Goal: Transaction & Acquisition: Purchase product/service

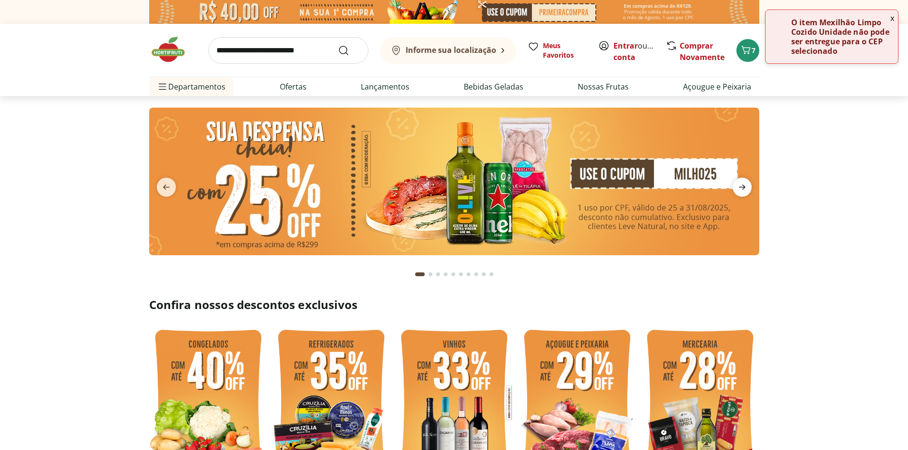
click at [741, 186] on icon "next" at bounding box center [741, 187] width 11 height 11
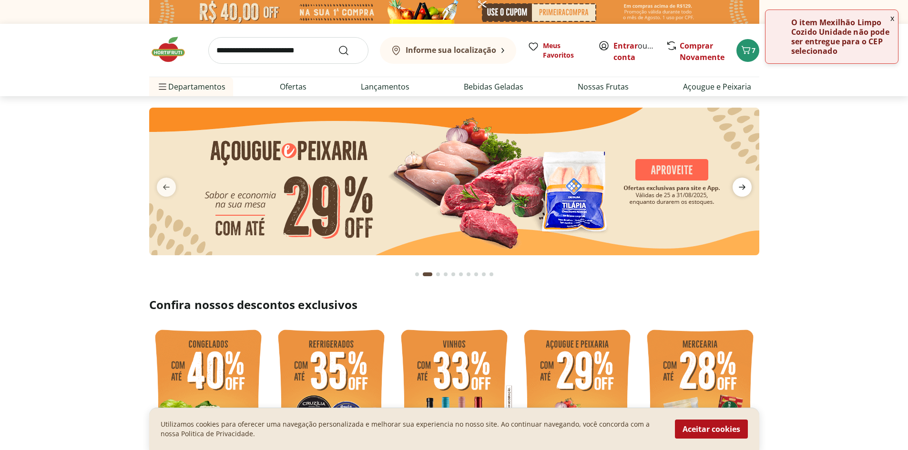
click at [741, 186] on icon "next" at bounding box center [741, 187] width 11 height 11
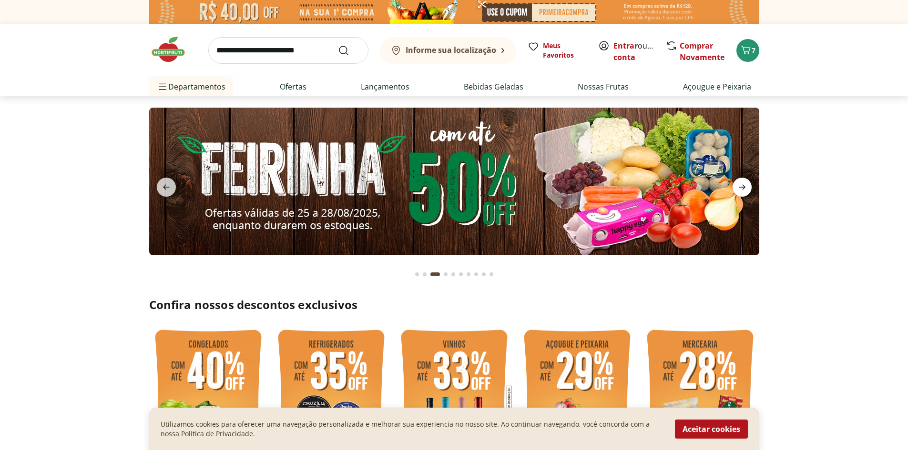
click at [741, 186] on icon "next" at bounding box center [741, 187] width 11 height 11
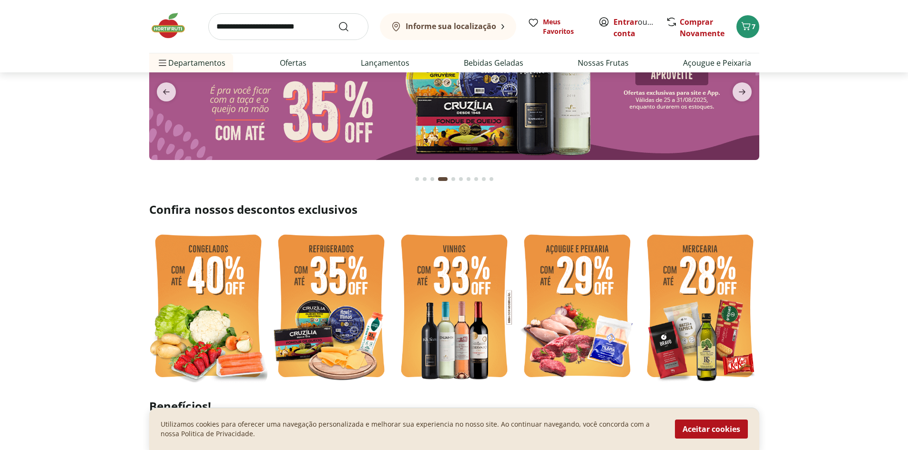
scroll to position [48, 0]
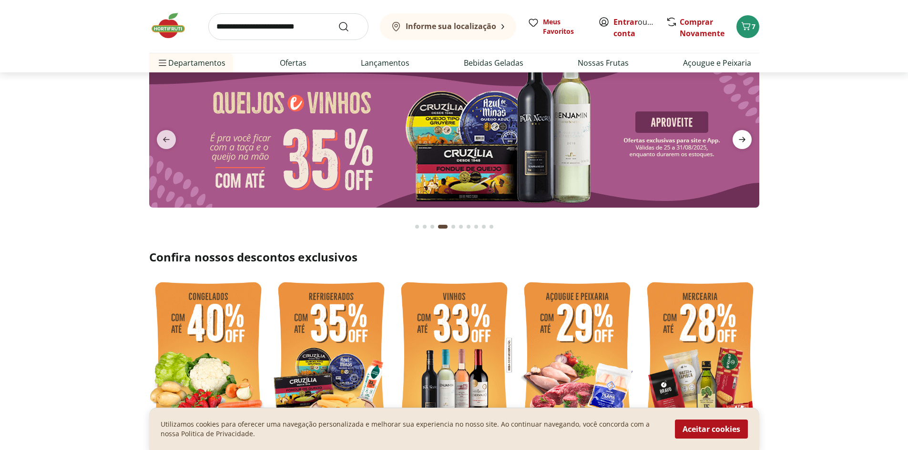
click at [744, 144] on icon "next" at bounding box center [741, 139] width 11 height 11
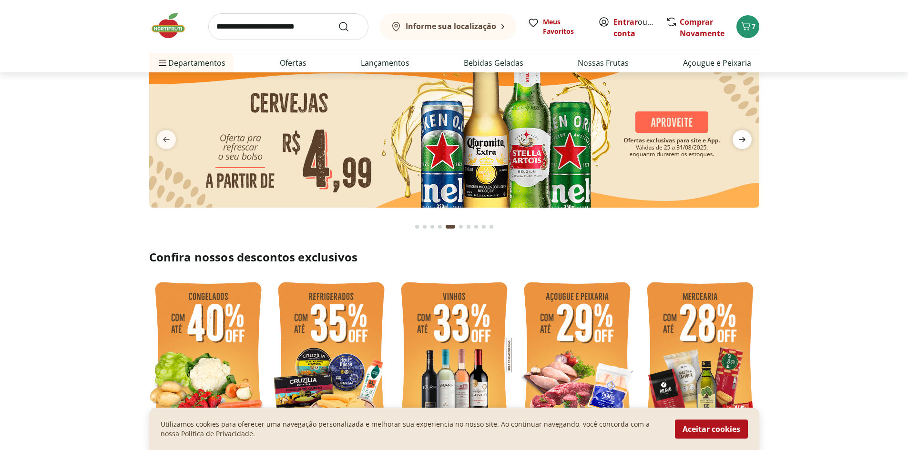
click at [744, 144] on icon "next" at bounding box center [741, 139] width 11 height 11
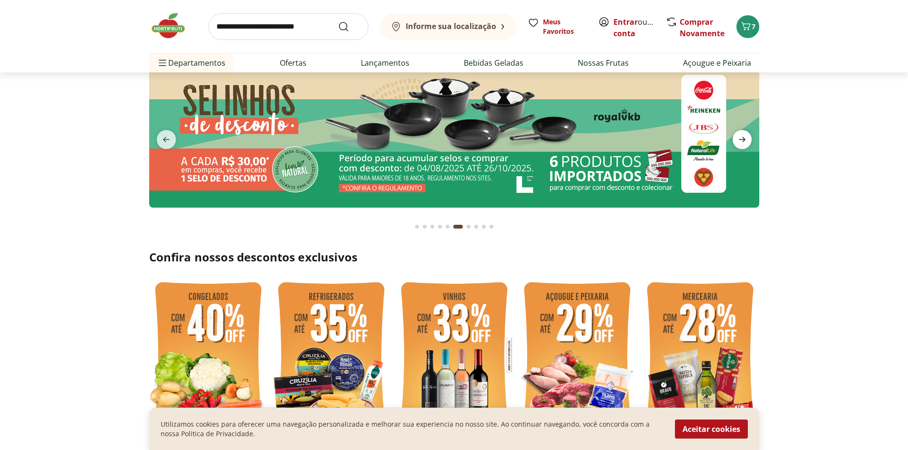
click at [744, 144] on icon "next" at bounding box center [741, 139] width 11 height 11
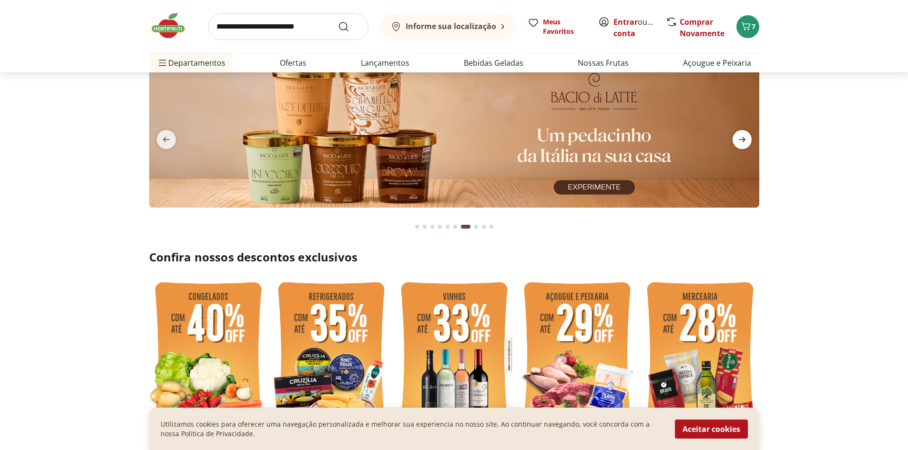
click at [744, 144] on icon "next" at bounding box center [741, 139] width 11 height 11
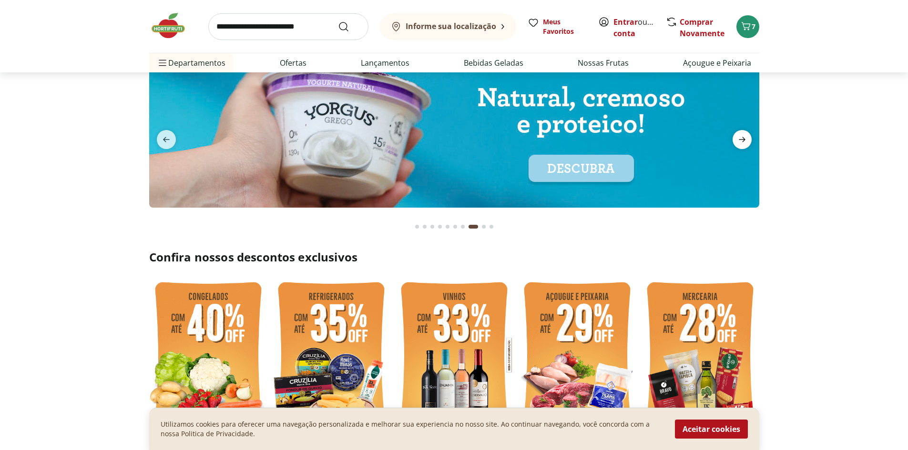
click at [744, 144] on icon "next" at bounding box center [741, 139] width 11 height 11
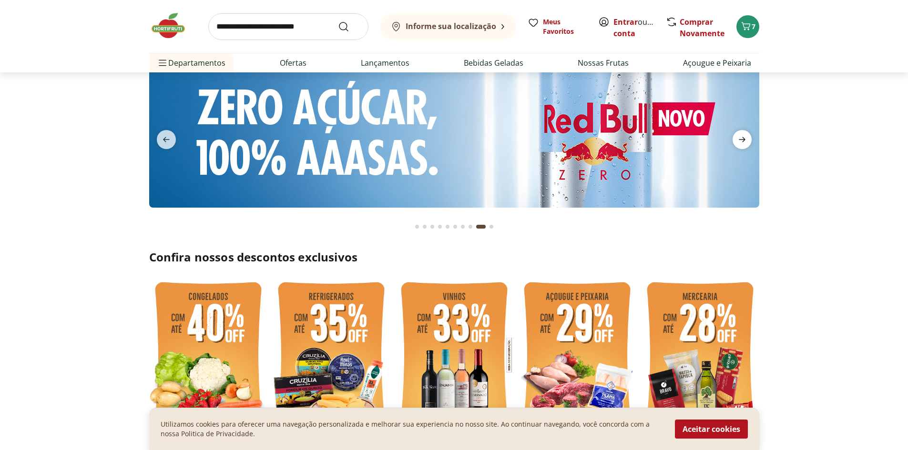
click at [744, 144] on icon "next" at bounding box center [741, 139] width 11 height 11
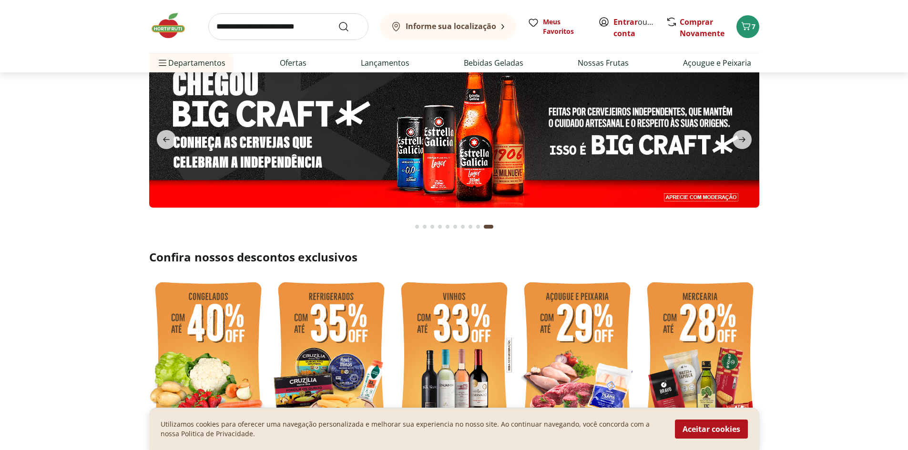
click at [304, 32] on input "search" at bounding box center [288, 26] width 160 height 27
type input "********"
click at [338, 21] on button "Submit Search" at bounding box center [349, 26] width 23 height 11
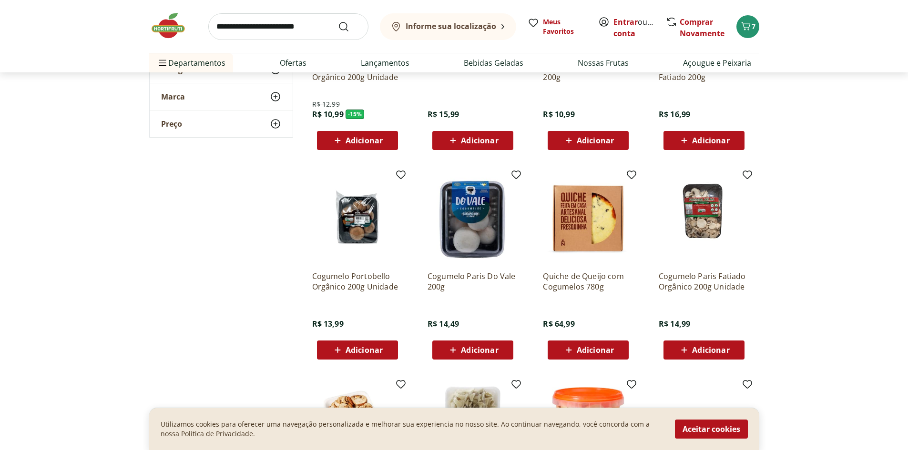
scroll to position [429, 0]
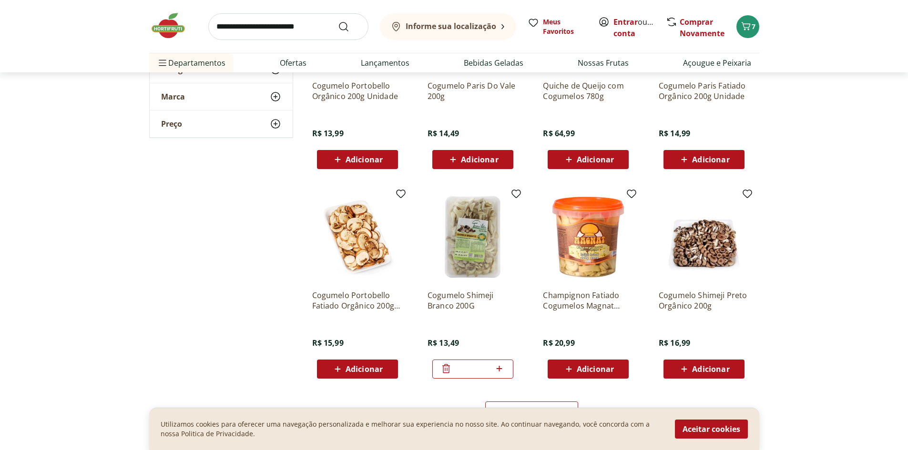
click at [446, 368] on icon at bounding box center [445, 368] width 11 height 11
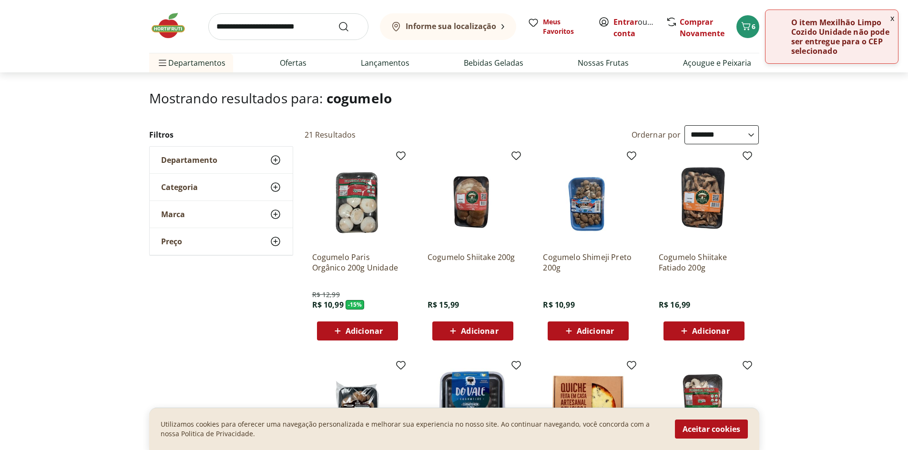
scroll to position [0, 0]
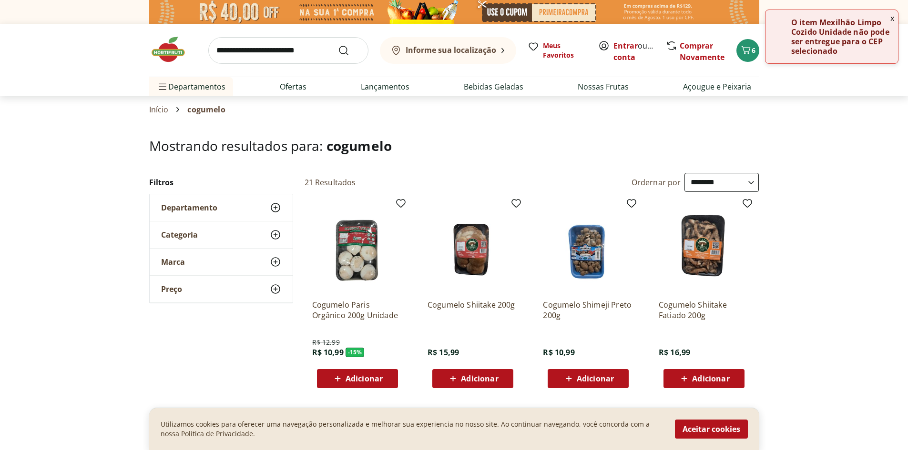
click at [746, 183] on select "**********" at bounding box center [721, 182] width 74 height 19
click at [684, 173] on select "**********" at bounding box center [721, 182] width 74 height 19
select select "**********"
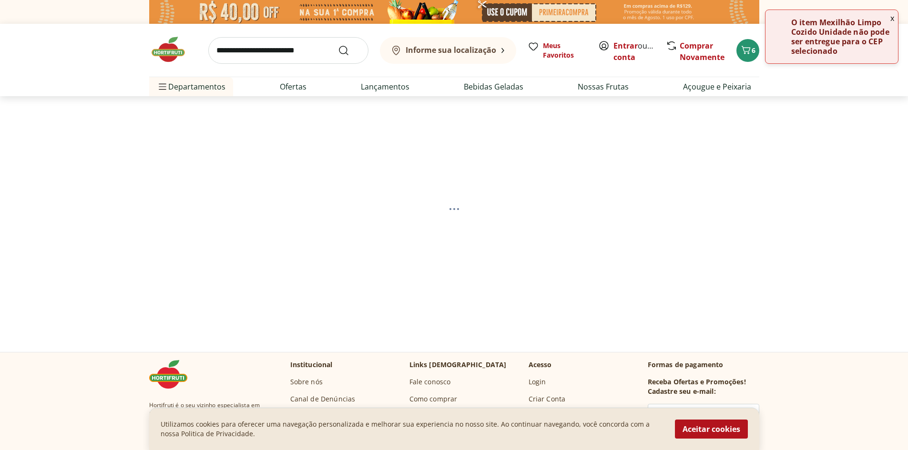
select select "*********"
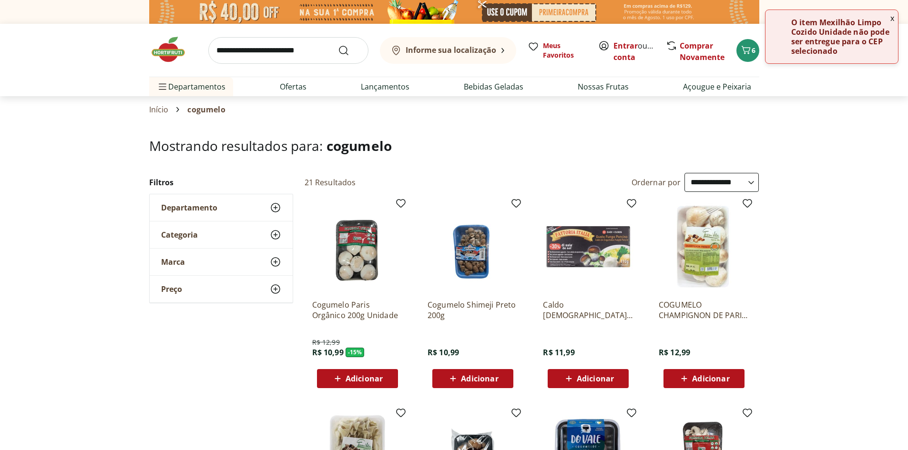
click at [890, 20] on button "x" at bounding box center [891, 18] width 11 height 16
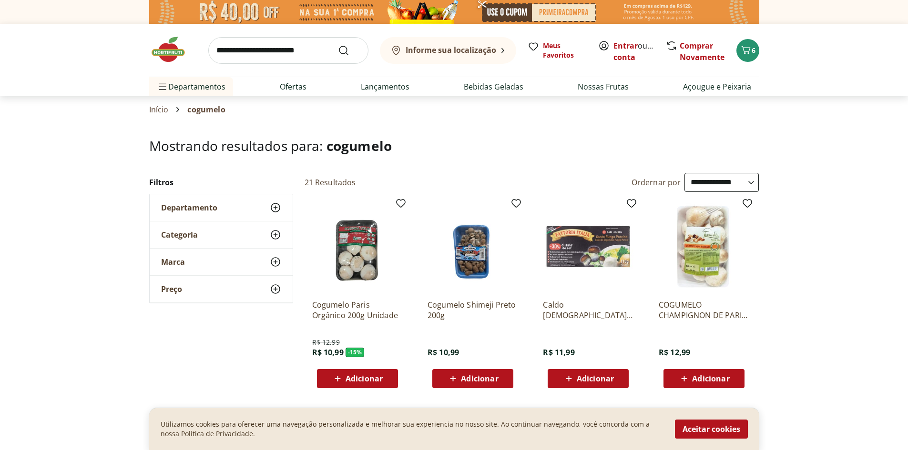
click at [452, 52] on b "Informe sua localização" at bounding box center [451, 50] width 91 height 10
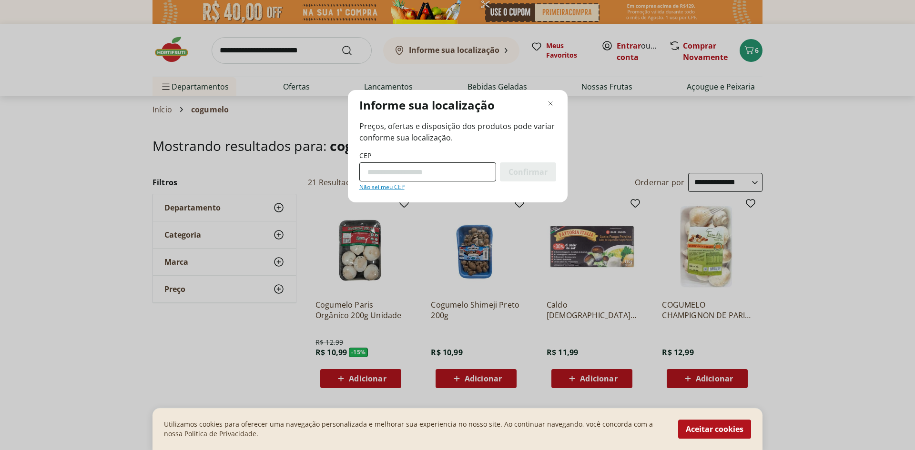
click at [400, 168] on input "CEP" at bounding box center [427, 172] width 137 height 19
type input "*********"
click at [522, 175] on span "Confirmar" at bounding box center [528, 172] width 39 height 8
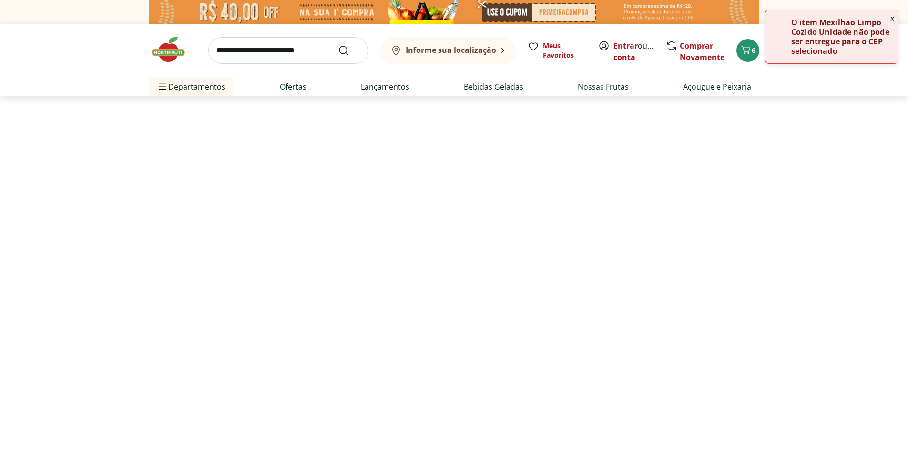
select select "*********"
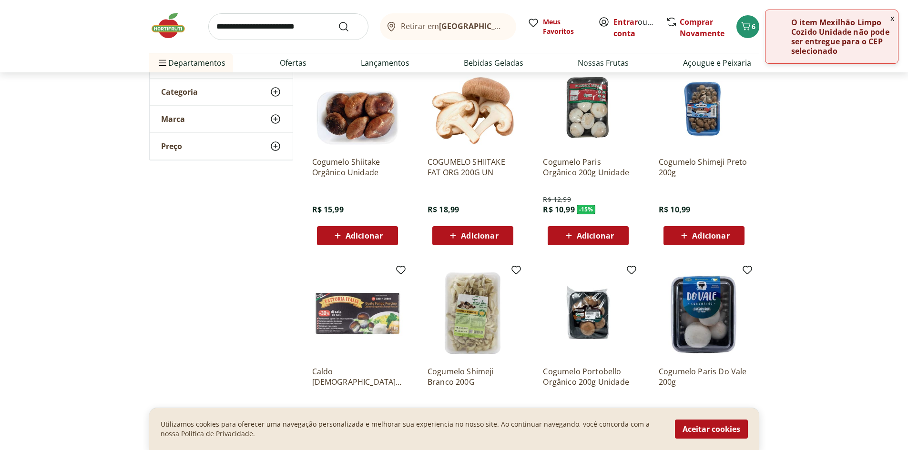
scroll to position [191, 0]
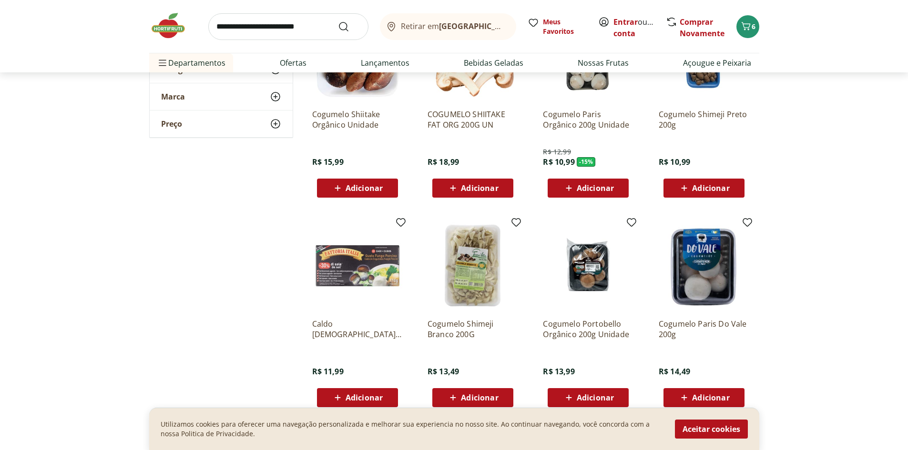
click at [343, 259] on img at bounding box center [357, 266] width 91 height 91
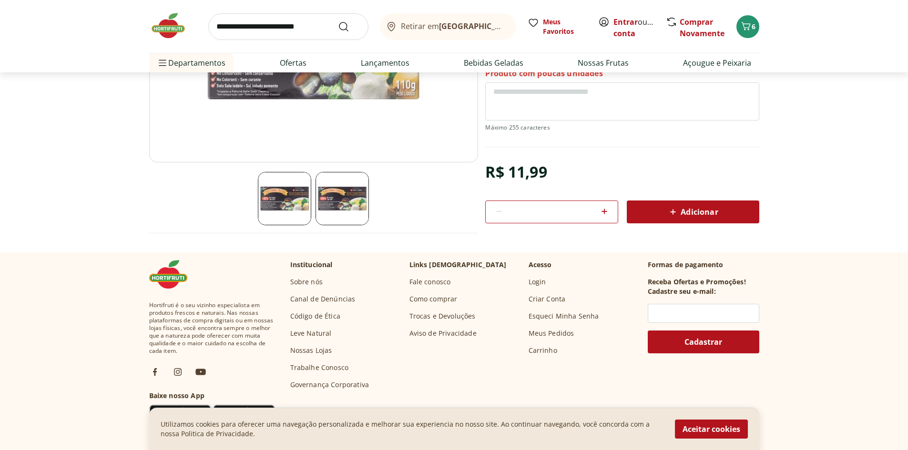
select select "*********"
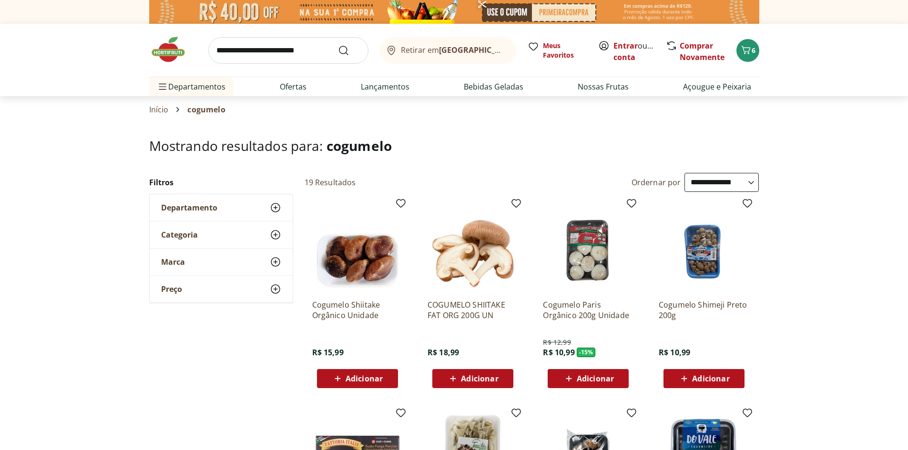
click at [699, 371] on div "Adicionar" at bounding box center [704, 378] width 66 height 17
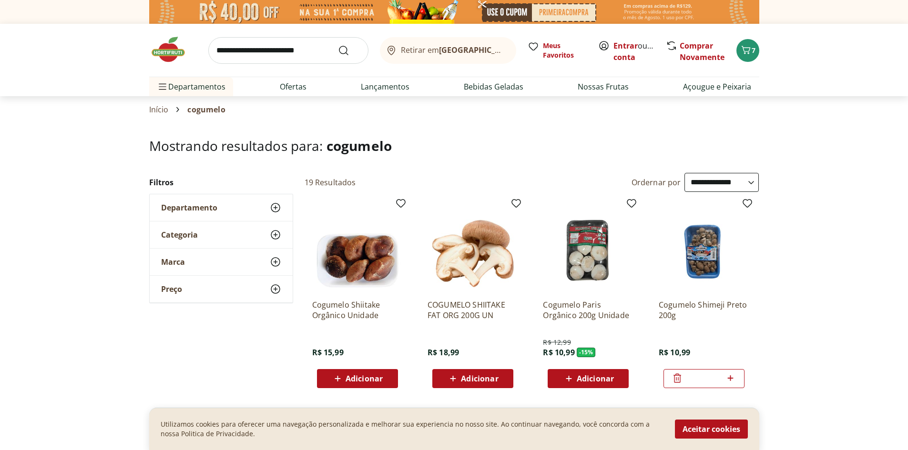
scroll to position [95, 0]
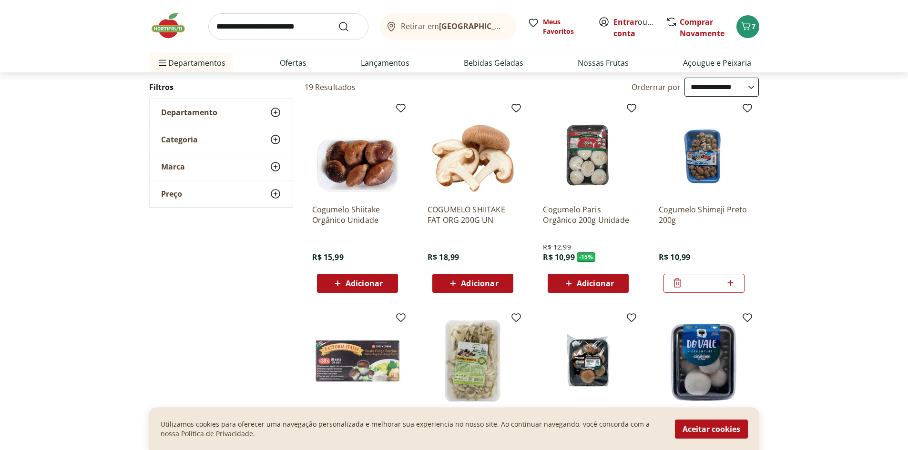
click at [727, 282] on icon at bounding box center [730, 282] width 12 height 11
type input "*"
click at [750, 26] on icon "Carrinho" at bounding box center [745, 25] width 11 height 11
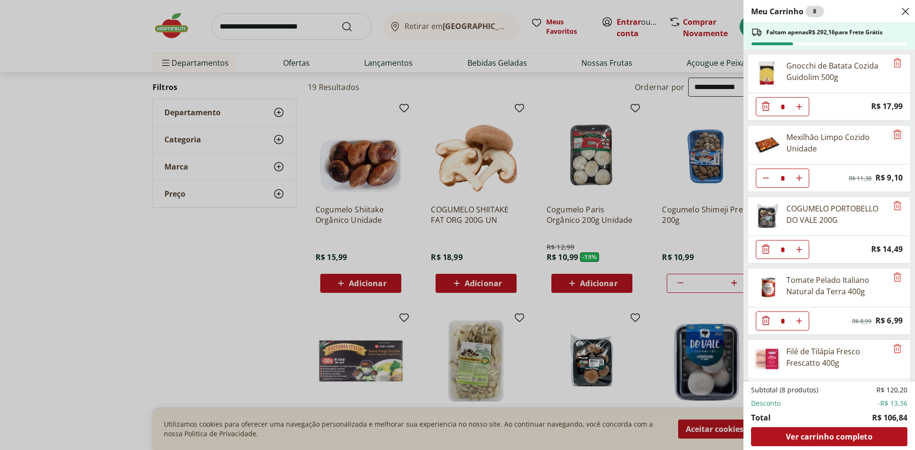
click at [894, 132] on icon "Remove" at bounding box center [897, 134] width 11 height 11
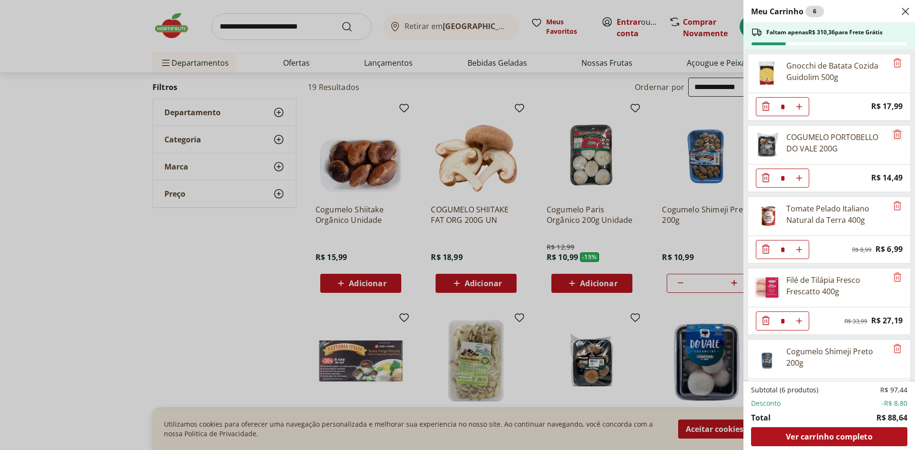
click at [894, 134] on icon "Remove" at bounding box center [898, 134] width 8 height 9
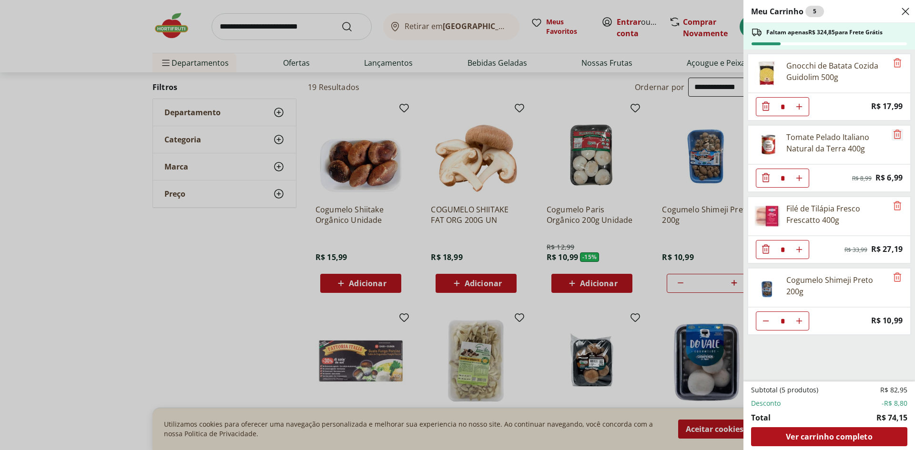
click at [895, 136] on icon "Remove" at bounding box center [898, 134] width 8 height 9
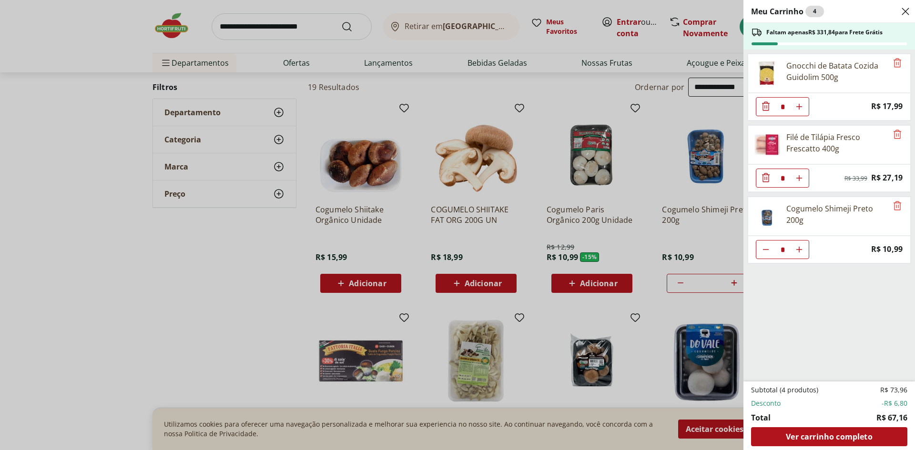
click at [188, 310] on div "Meu Carrinho 4 Faltam apenas R$ 331,84 para Frete Grátis Gnocchi de Batata Cozi…" at bounding box center [457, 225] width 915 height 450
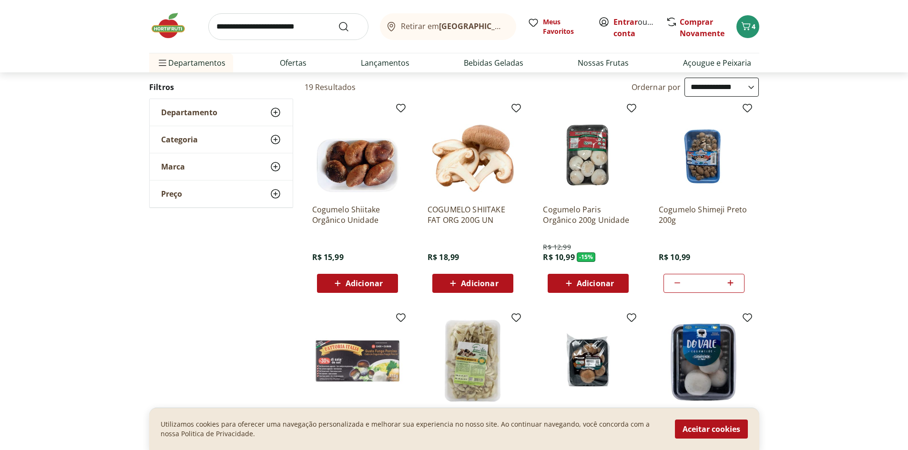
click at [165, 31] on img at bounding box center [173, 25] width 48 height 29
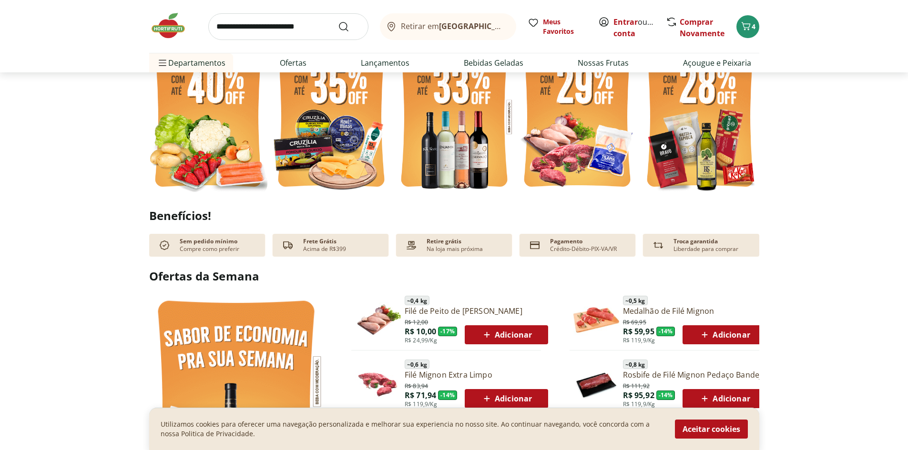
scroll to position [191, 0]
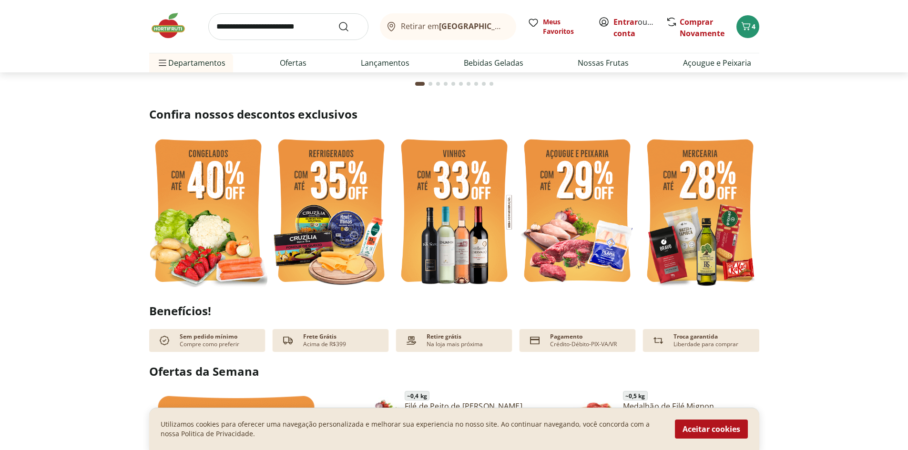
click at [322, 211] on img at bounding box center [331, 212] width 118 height 158
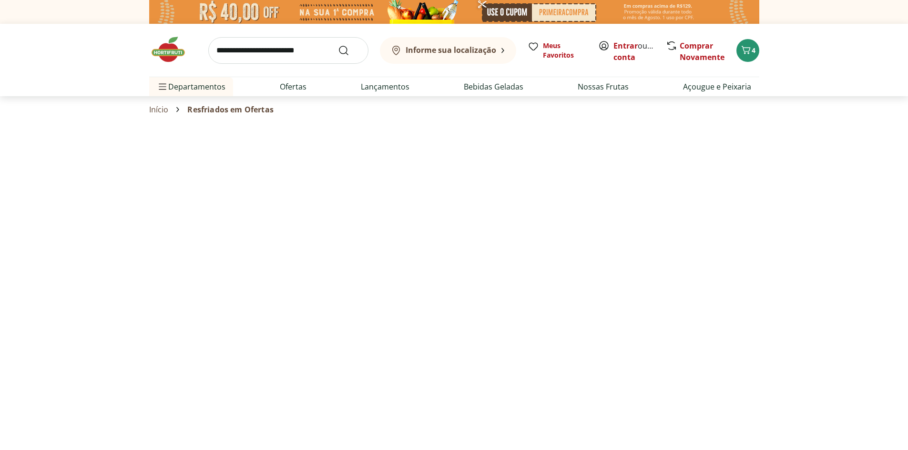
select select "**********"
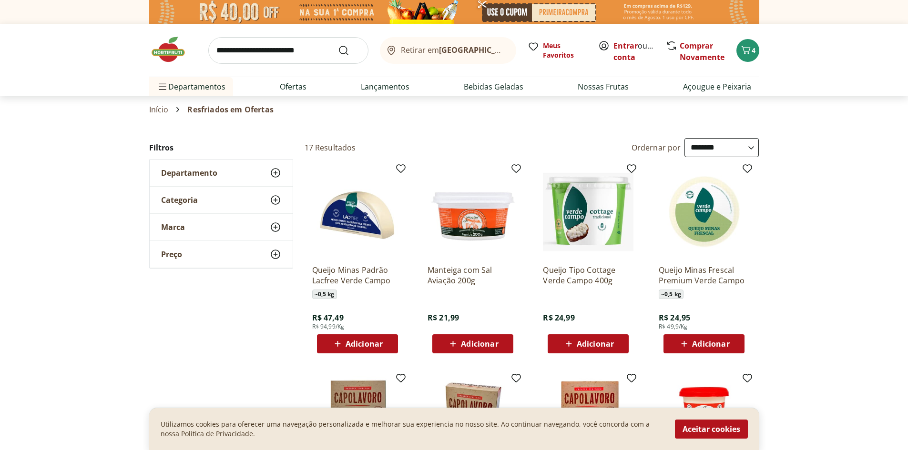
click at [178, 52] on img at bounding box center [173, 49] width 48 height 29
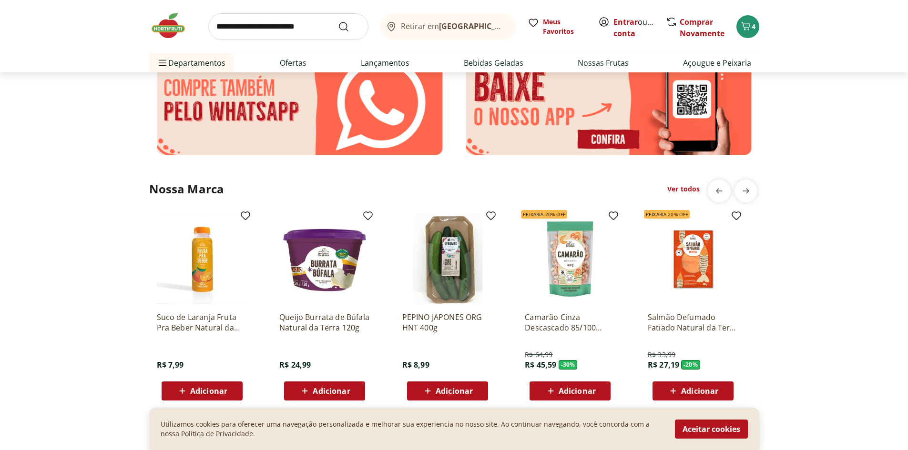
scroll to position [1763, 0]
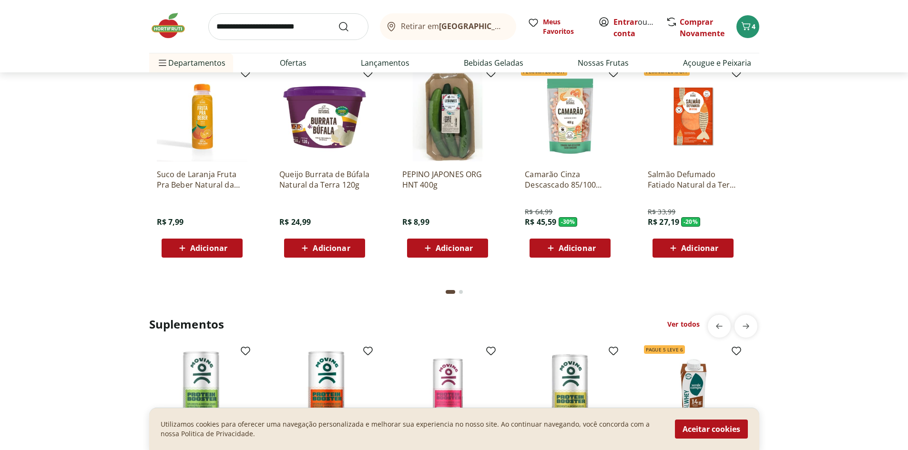
click at [214, 182] on p "Suco de Laranja Fruta Pra Beber Natural da Terra 250ml" at bounding box center [202, 179] width 91 height 21
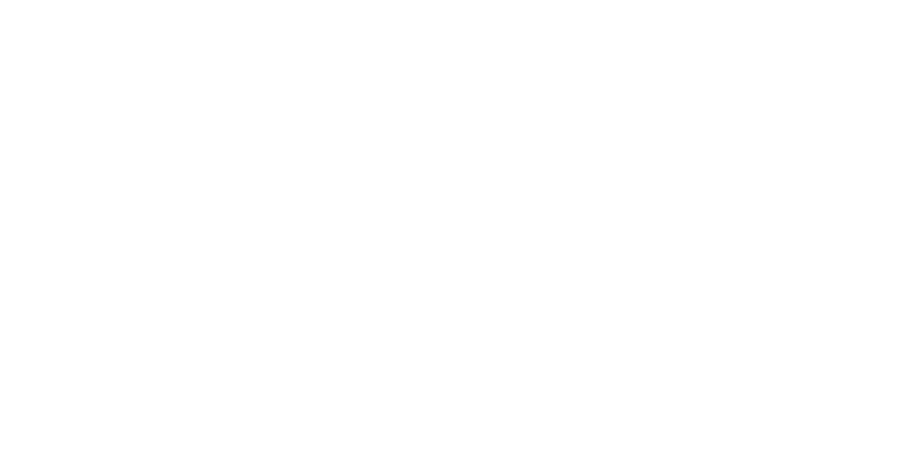
scroll to position [1763, 0]
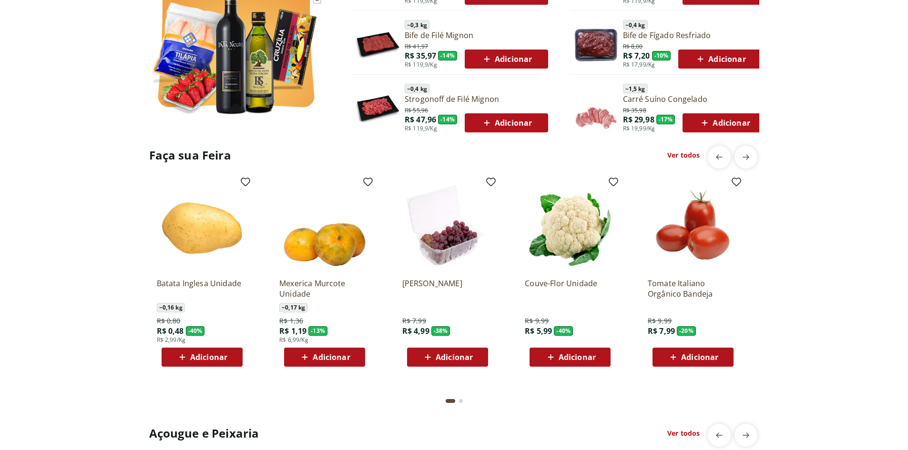
click at [702, 357] on span "Adicionar" at bounding box center [699, 358] width 37 height 8
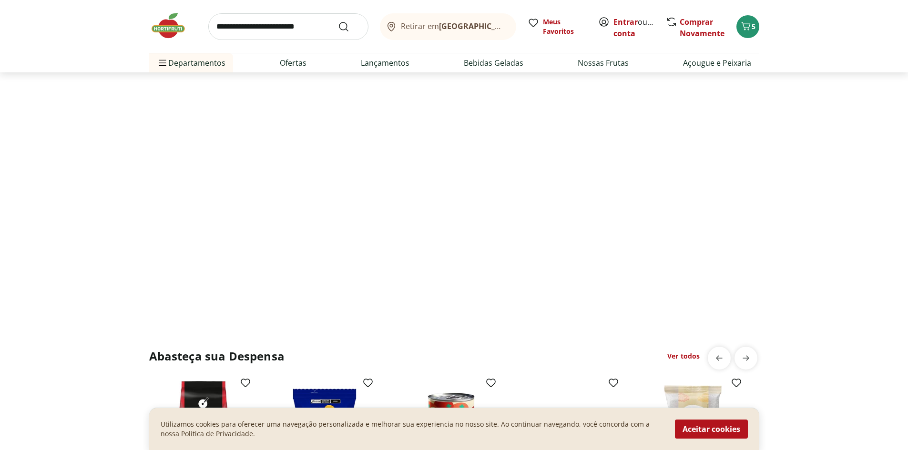
scroll to position [0, 0]
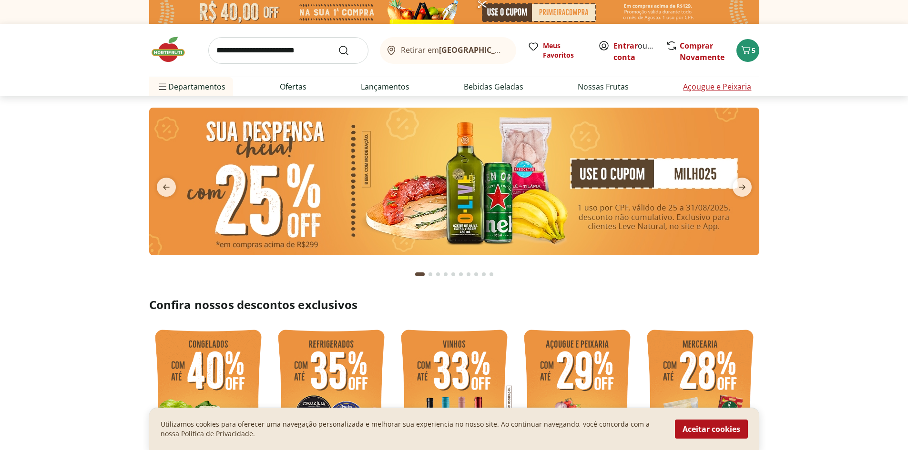
click at [742, 85] on link "Açougue e Peixaria" at bounding box center [717, 86] width 68 height 11
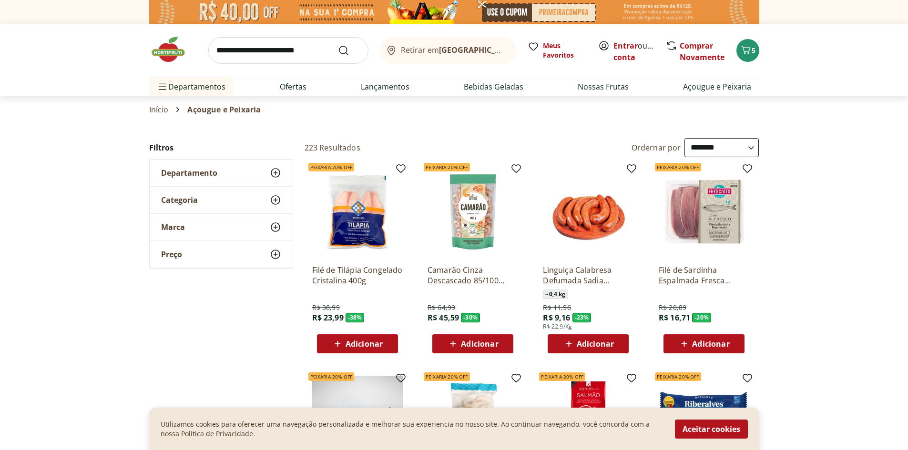
click at [736, 143] on select "**********" at bounding box center [721, 147] width 74 height 19
click at [684, 138] on select "**********" at bounding box center [721, 147] width 74 height 19
select select "*********"
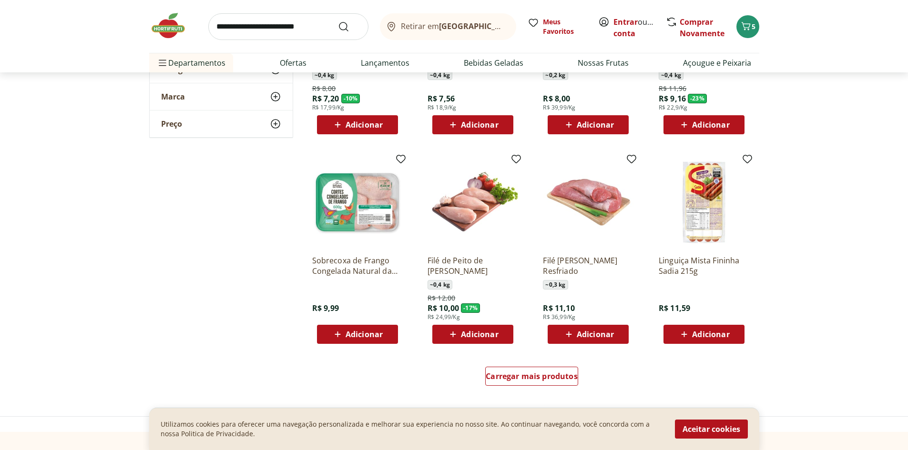
scroll to position [572, 0]
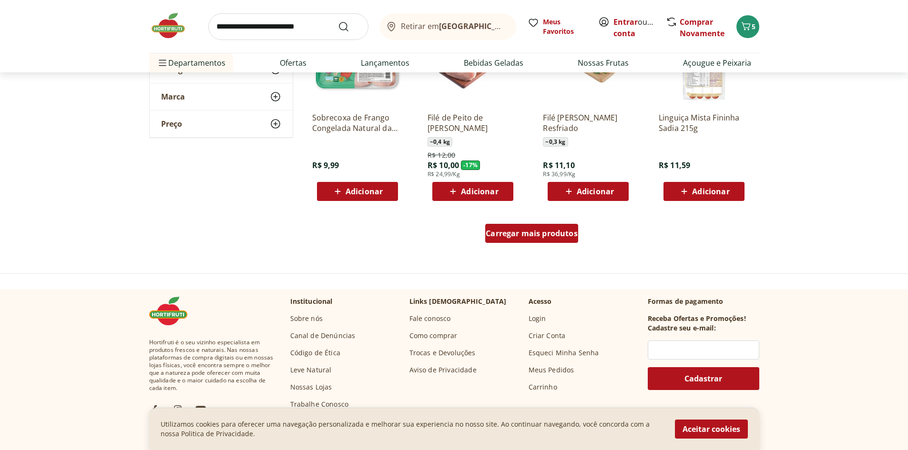
click at [529, 235] on span "Carregar mais produtos" at bounding box center [532, 234] width 92 height 8
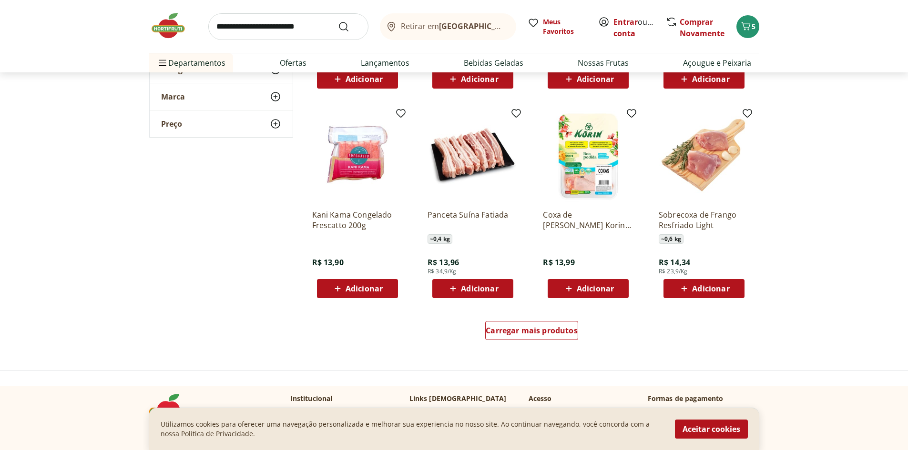
scroll to position [1192, 0]
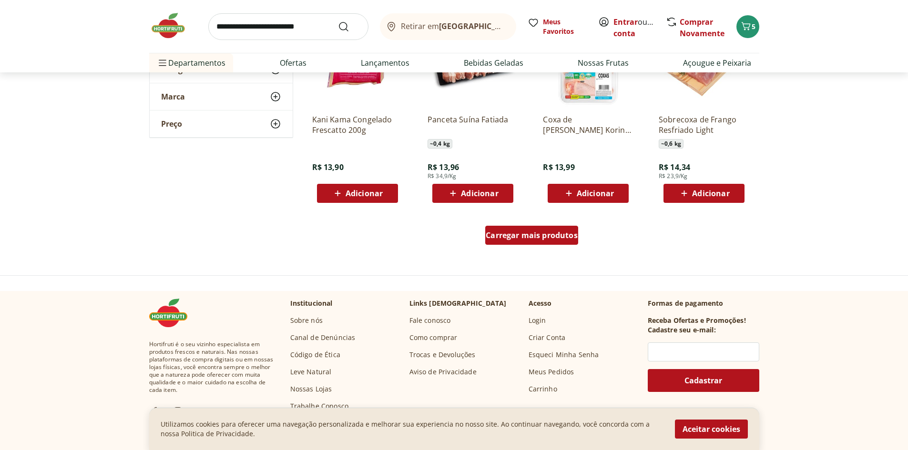
click at [525, 229] on div "Carregar mais produtos" at bounding box center [531, 235] width 93 height 19
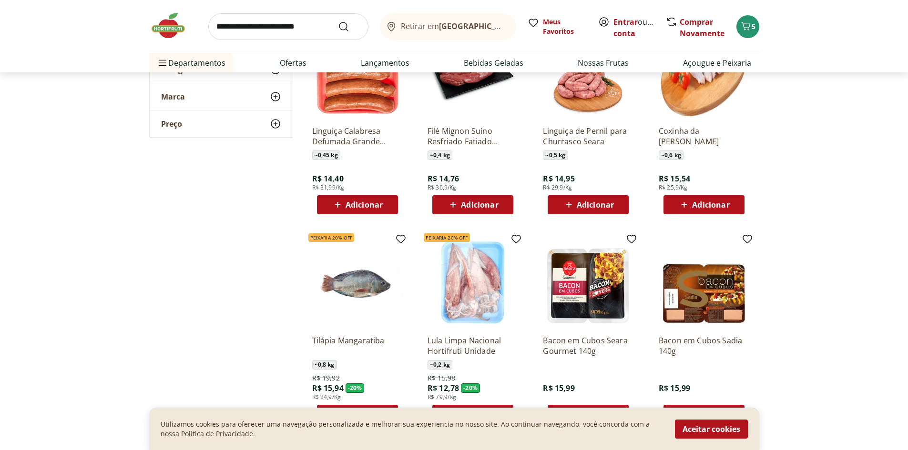
scroll to position [1477, 0]
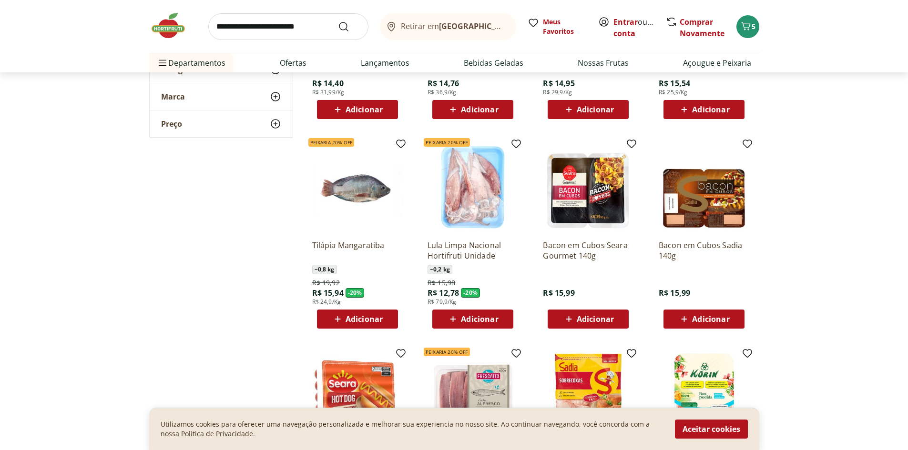
click at [479, 319] on span "Adicionar" at bounding box center [479, 320] width 37 height 8
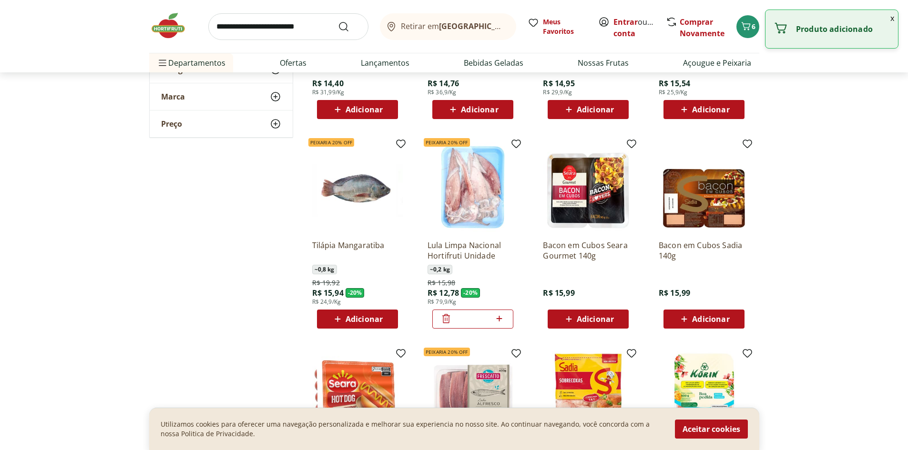
click at [499, 319] on icon at bounding box center [500, 319] width 6 height 6
type input "*"
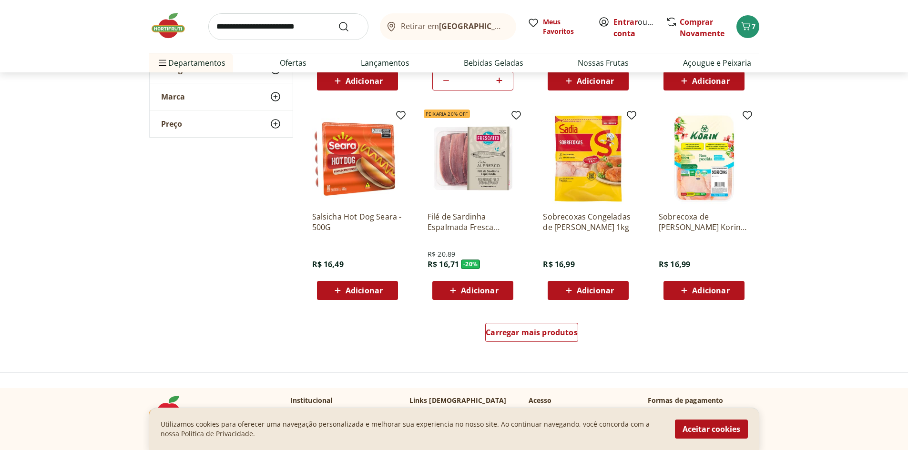
scroll to position [1763, 0]
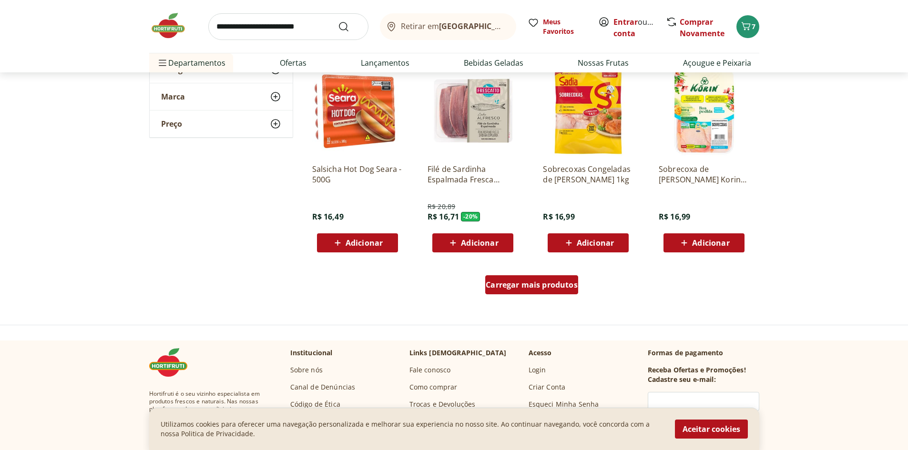
click at [547, 281] on span "Carregar mais produtos" at bounding box center [532, 285] width 92 height 8
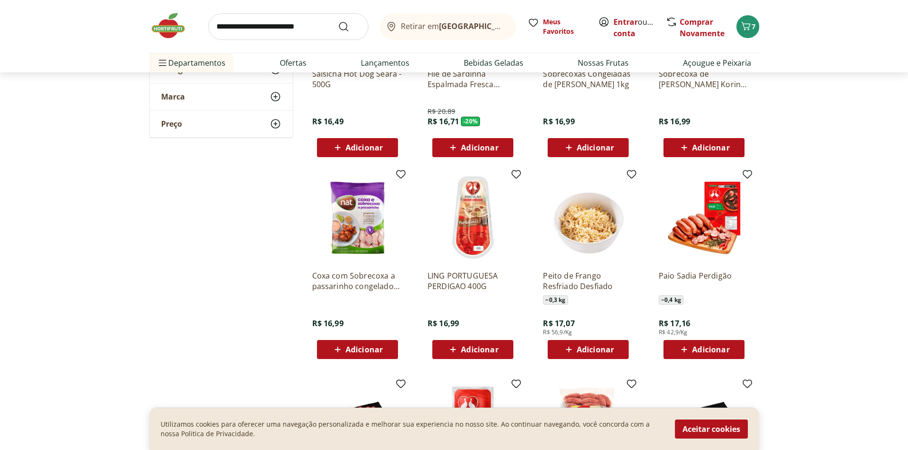
scroll to position [2002, 0]
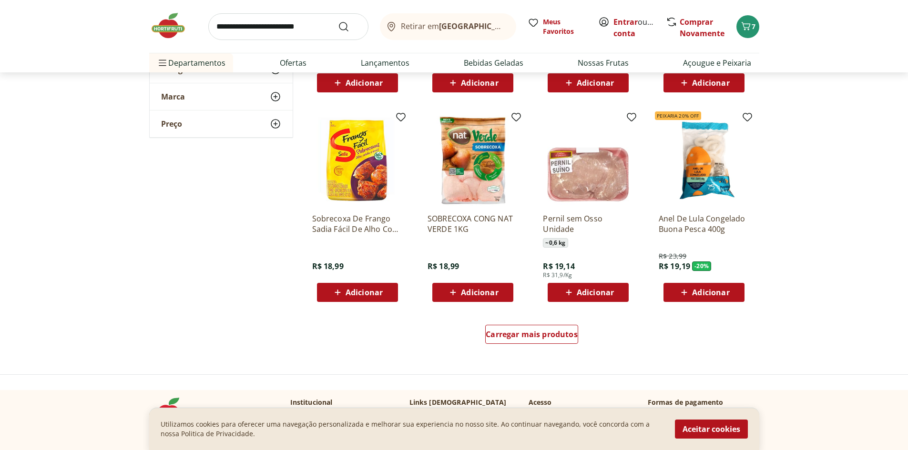
scroll to position [2431, 0]
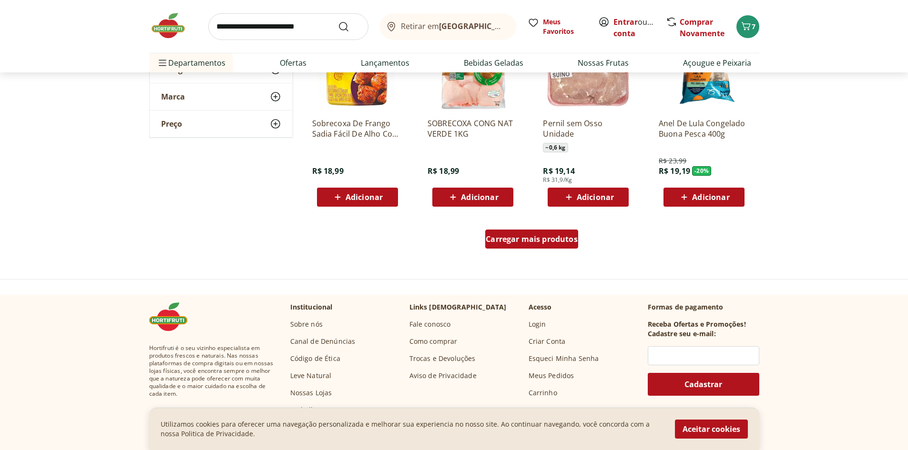
click at [532, 245] on div "Carregar mais produtos" at bounding box center [531, 239] width 93 height 19
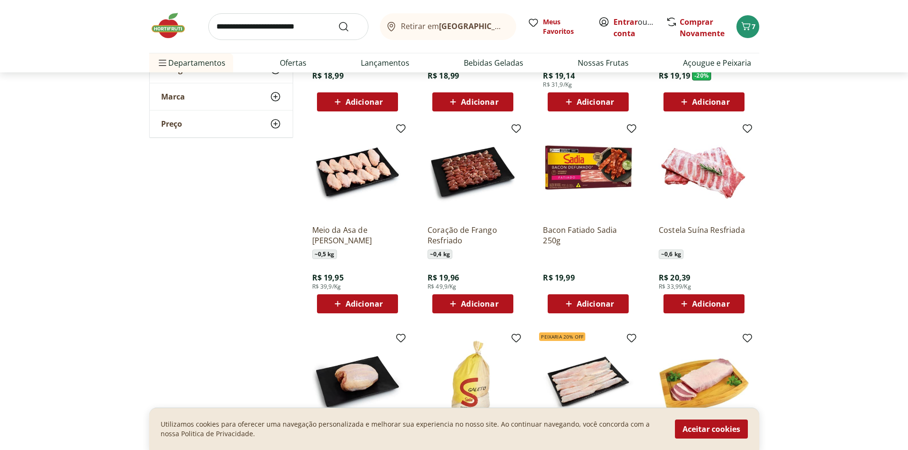
scroll to position [2621, 0]
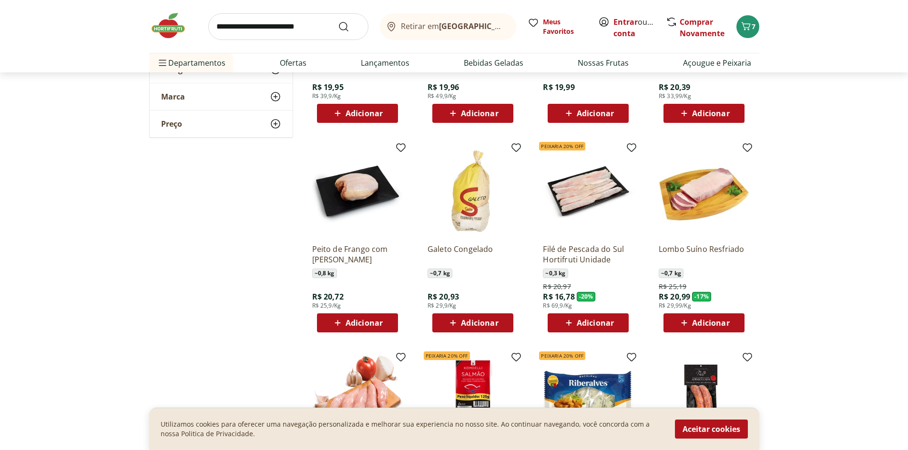
scroll to position [2860, 0]
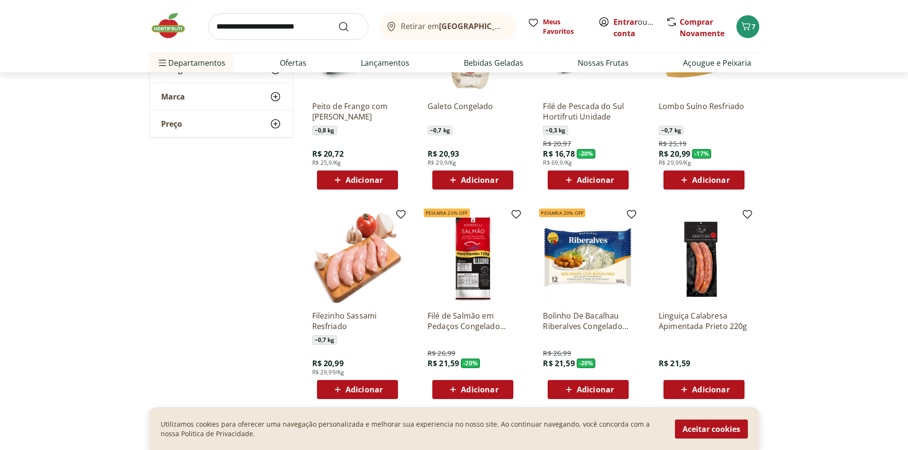
click at [476, 319] on p "Filé de Salmão em Pedaços Congelado Komdelli 125g" at bounding box center [473, 321] width 91 height 21
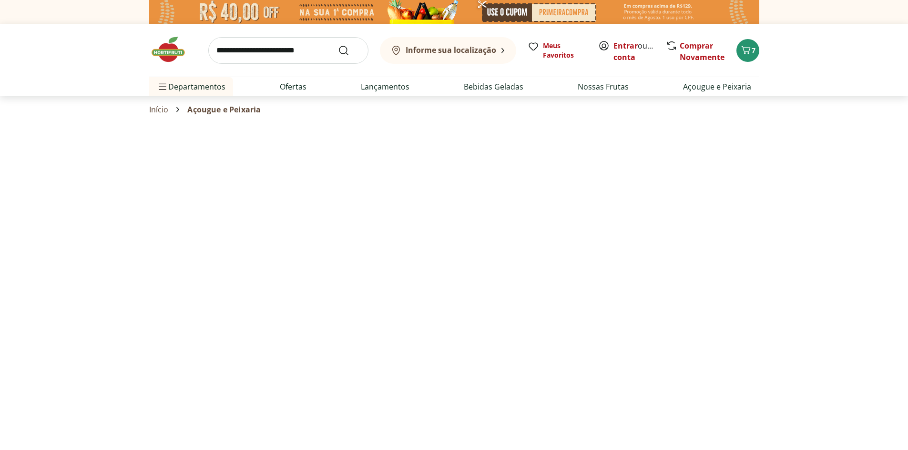
select select "*********"
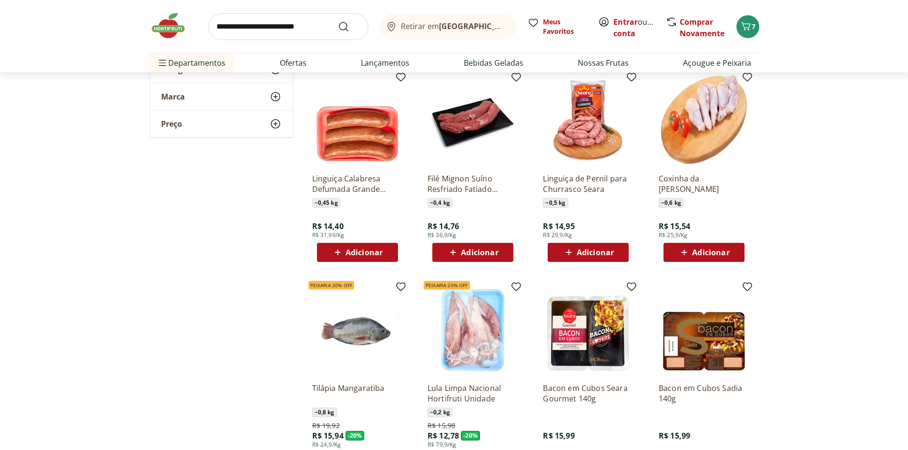
scroll to position [1477, 0]
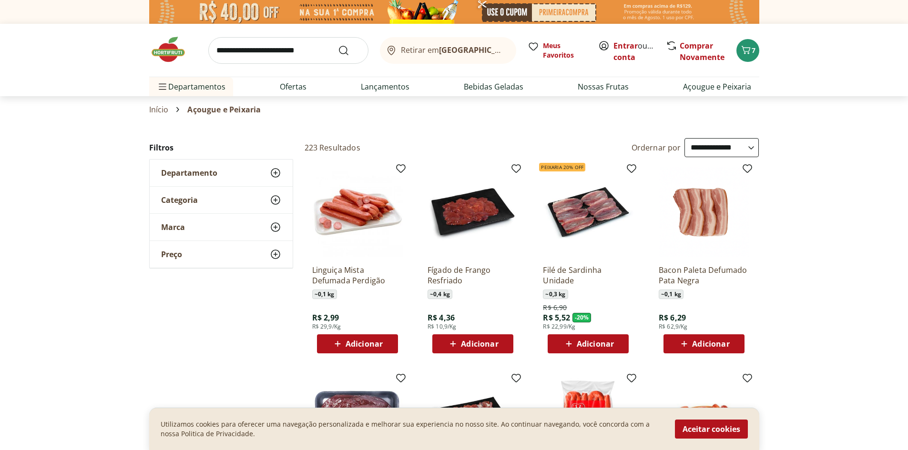
click at [275, 199] on icon at bounding box center [275, 199] width 11 height 11
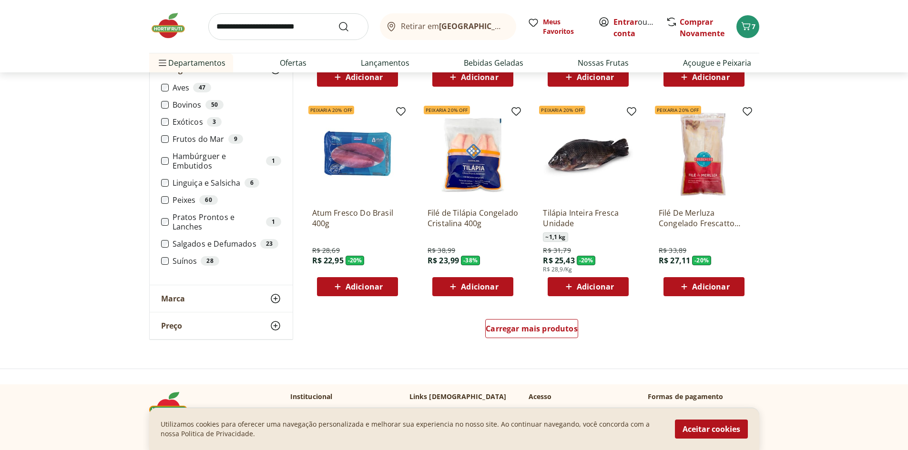
scroll to position [572, 0]
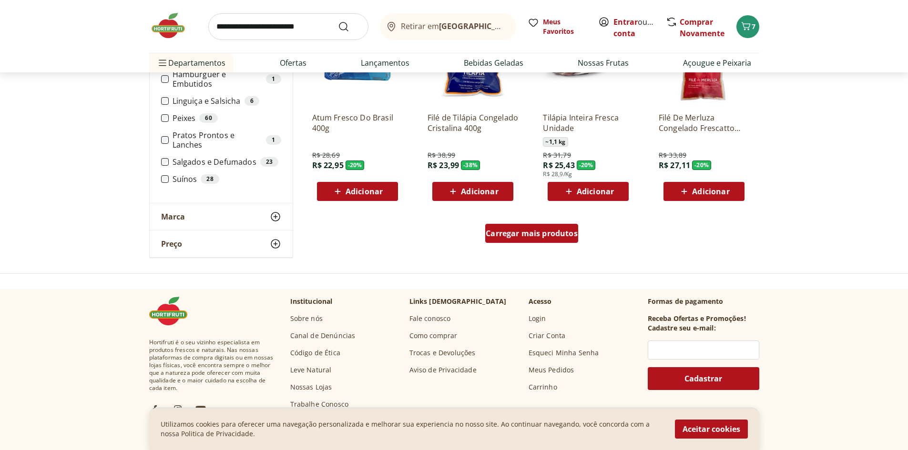
click at [558, 240] on div "Carregar mais produtos" at bounding box center [531, 233] width 93 height 19
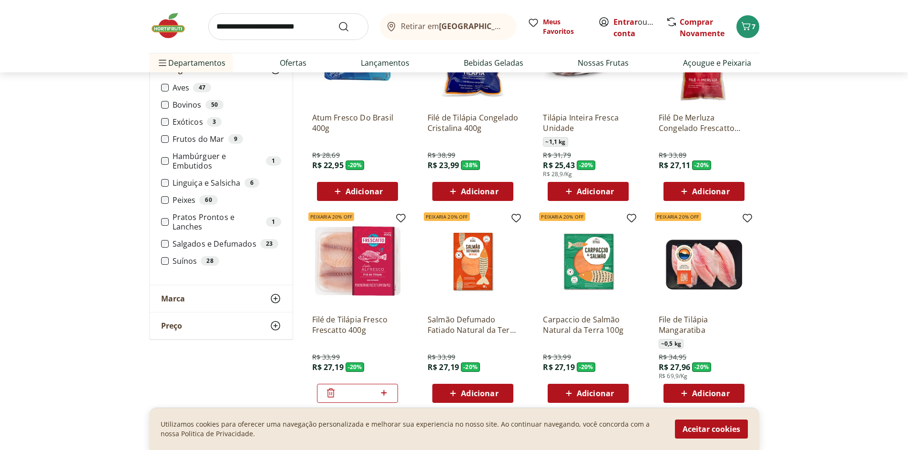
scroll to position [620, 0]
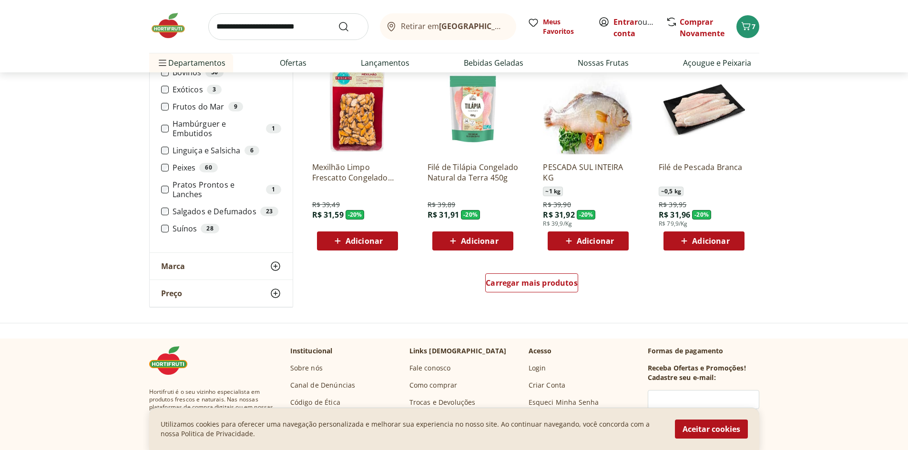
scroll to position [1287, 0]
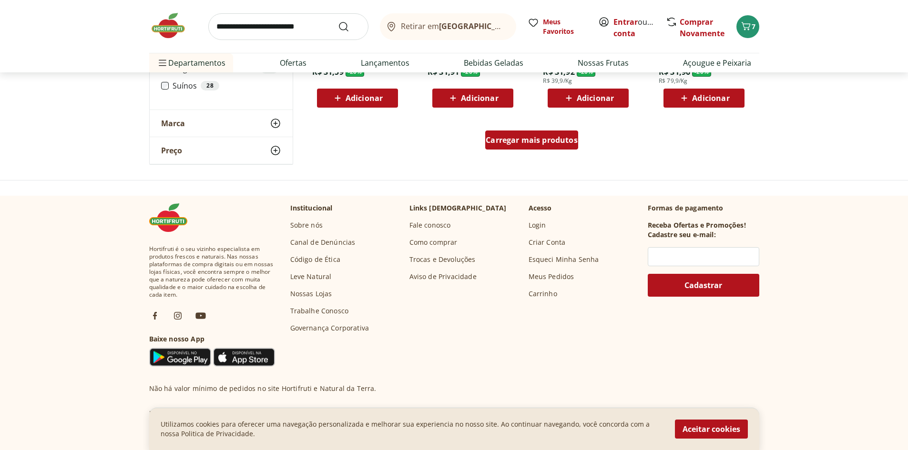
click at [520, 144] on span "Carregar mais produtos" at bounding box center [532, 140] width 92 height 8
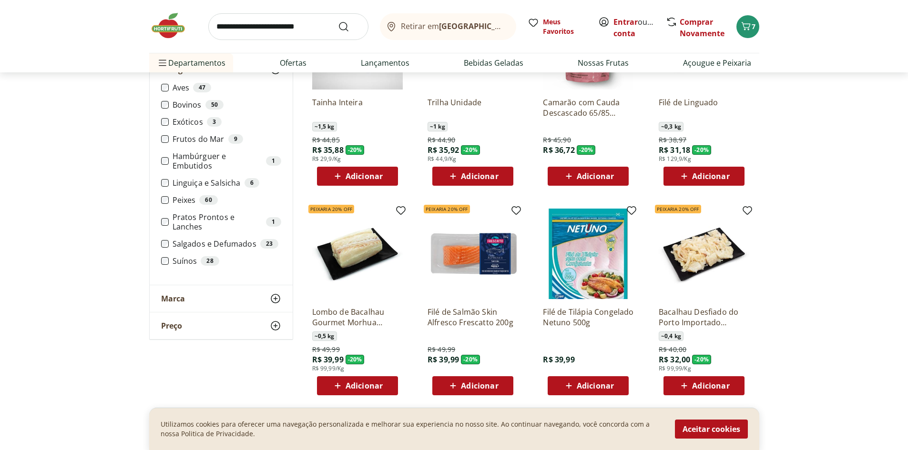
scroll to position [1668, 0]
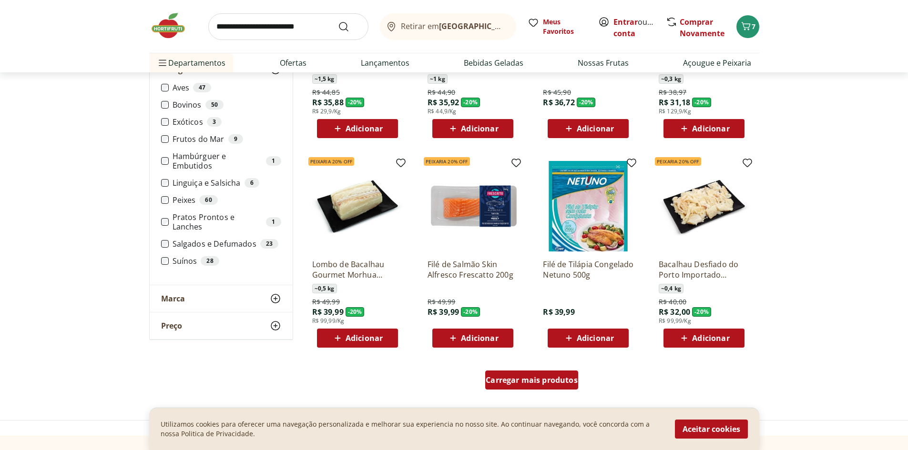
click at [534, 384] on span "Carregar mais produtos" at bounding box center [532, 381] width 92 height 8
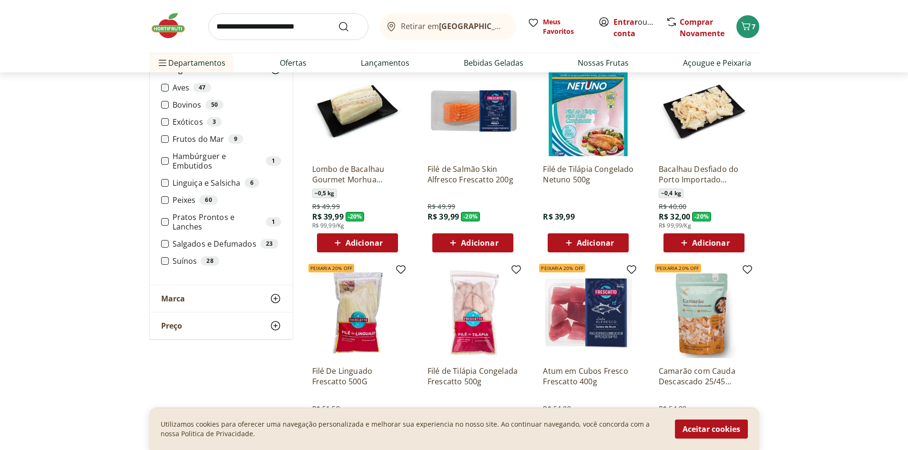
scroll to position [1859, 0]
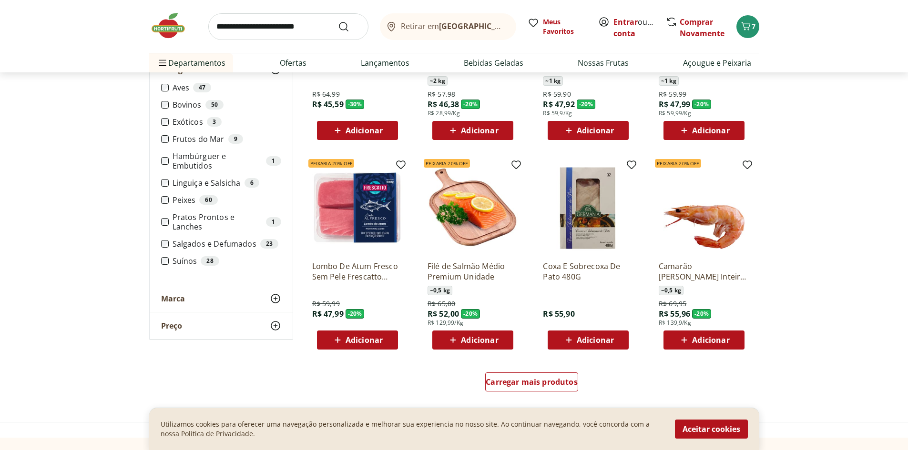
scroll to position [2335, 0]
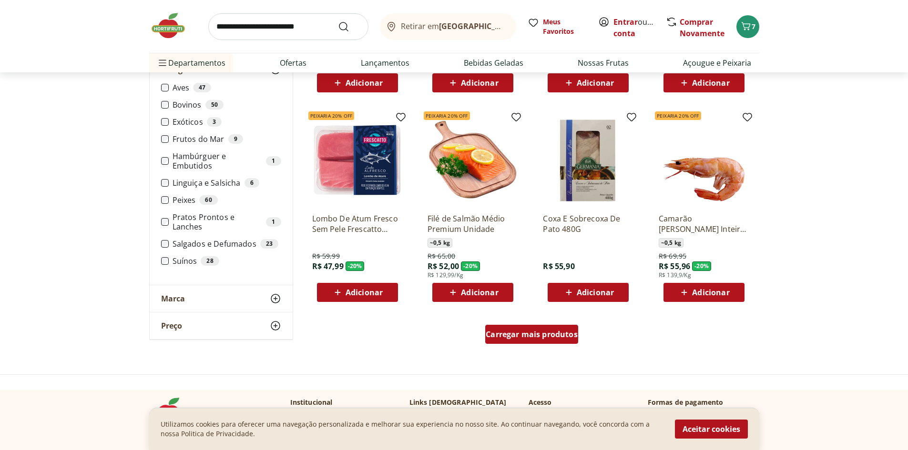
click at [549, 341] on div "Carregar mais produtos" at bounding box center [531, 334] width 93 height 19
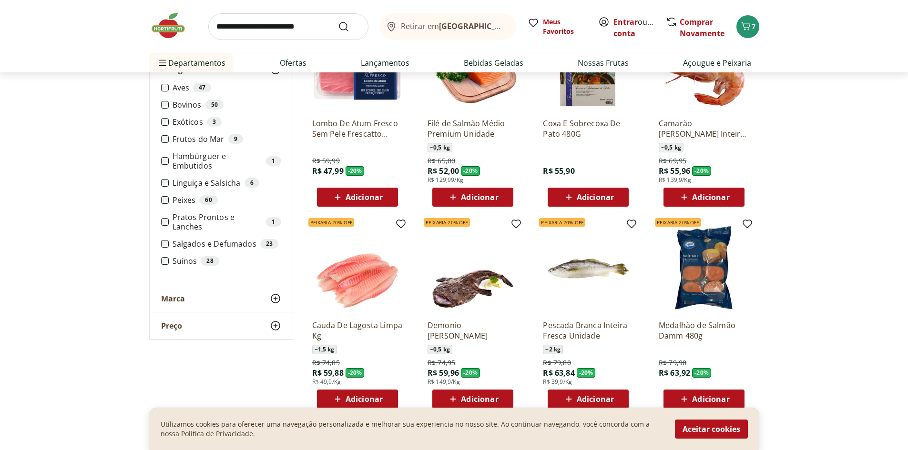
scroll to position [2478, 0]
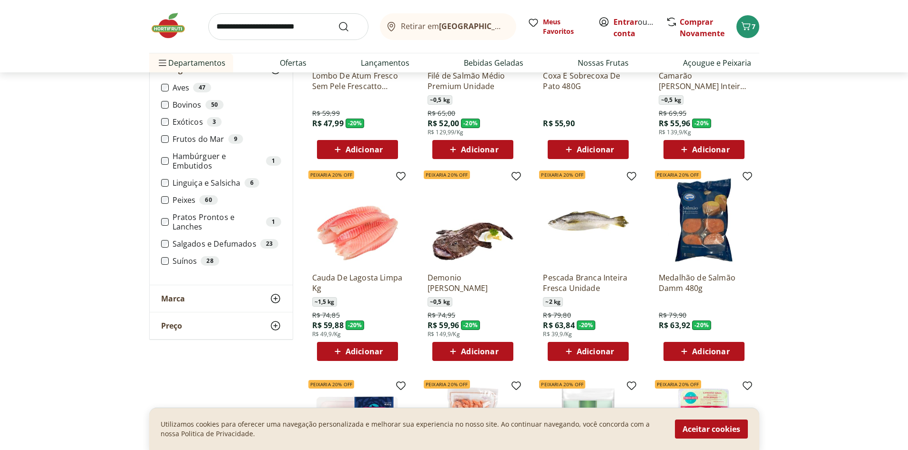
click at [361, 352] on span "Adicionar" at bounding box center [364, 352] width 37 height 8
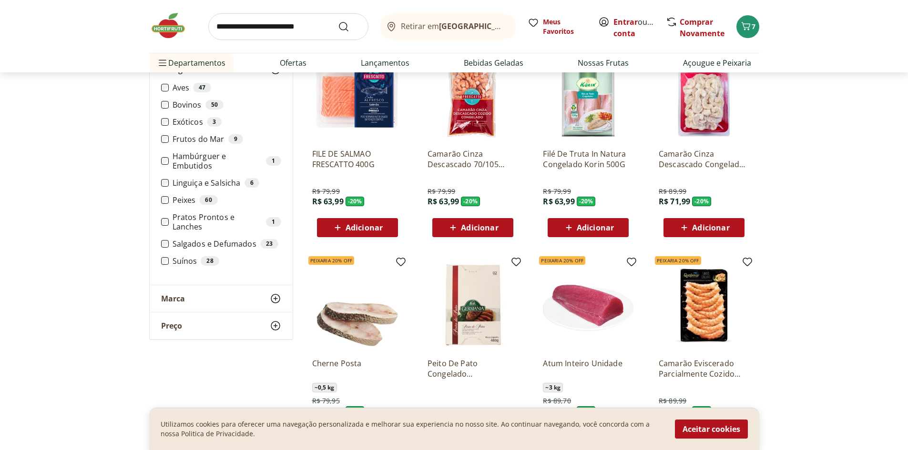
scroll to position [2860, 0]
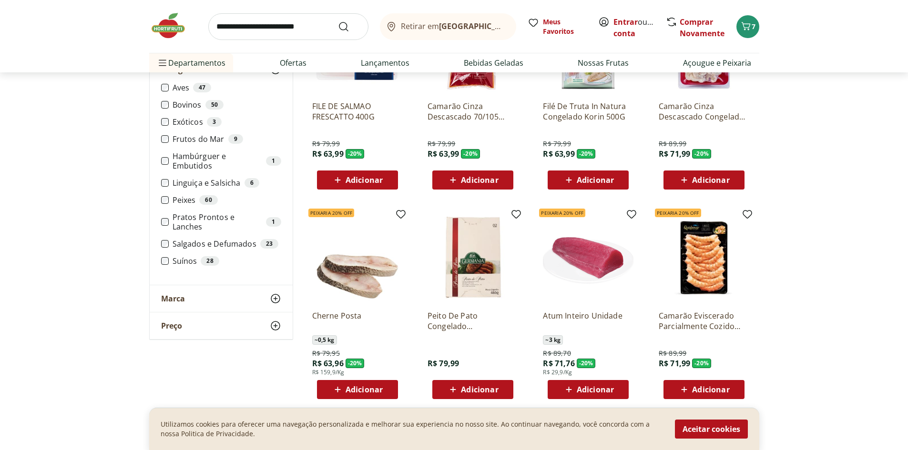
click at [587, 389] on span "Adicionar" at bounding box center [595, 390] width 37 height 8
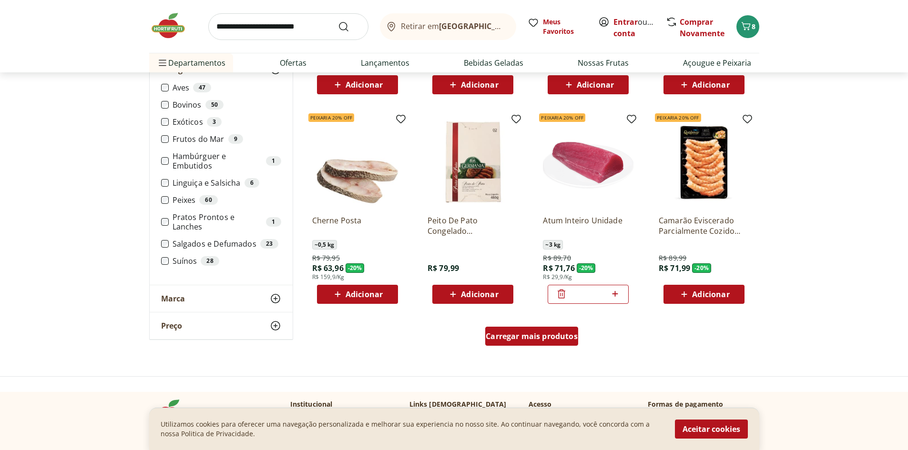
click at [549, 336] on span "Carregar mais produtos" at bounding box center [532, 337] width 92 height 8
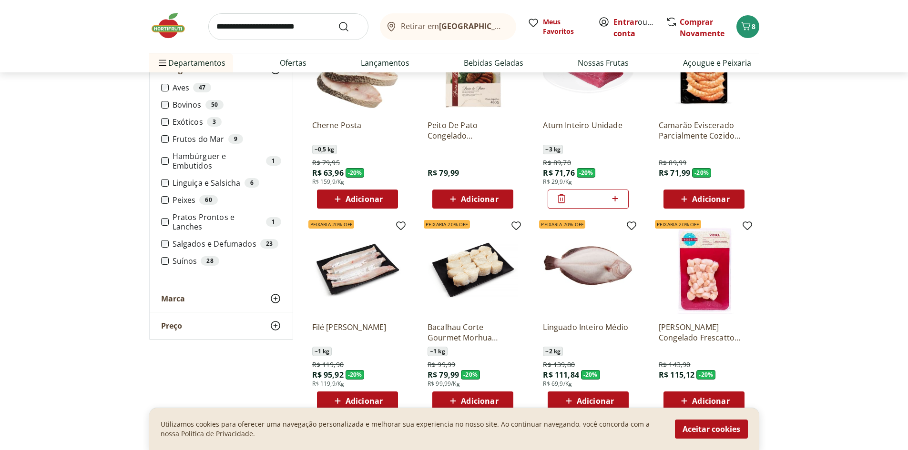
scroll to position [3098, 0]
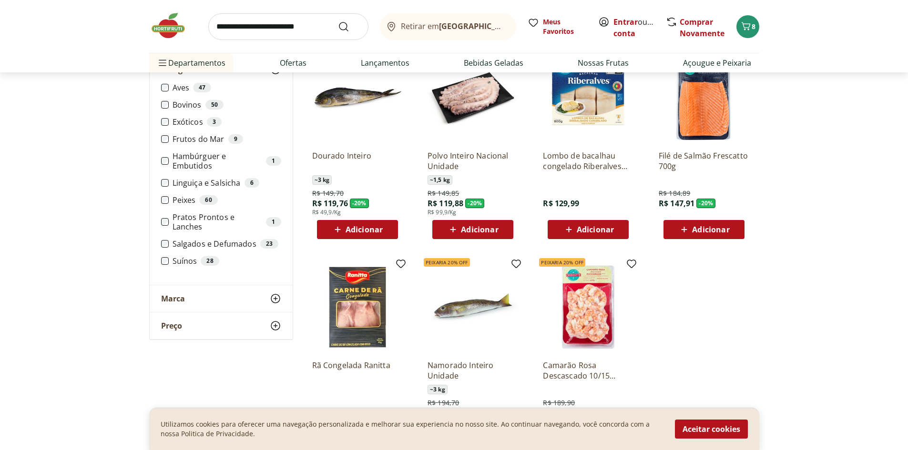
scroll to position [3527, 0]
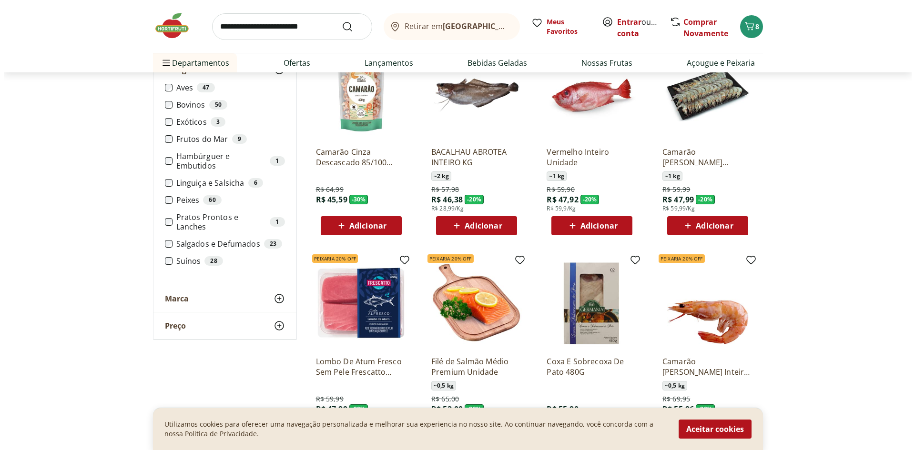
scroll to position [1906, 0]
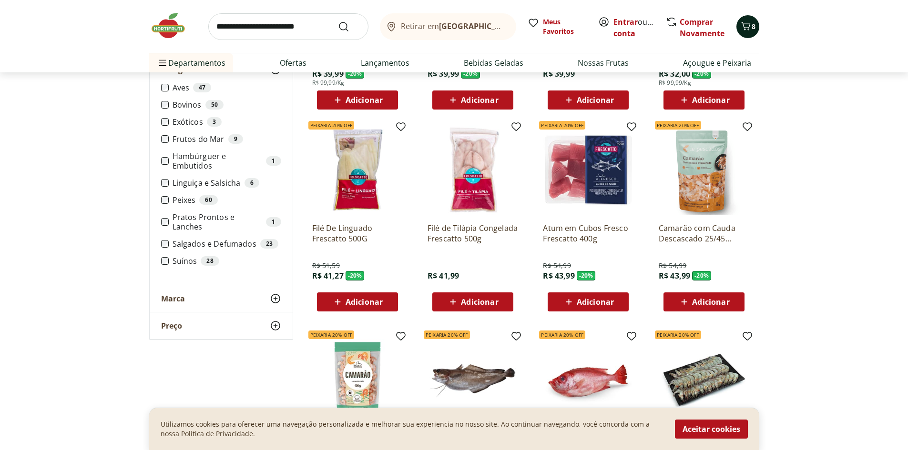
click at [748, 20] on icon "Carrinho" at bounding box center [745, 25] width 11 height 11
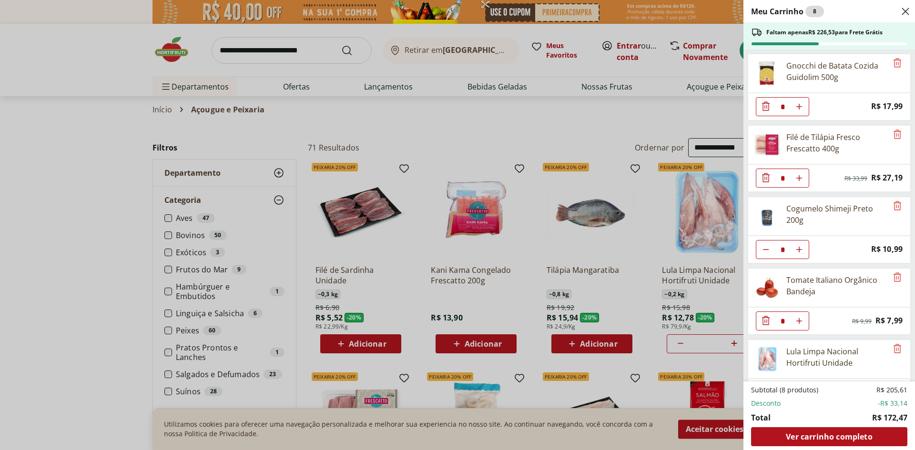
select select "*********"
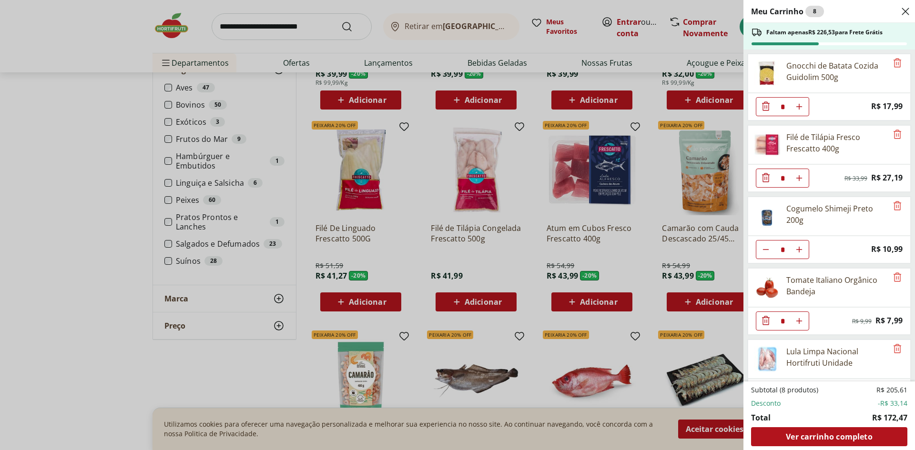
click at [800, 105] on icon "Aumentar Quantidade" at bounding box center [799, 107] width 8 height 8
type input "*"
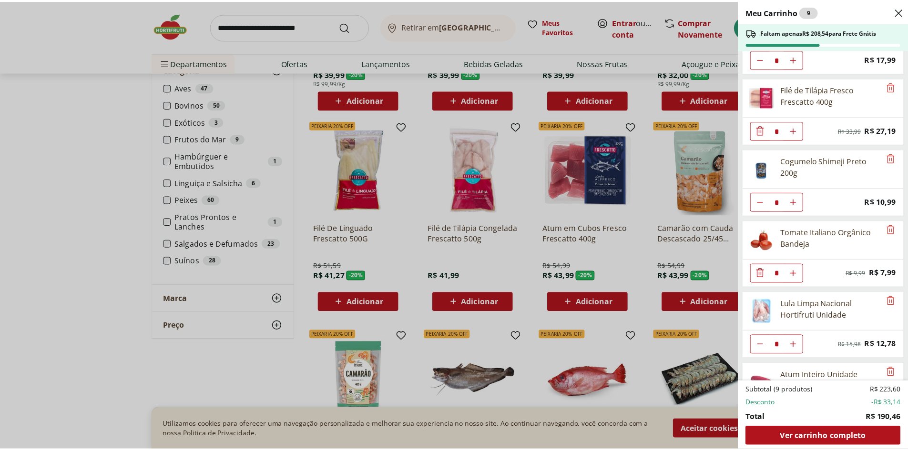
scroll to position [101, 0]
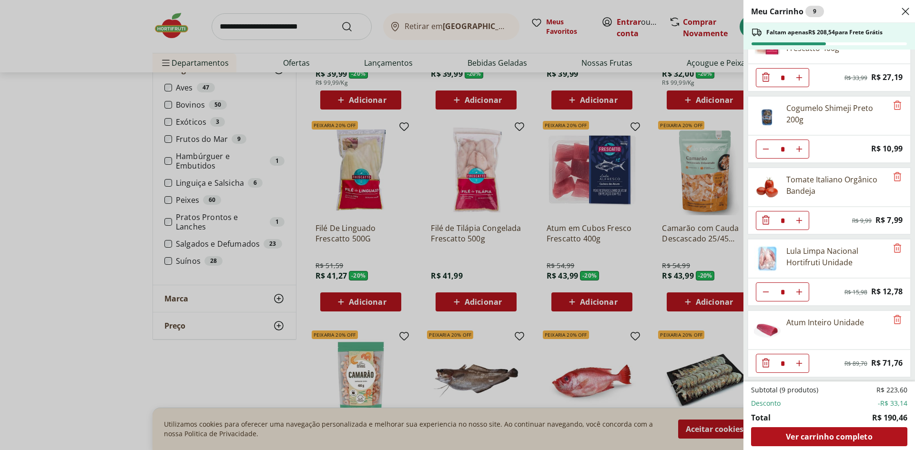
click at [174, 26] on div "Meu Carrinho 9 Faltam apenas R$ 208,54 para Frete Grátis Gnocchi de Batata Cozi…" at bounding box center [457, 225] width 915 height 450
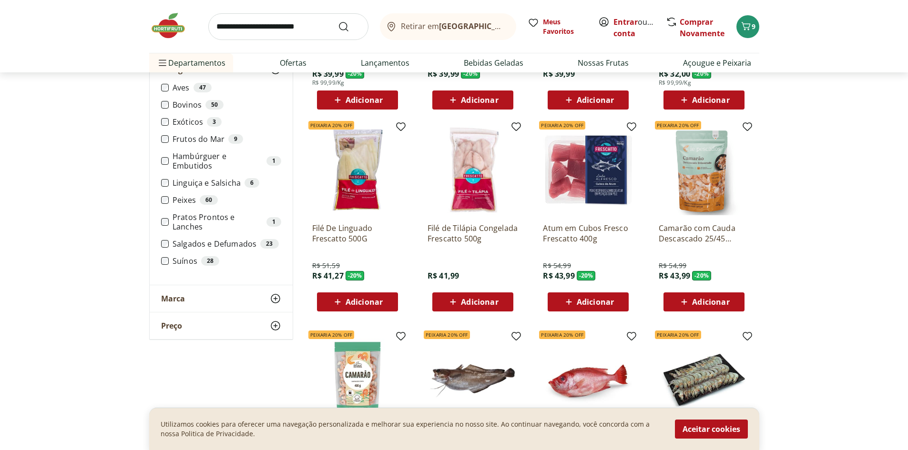
click at [167, 28] on img at bounding box center [173, 25] width 48 height 29
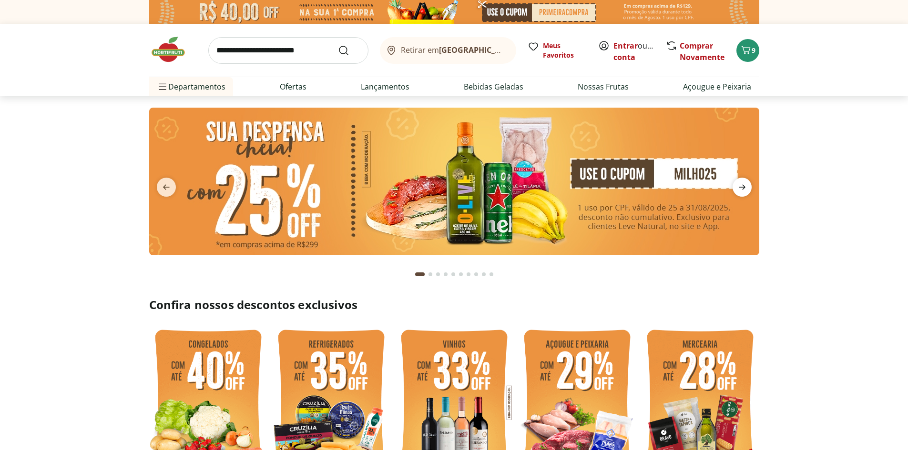
click at [742, 185] on icon "next" at bounding box center [742, 187] width 7 height 5
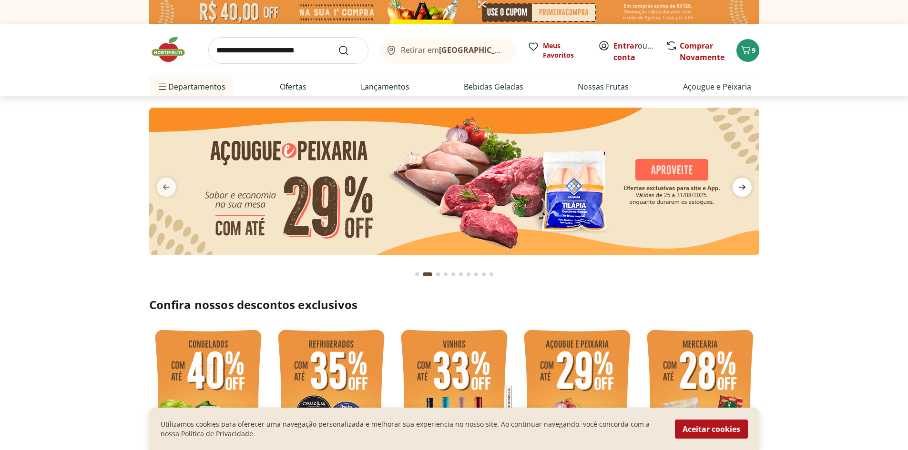
click at [742, 185] on icon "next" at bounding box center [742, 187] width 7 height 5
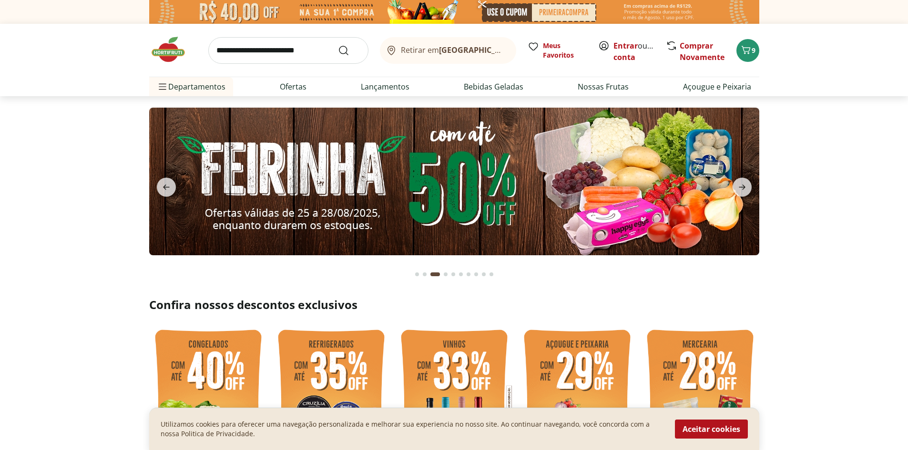
click at [450, 191] on img at bounding box center [454, 182] width 610 height 148
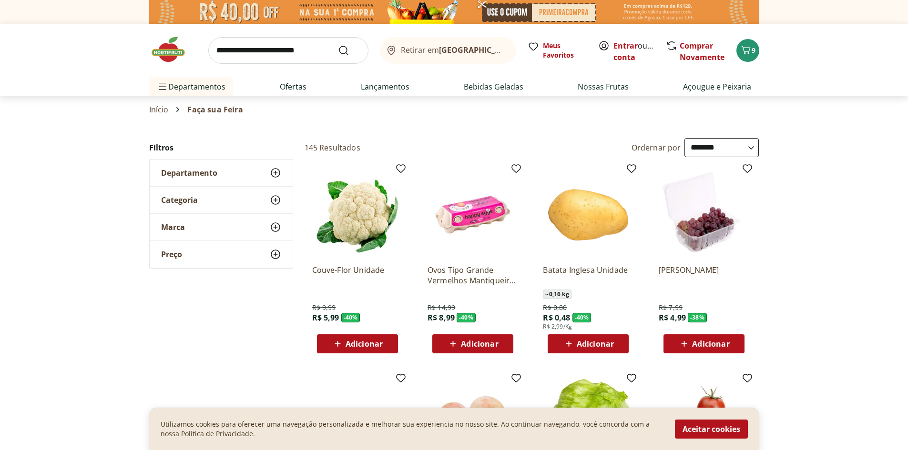
click at [355, 344] on span "Adicionar" at bounding box center [364, 344] width 37 height 8
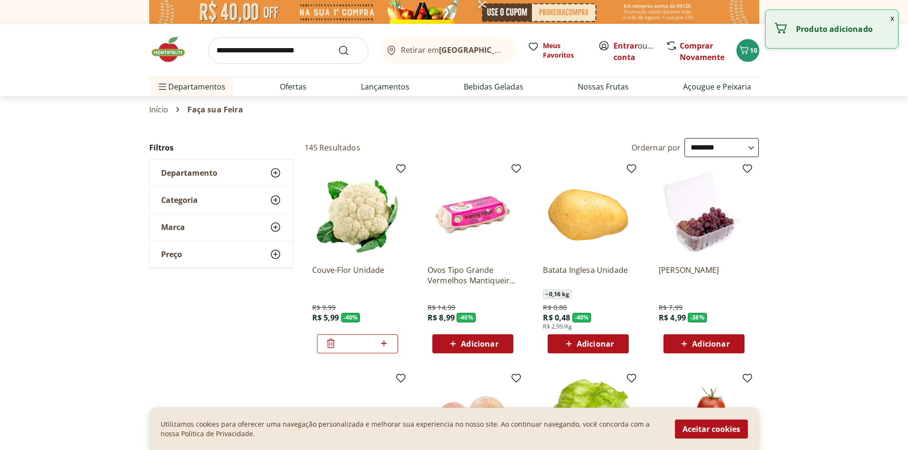
click at [752, 144] on select "**********" at bounding box center [721, 147] width 74 height 19
click at [684, 138] on select "**********" at bounding box center [721, 147] width 74 height 19
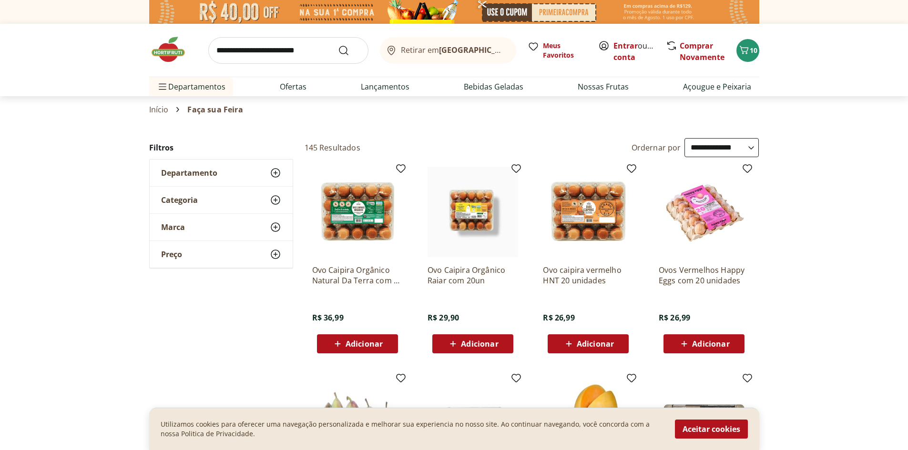
click at [749, 146] on select "**********" at bounding box center [721, 147] width 74 height 19
click at [684, 138] on select "**********" at bounding box center [721, 147] width 74 height 19
select select "*********"
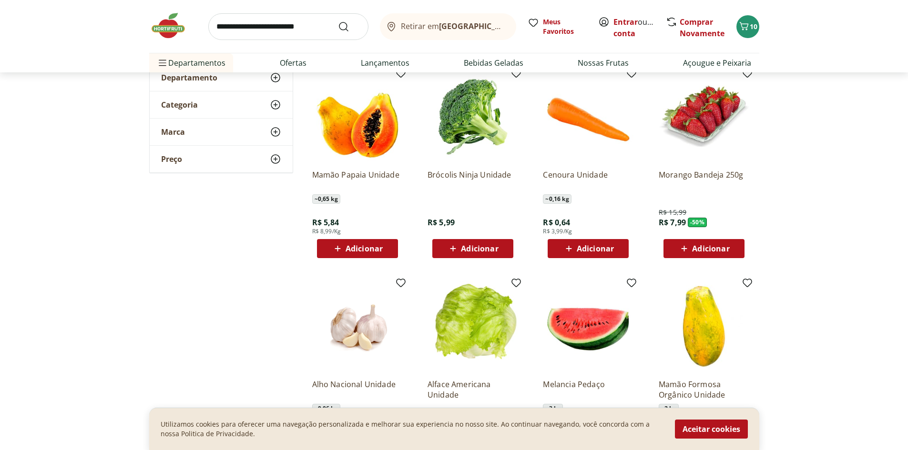
scroll to position [191, 0]
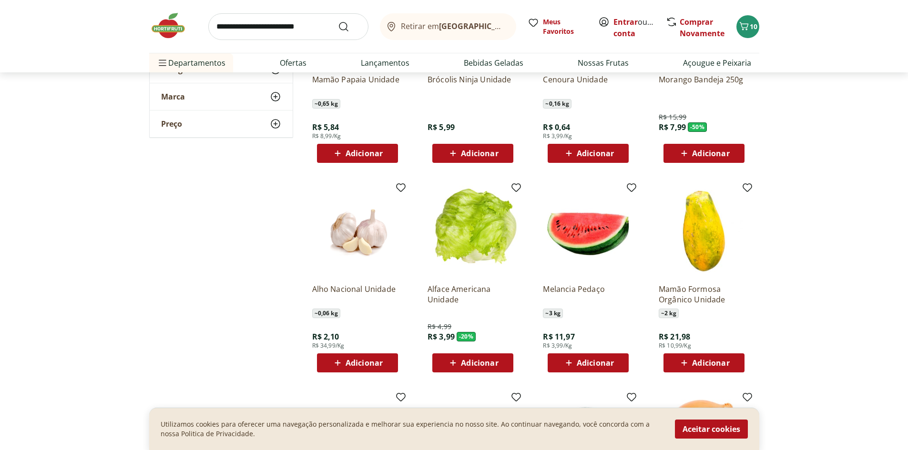
click at [489, 362] on span "Adicionar" at bounding box center [479, 363] width 37 height 8
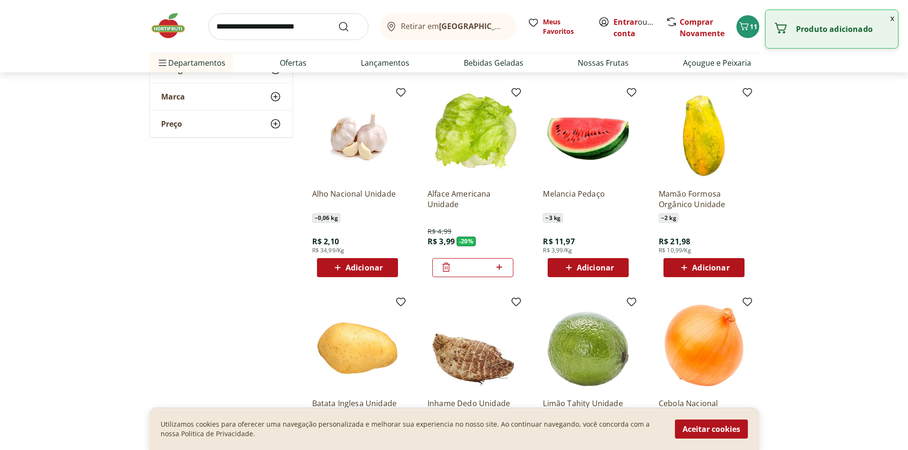
scroll to position [429, 0]
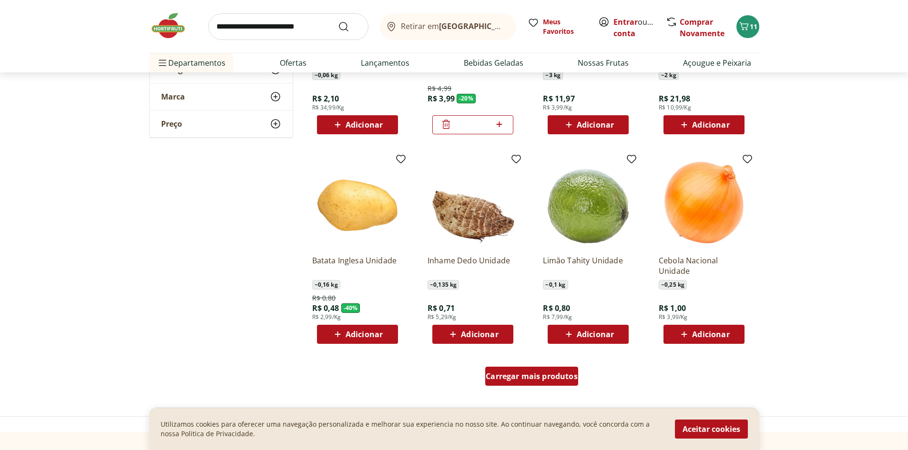
click at [543, 382] on div "Carregar mais produtos" at bounding box center [531, 376] width 93 height 19
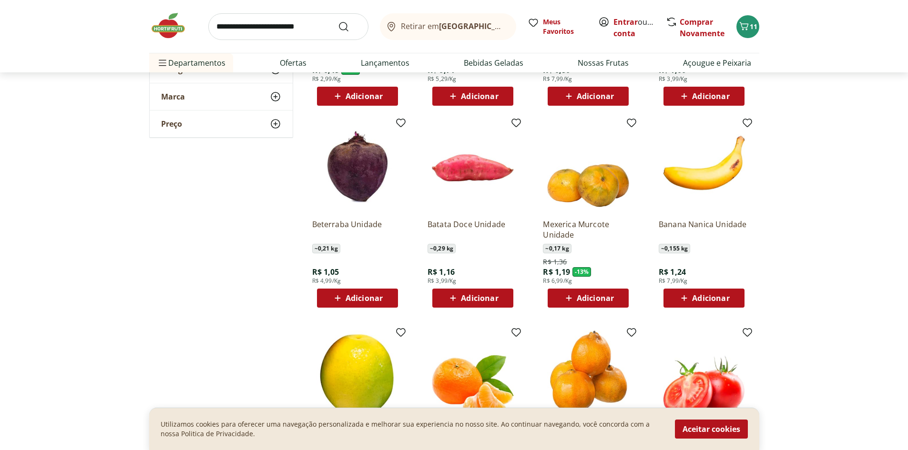
scroll to position [715, 0]
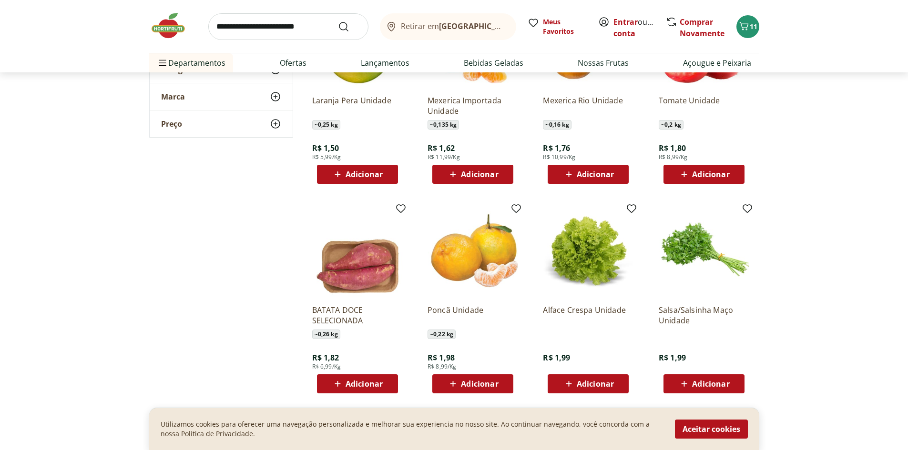
scroll to position [1096, 0]
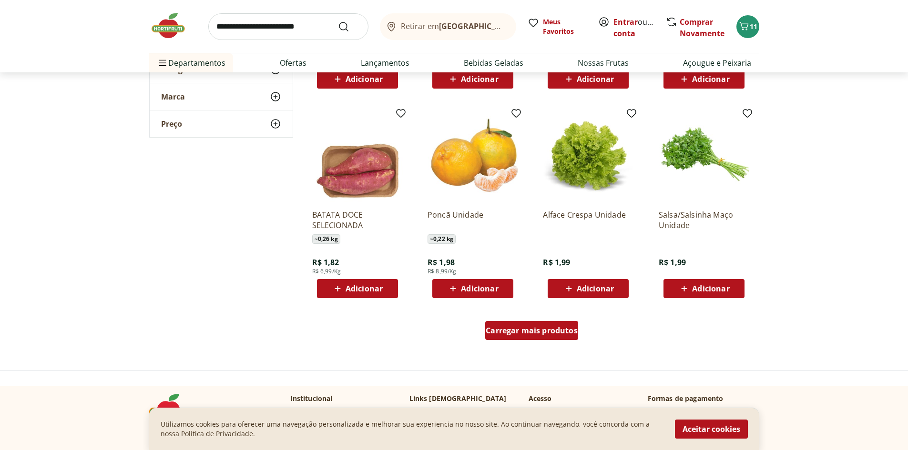
click at [561, 332] on span "Carregar mais produtos" at bounding box center [532, 331] width 92 height 8
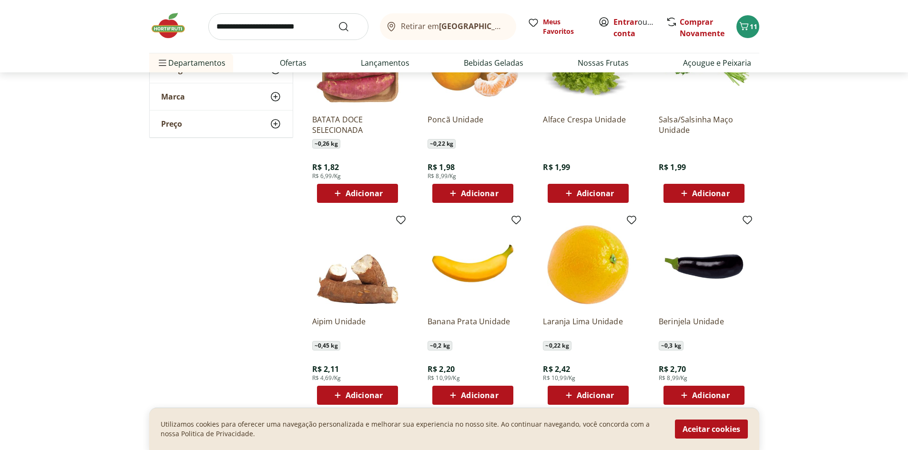
scroll to position [1287, 0]
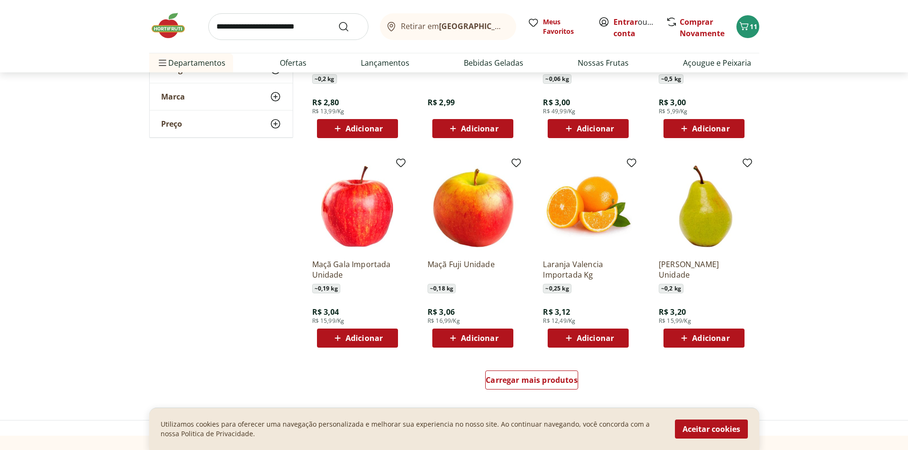
scroll to position [1811, 0]
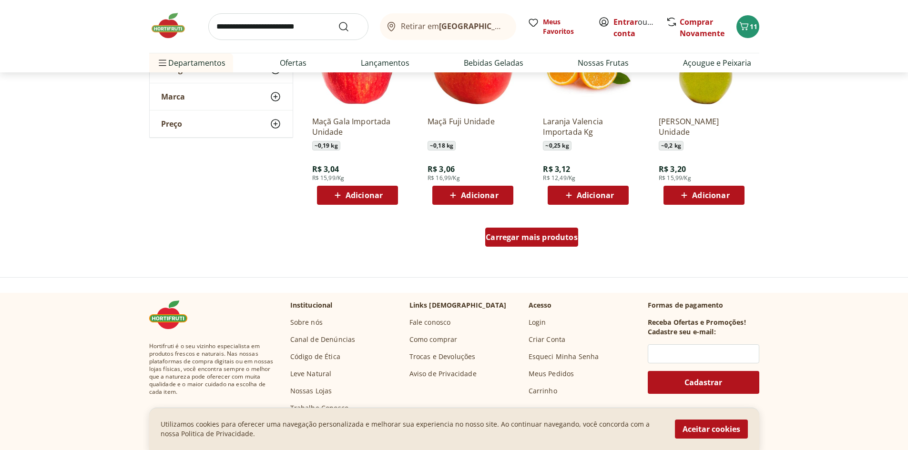
click at [534, 234] on span "Carregar mais produtos" at bounding box center [532, 238] width 92 height 8
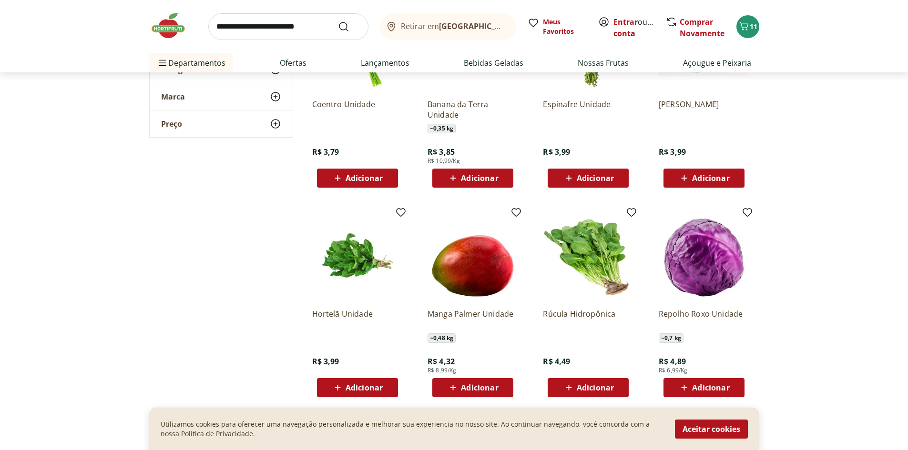
scroll to position [2383, 0]
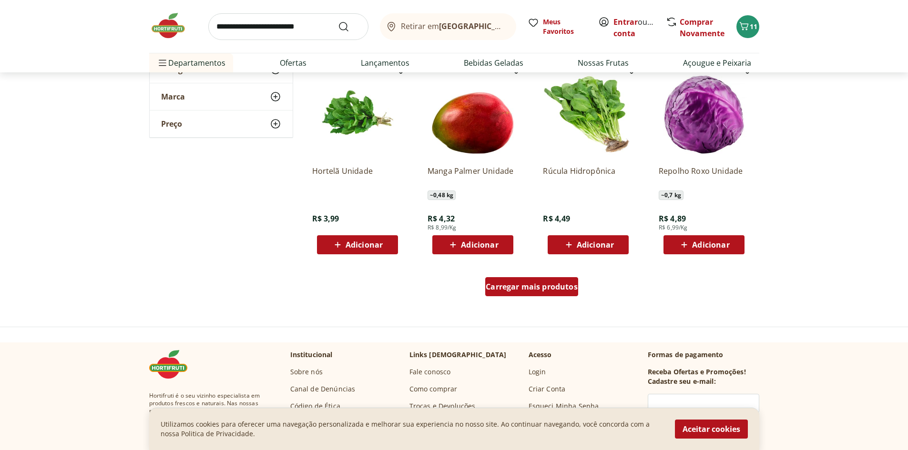
click at [556, 284] on span "Carregar mais produtos" at bounding box center [532, 287] width 92 height 8
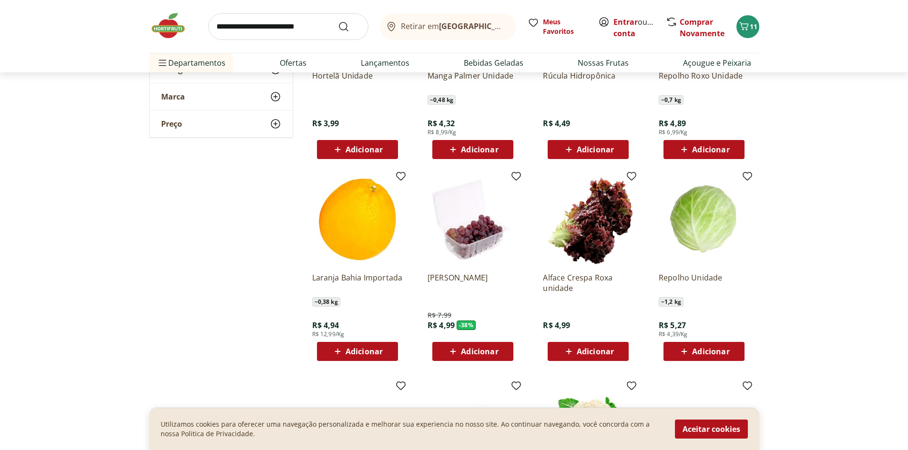
scroll to position [2621, 0]
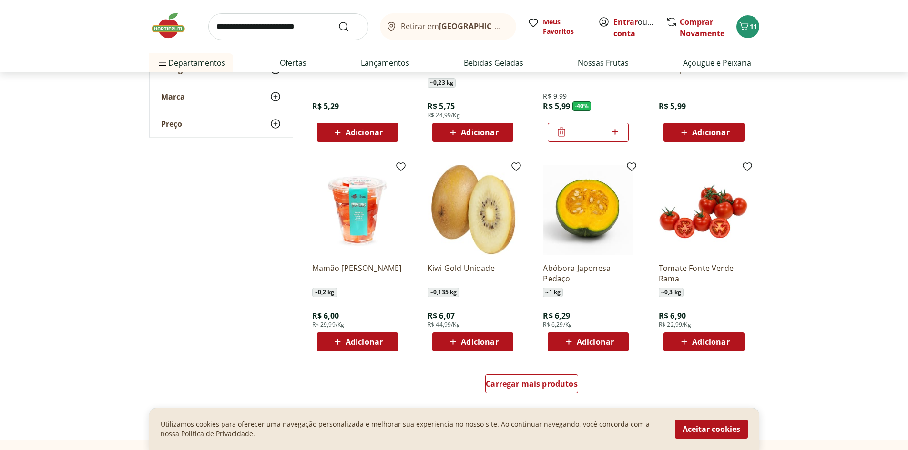
scroll to position [3003, 0]
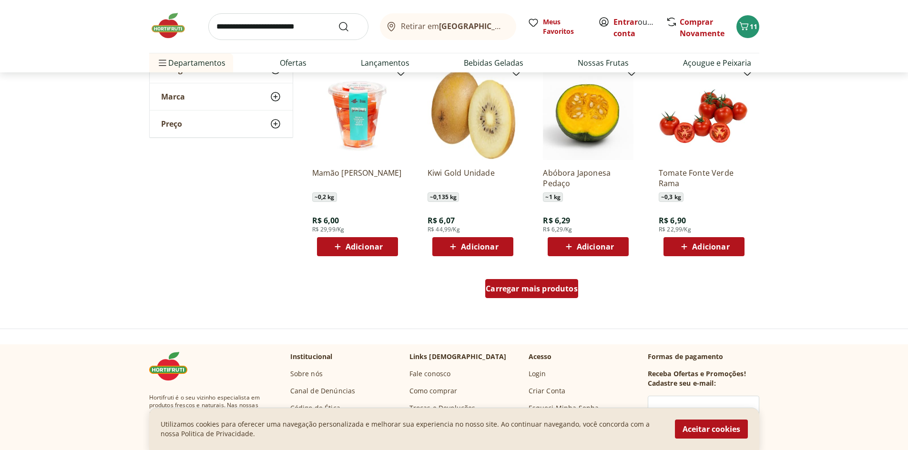
click at [543, 290] on span "Carregar mais produtos" at bounding box center [532, 289] width 92 height 8
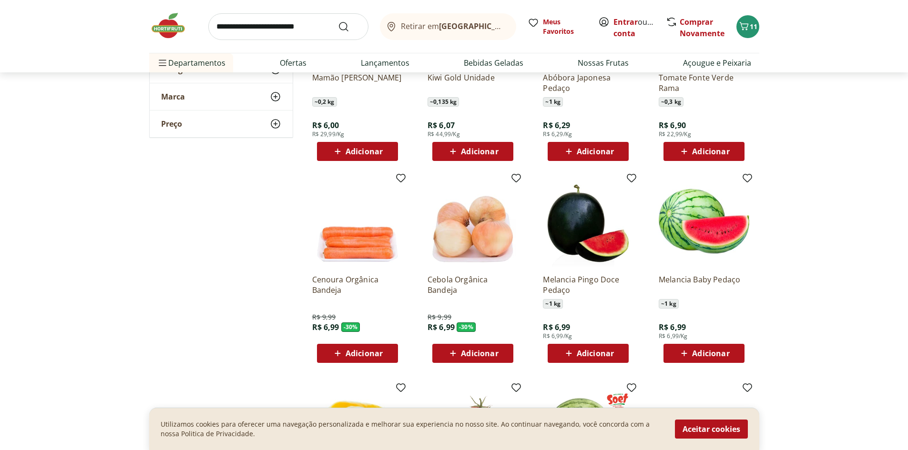
scroll to position [3193, 0]
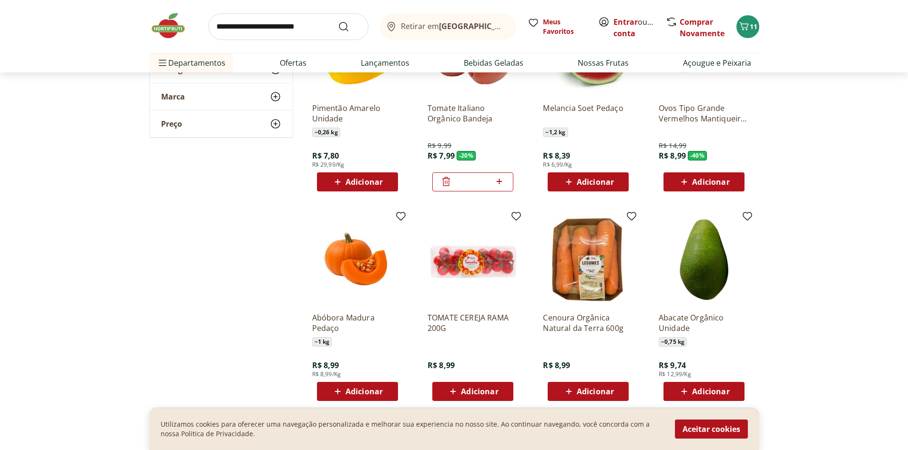
scroll to position [3622, 0]
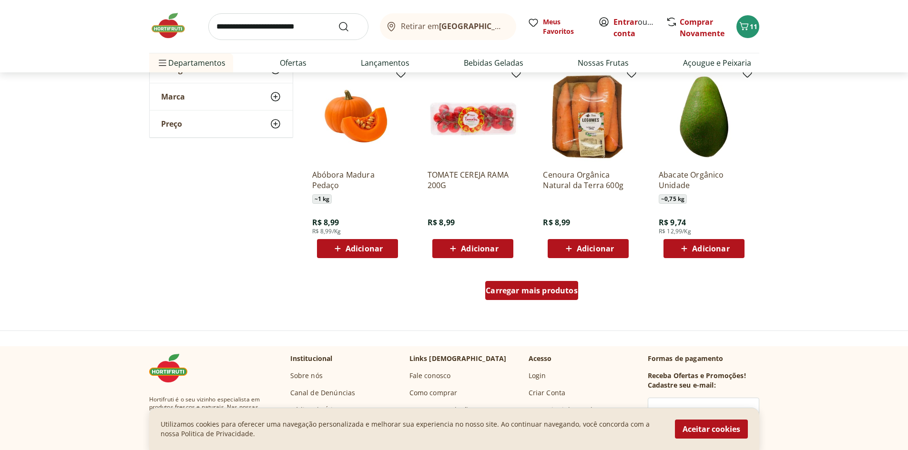
click at [545, 287] on span "Carregar mais produtos" at bounding box center [532, 291] width 92 height 8
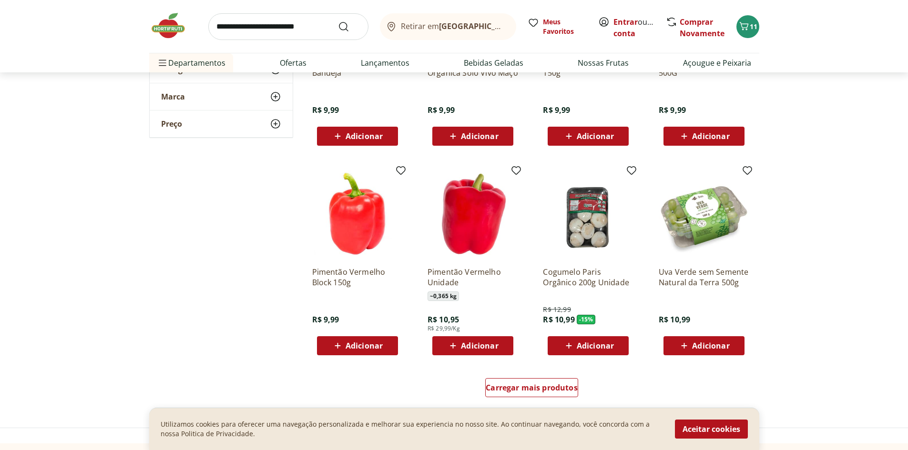
scroll to position [4289, 0]
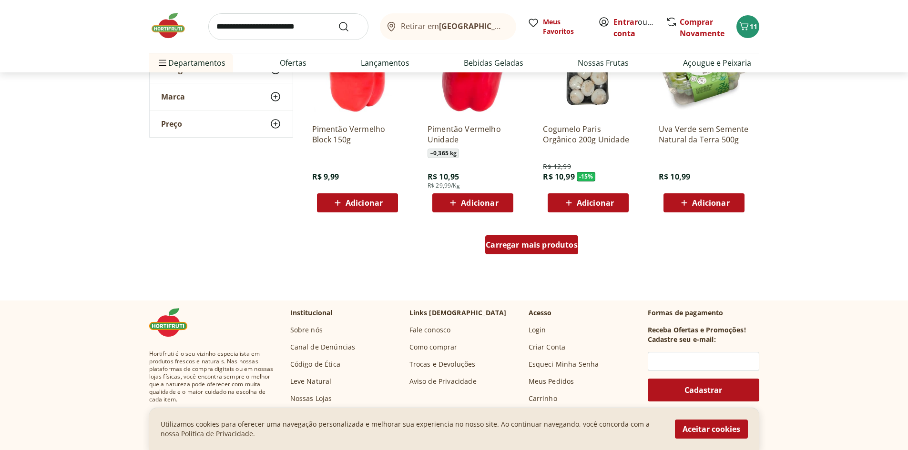
click at [562, 249] on span "Carregar mais produtos" at bounding box center [532, 245] width 92 height 8
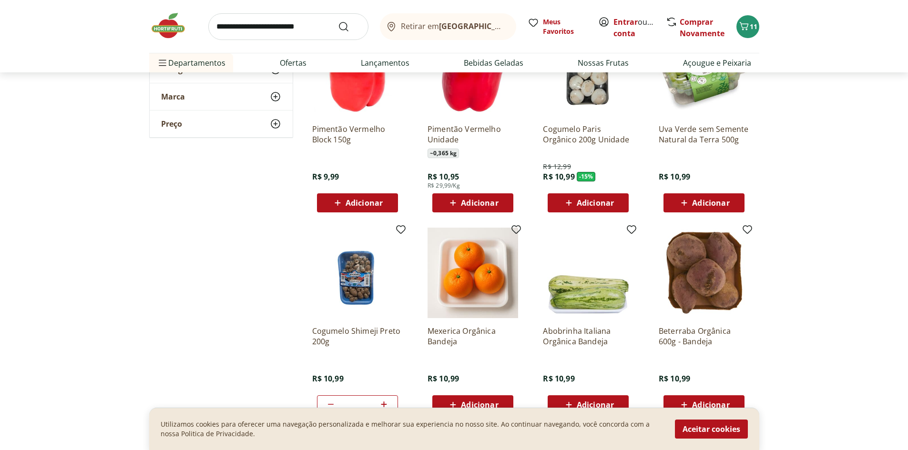
scroll to position [4385, 0]
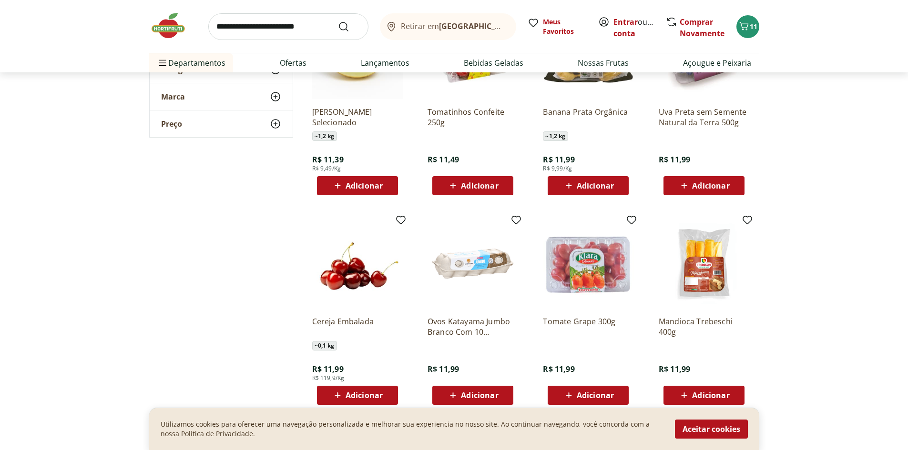
scroll to position [4814, 0]
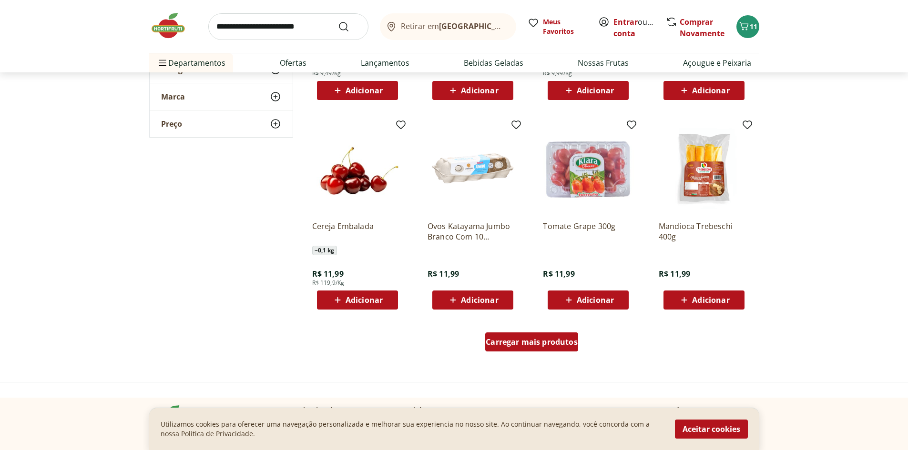
click at [563, 348] on div "Carregar mais produtos" at bounding box center [531, 342] width 93 height 19
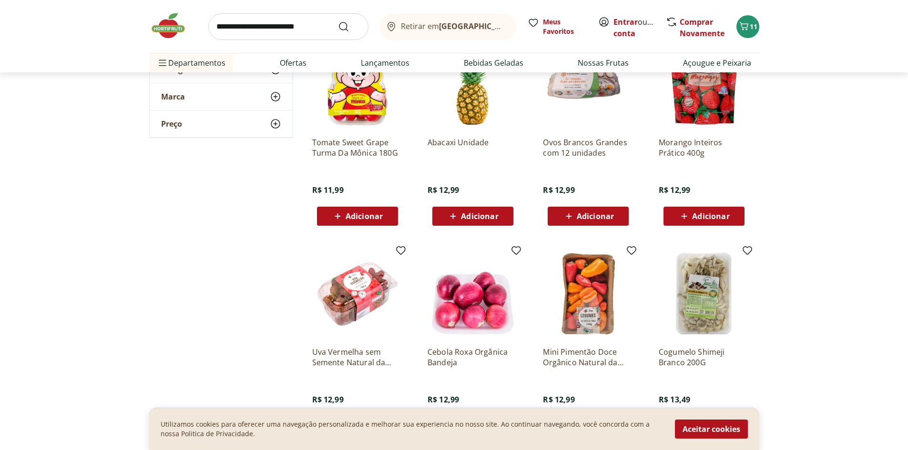
scroll to position [5147, 0]
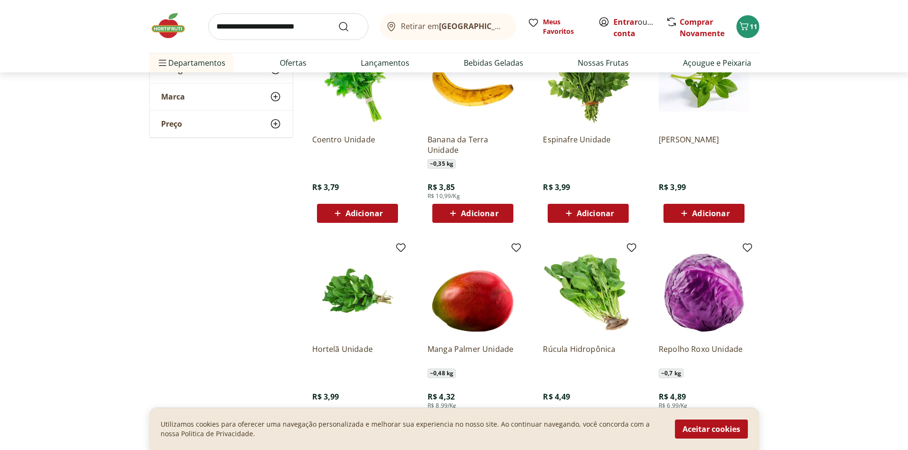
scroll to position [3760, 0]
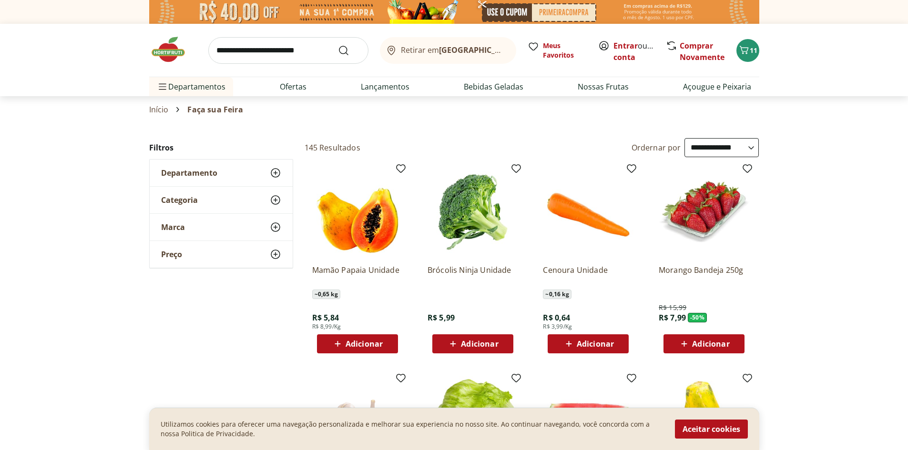
select select "*********"
click at [310, 86] on li "Ofertas" at bounding box center [293, 86] width 42 height 19
click at [299, 82] on link "Ofertas" at bounding box center [293, 86] width 27 height 11
select select "**********"
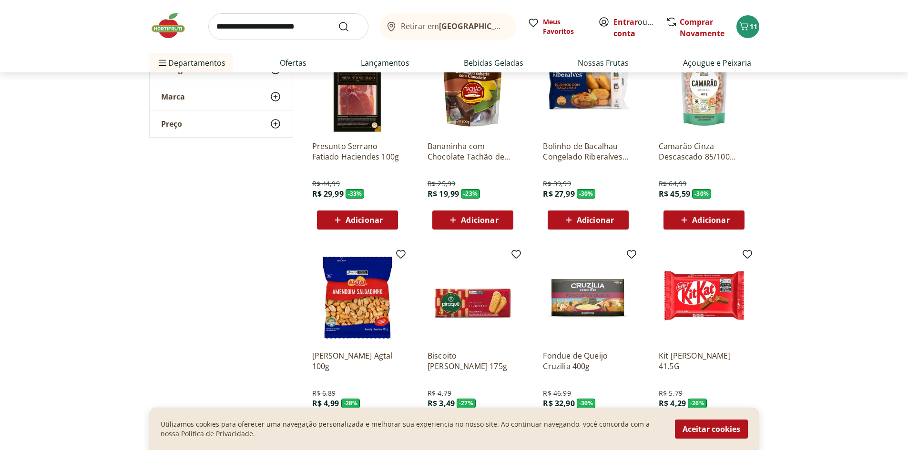
scroll to position [477, 0]
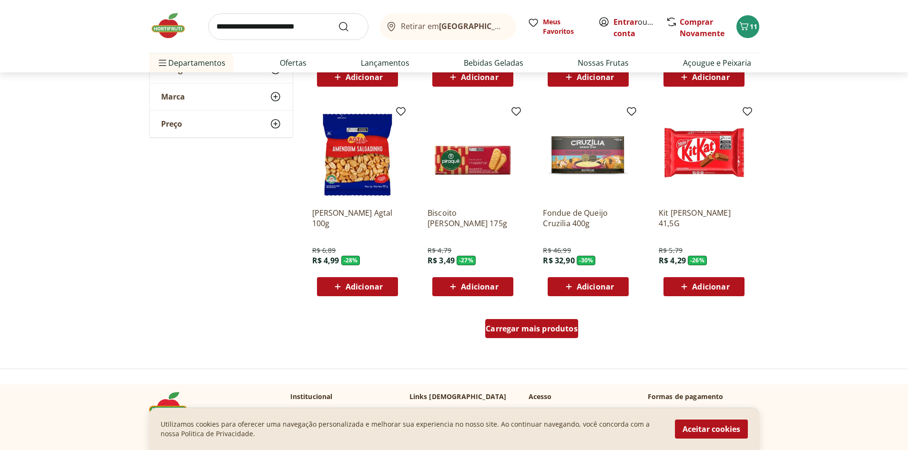
click at [539, 332] on span "Carregar mais produtos" at bounding box center [532, 329] width 92 height 8
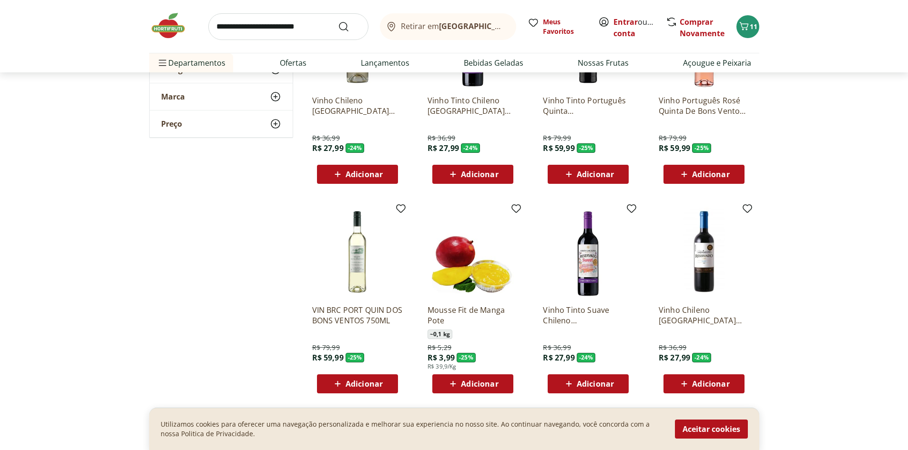
scroll to position [1192, 0]
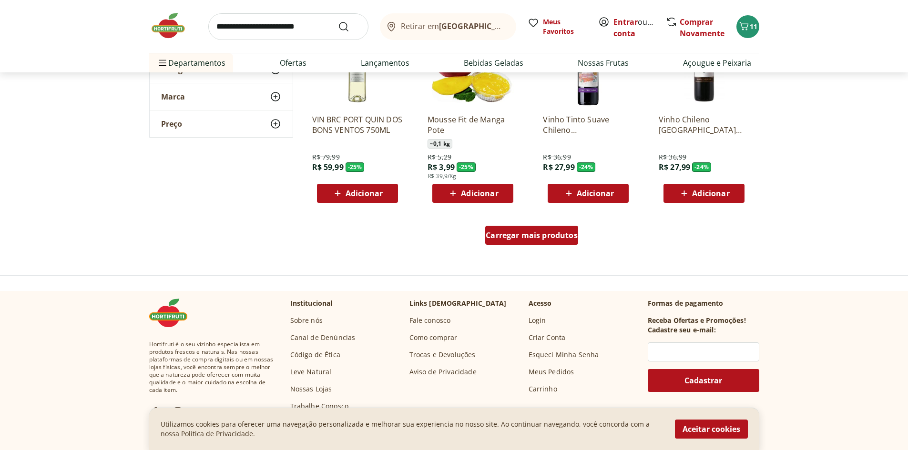
click at [555, 235] on span "Carregar mais produtos" at bounding box center [532, 236] width 92 height 8
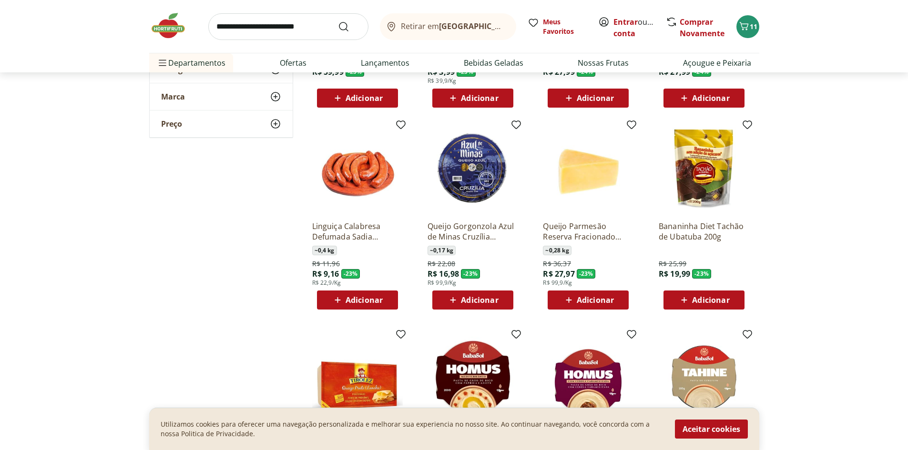
scroll to position [1382, 0]
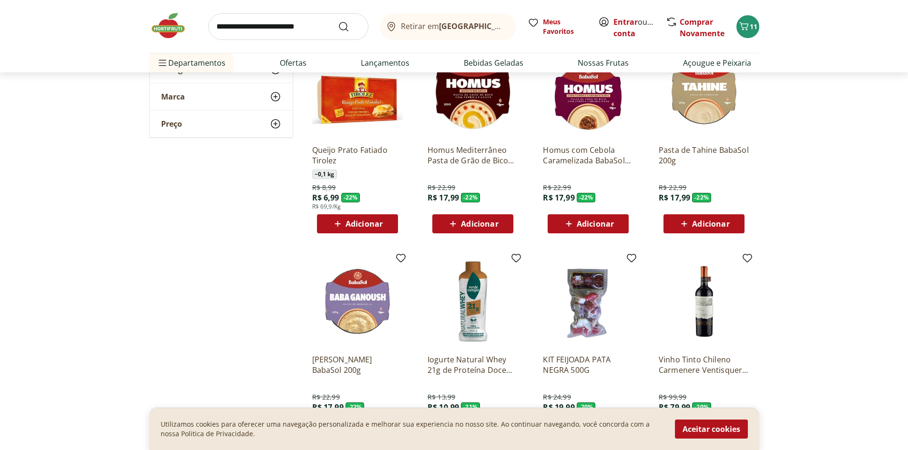
scroll to position [1668, 0]
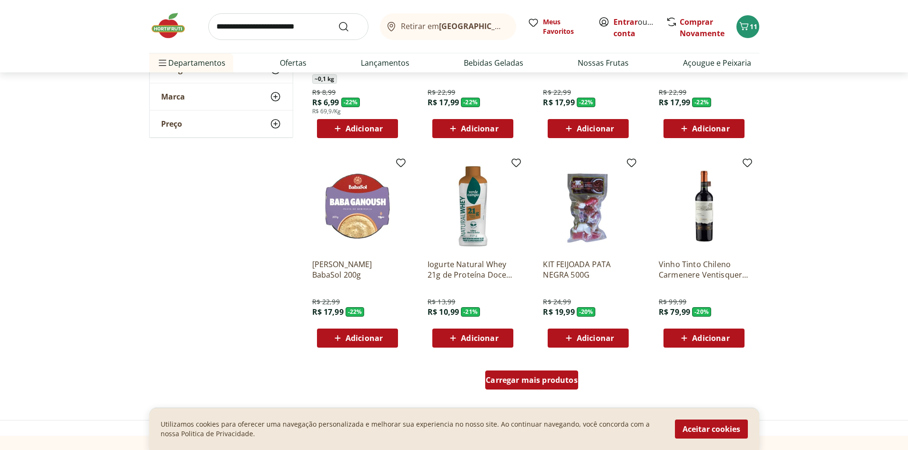
click at [541, 382] on span "Carregar mais produtos" at bounding box center [532, 381] width 92 height 8
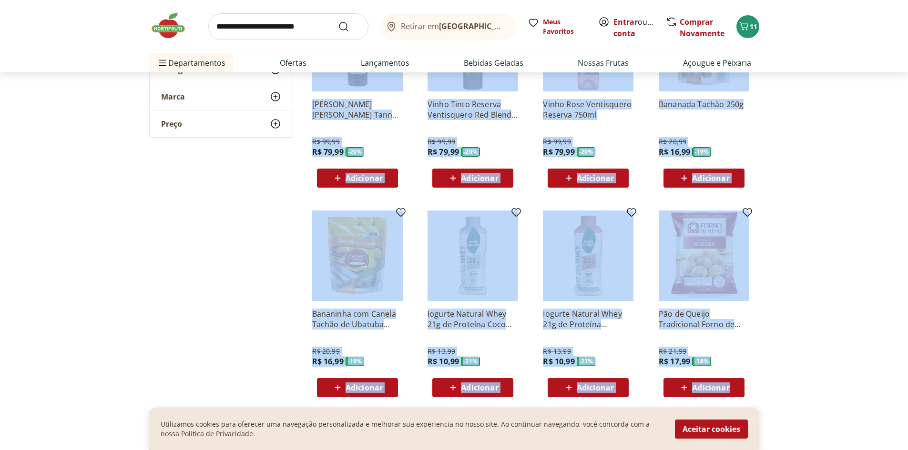
scroll to position [2335, 0]
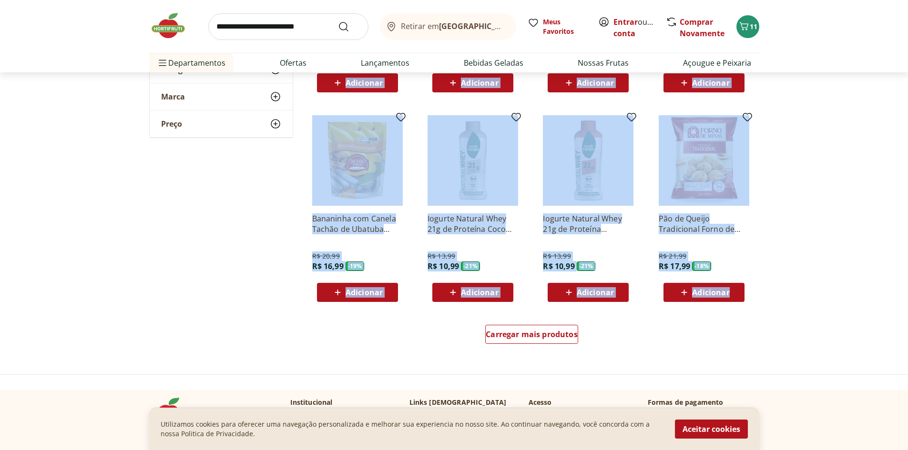
click at [709, 172] on img at bounding box center [704, 160] width 91 height 91
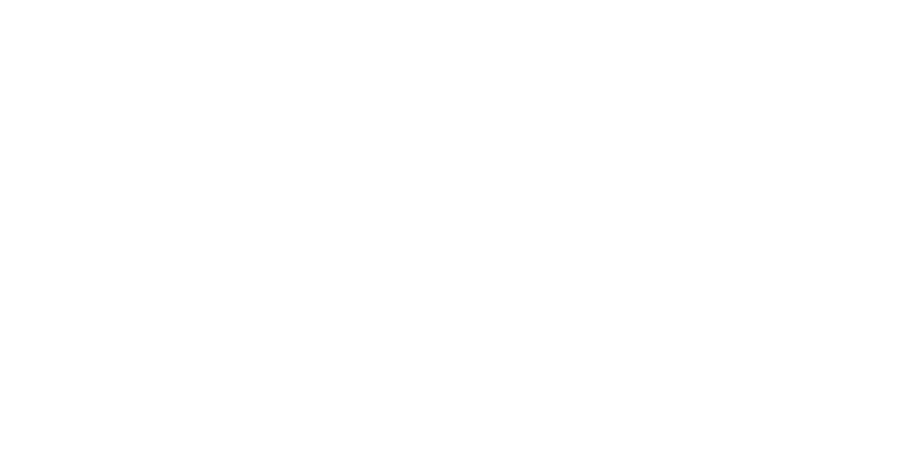
select select "**********"
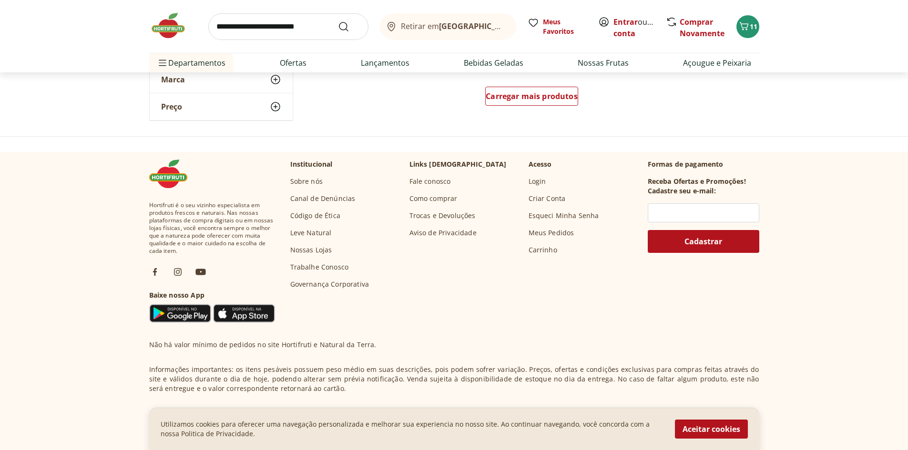
scroll to position [2478, 0]
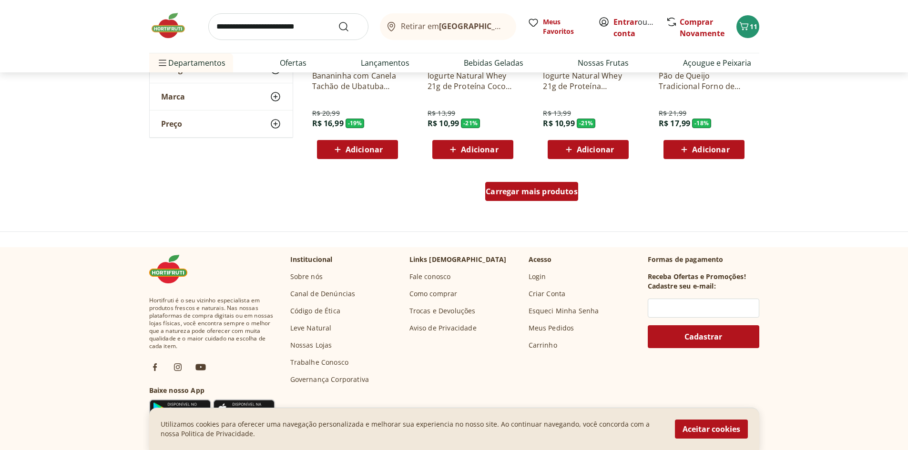
click at [540, 200] on div "Carregar mais produtos" at bounding box center [531, 191] width 93 height 19
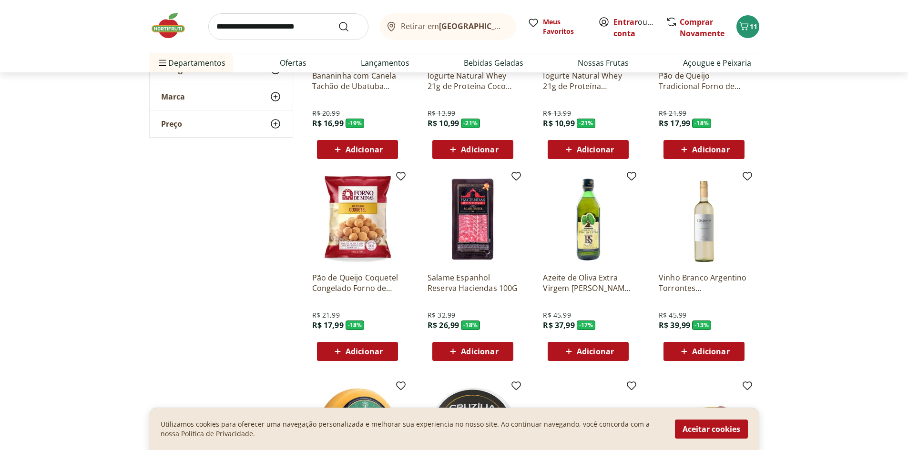
scroll to position [2717, 0]
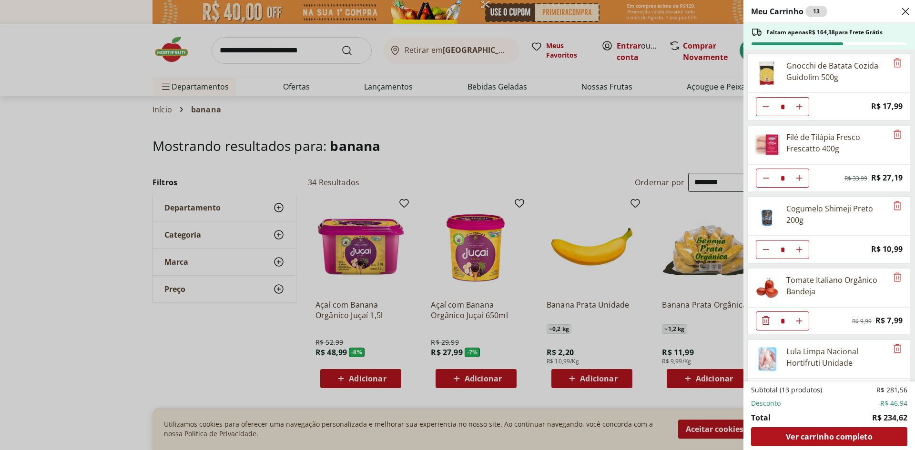
select select "**********"
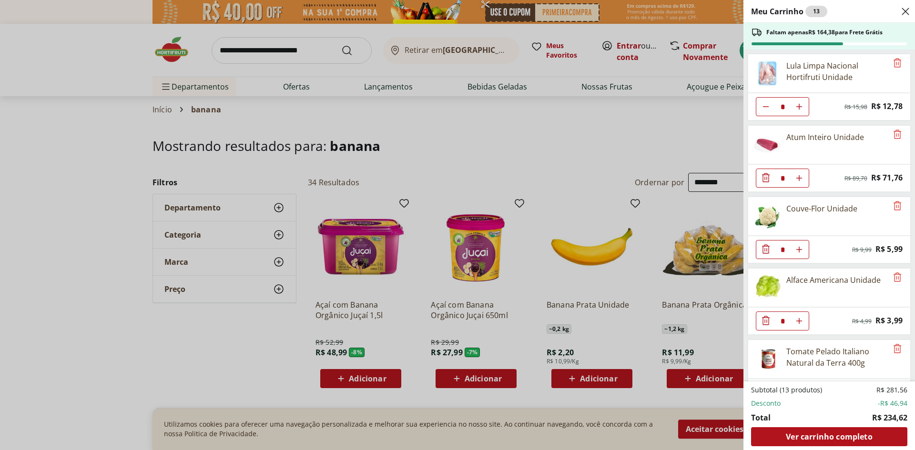
scroll to position [315, 0]
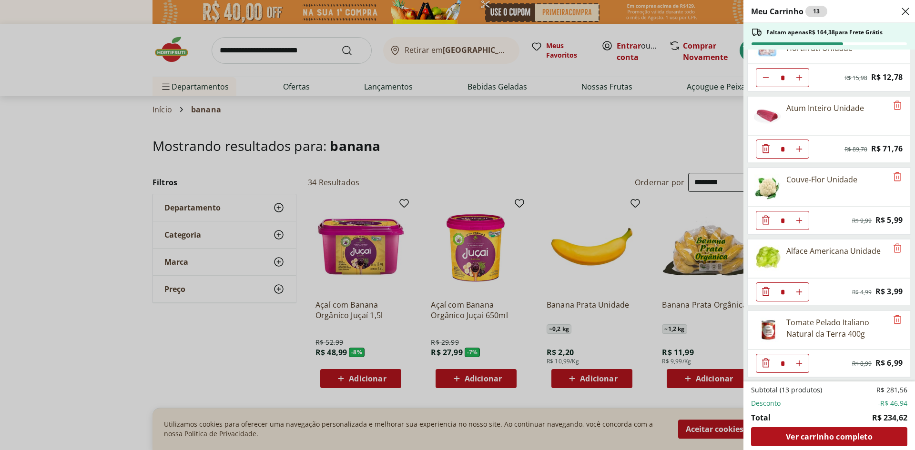
type input "*"
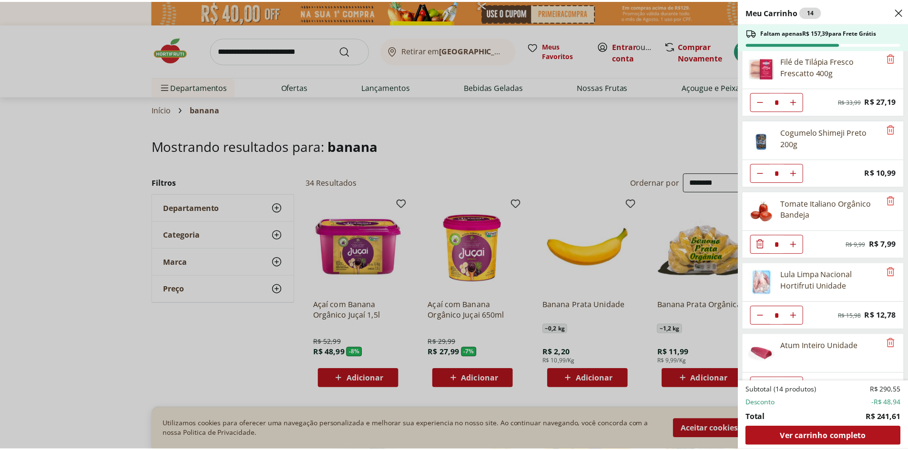
scroll to position [0, 0]
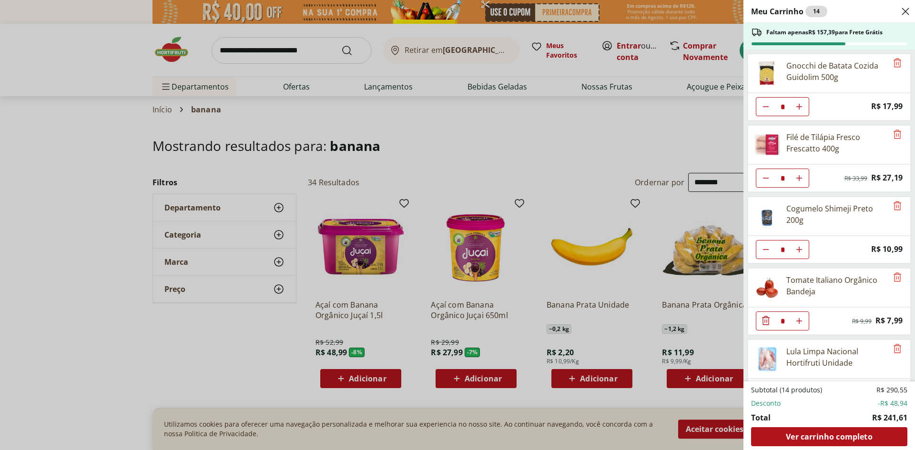
click at [566, 132] on div "Meu Carrinho 14 Faltam apenas R$ 157,39 para Frete Grátis Gnocchi de Batata Coz…" at bounding box center [457, 225] width 915 height 450
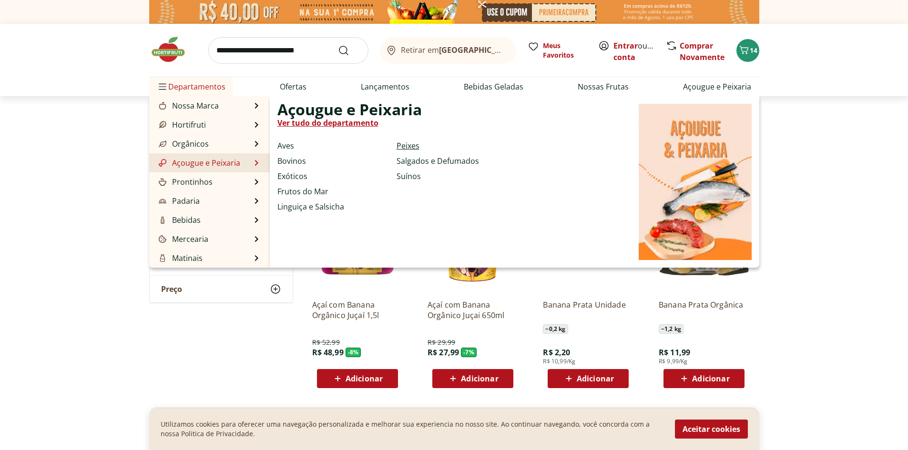
click at [413, 148] on link "Peixes" at bounding box center [408, 145] width 23 height 11
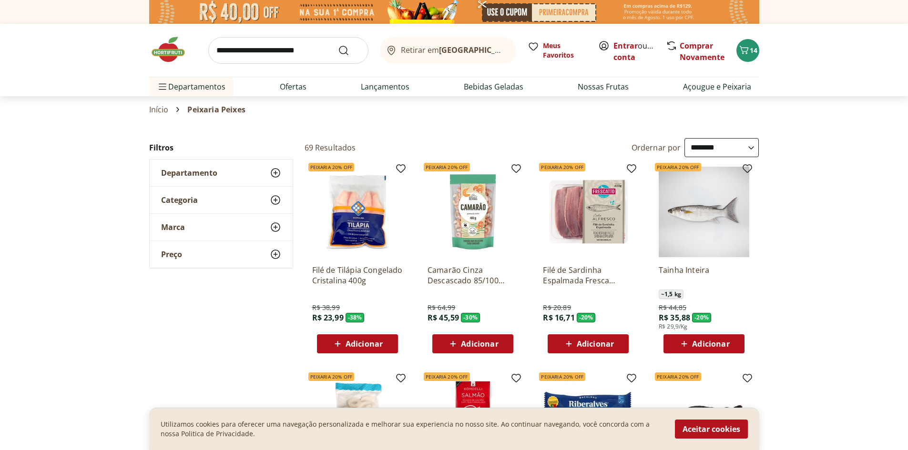
click at [747, 145] on select "**********" at bounding box center [721, 147] width 74 height 19
click at [684, 138] on select "**********" at bounding box center [721, 147] width 74 height 19
select select "*********"
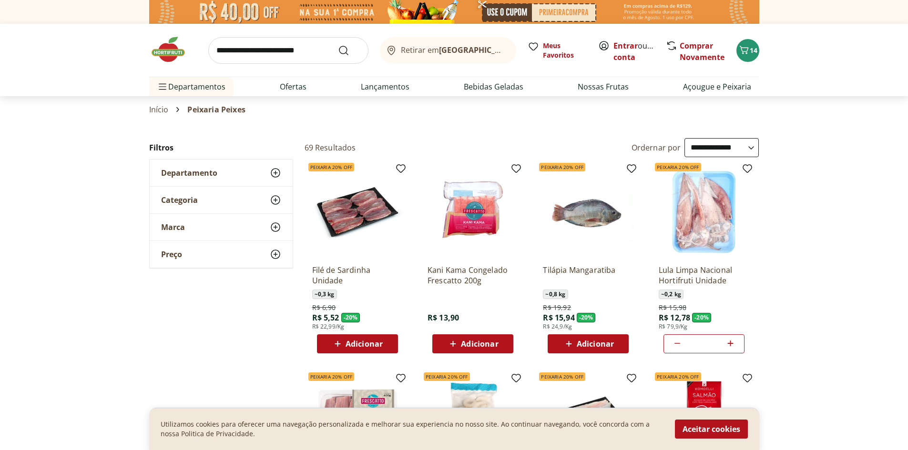
click at [368, 341] on span "Adicionar" at bounding box center [364, 344] width 37 height 8
click at [383, 341] on icon at bounding box center [384, 343] width 12 height 11
type input "*"
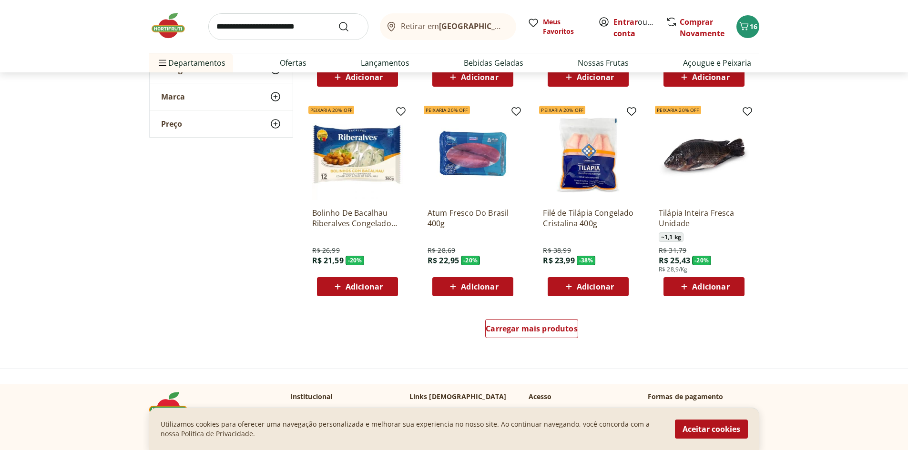
scroll to position [620, 0]
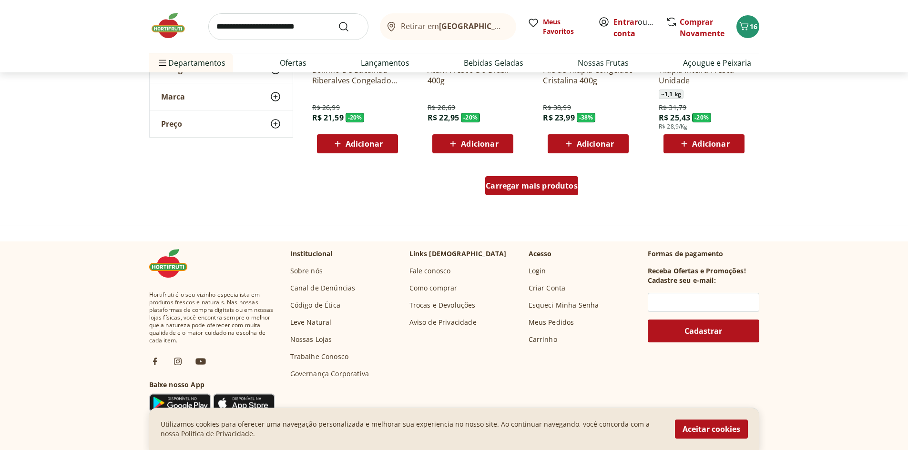
click at [533, 190] on span "Carregar mais produtos" at bounding box center [532, 186] width 92 height 8
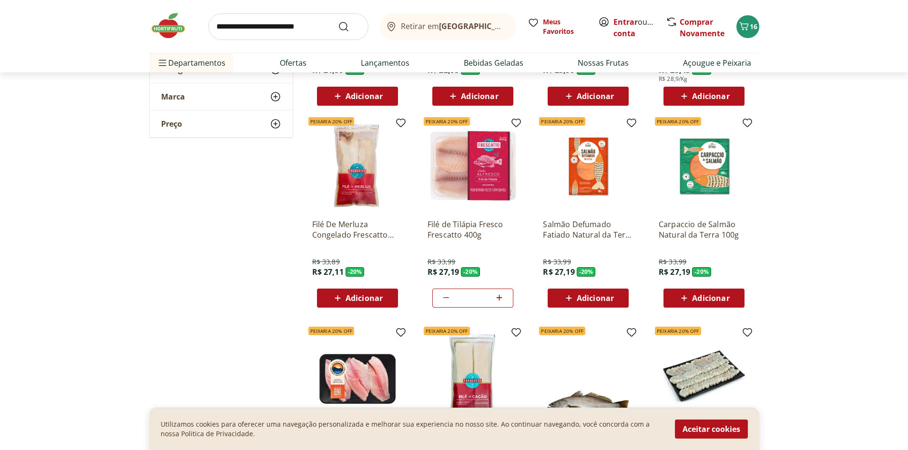
scroll to position [810, 0]
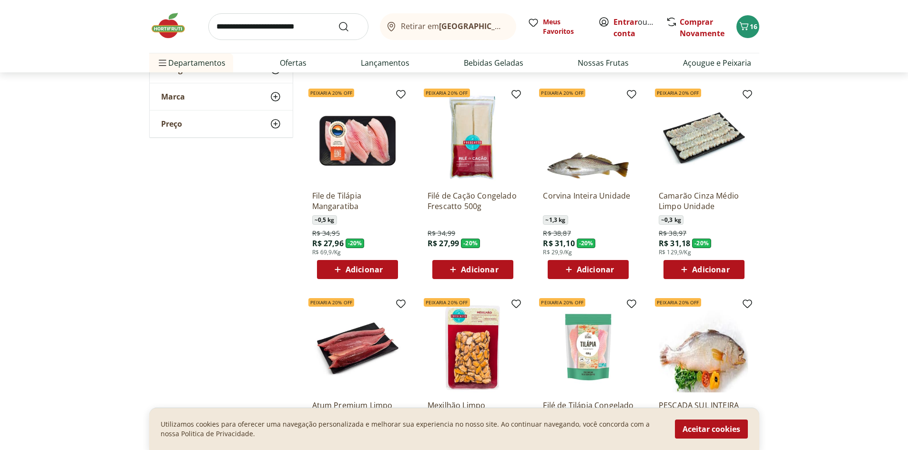
scroll to position [1049, 0]
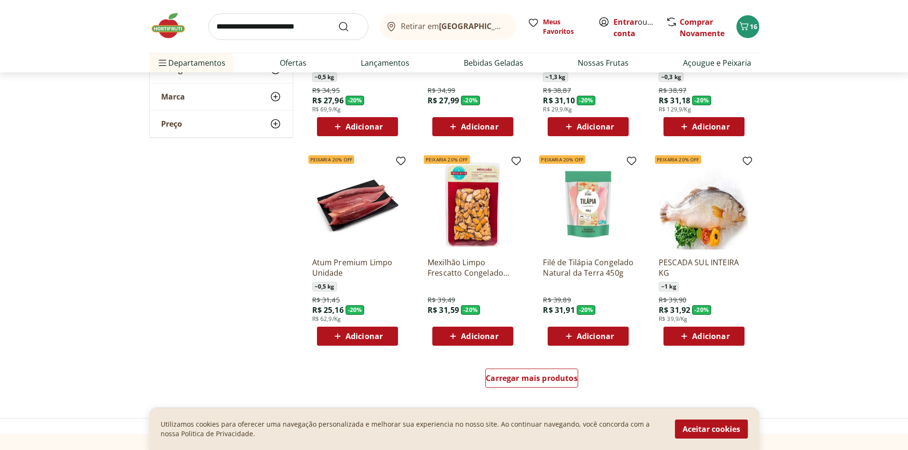
click at [479, 207] on img at bounding box center [473, 204] width 91 height 91
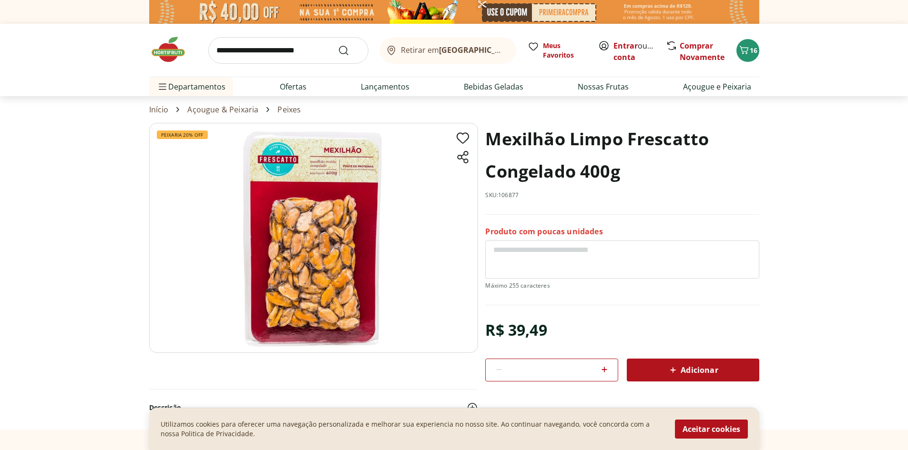
click at [703, 370] on span "Adicionar" at bounding box center [692, 370] width 51 height 11
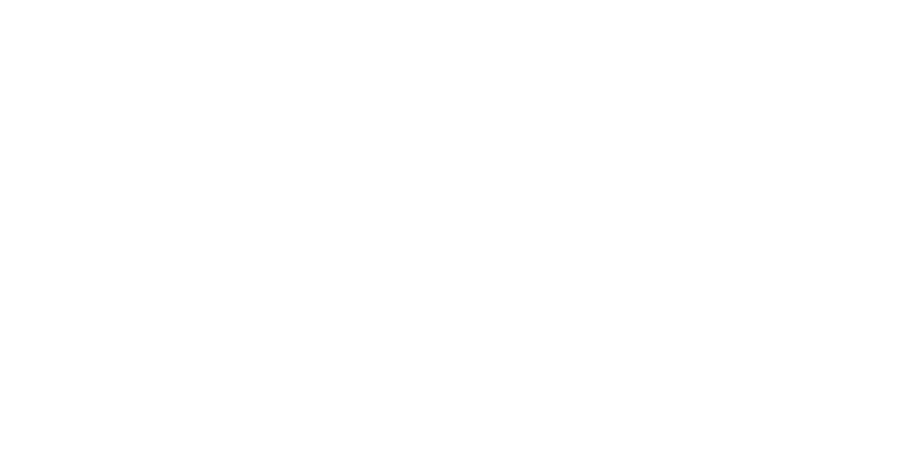
select select "*********"
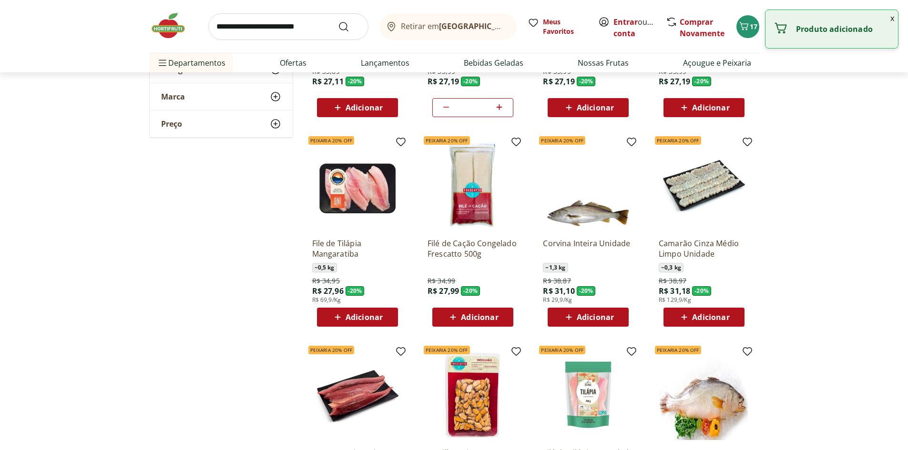
scroll to position [1001, 0]
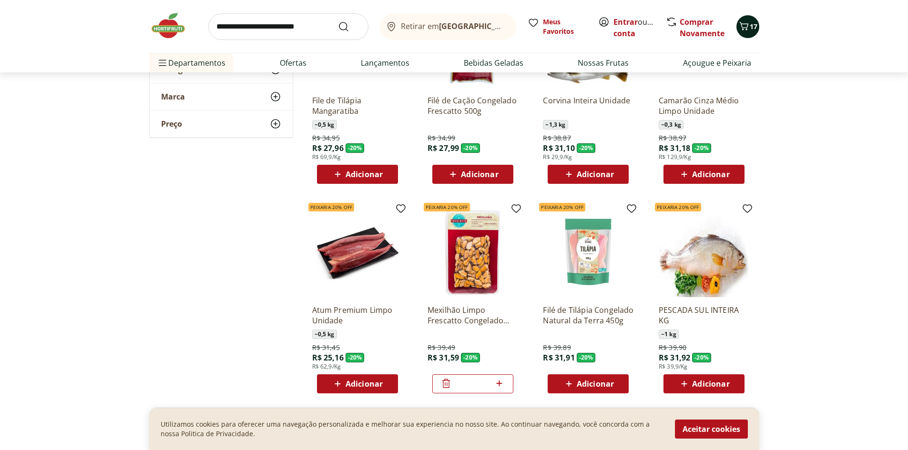
click at [754, 27] on span "17" at bounding box center [754, 26] width 8 height 9
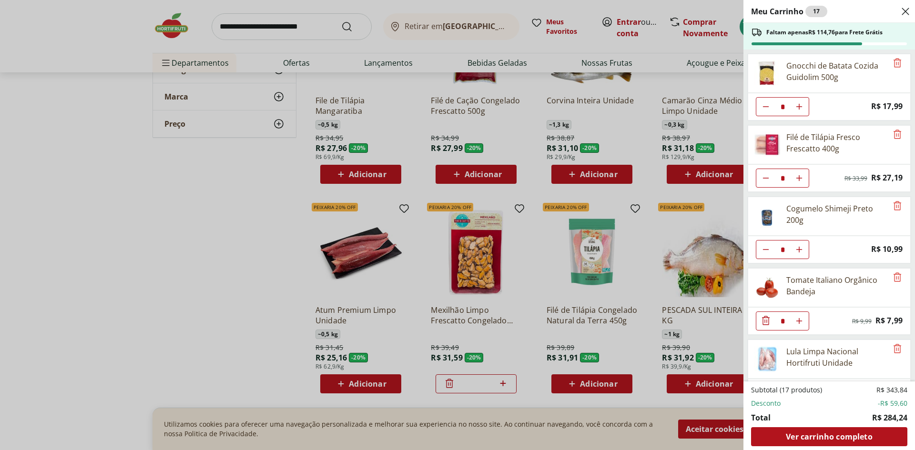
click at [222, 252] on div "Meu Carrinho 17 Faltam apenas R$ 114,76 para Frete Grátis Gnocchi de Batata Coz…" at bounding box center [457, 225] width 915 height 450
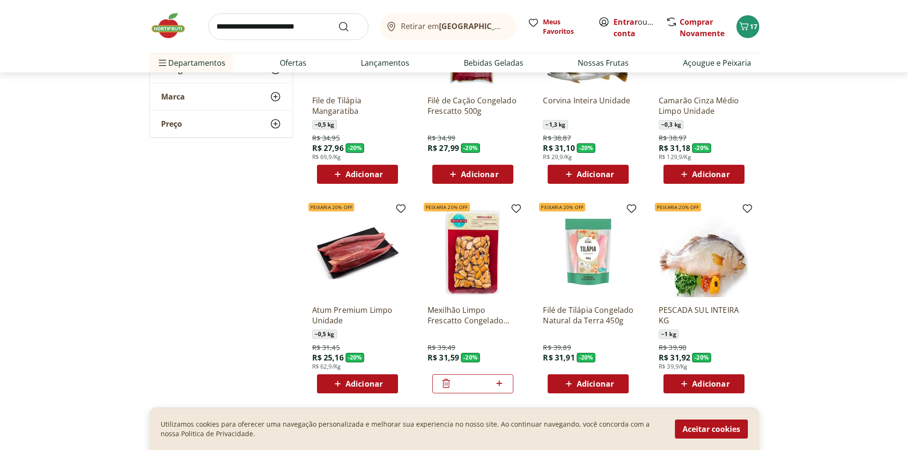
scroll to position [1096, 0]
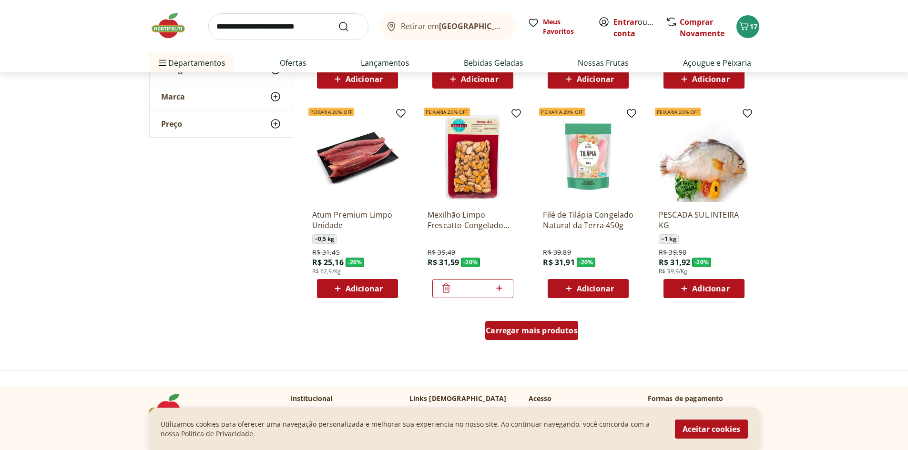
click at [549, 333] on span "Carregar mais produtos" at bounding box center [532, 331] width 92 height 8
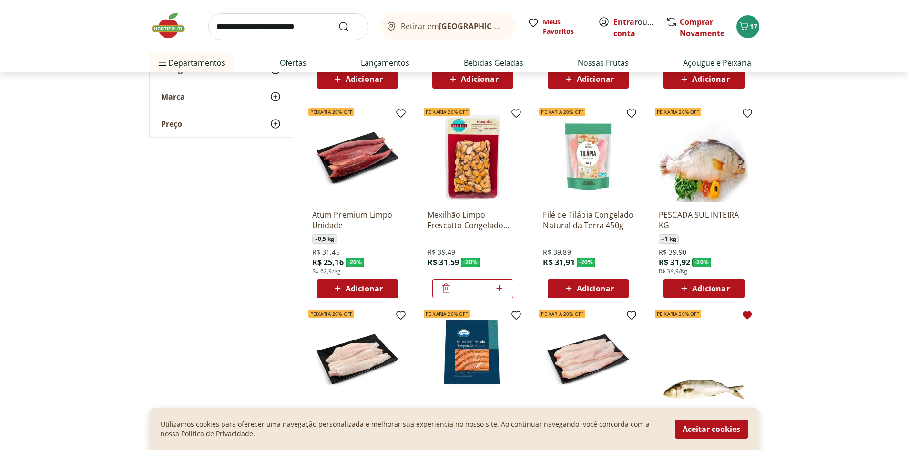
scroll to position [1192, 0]
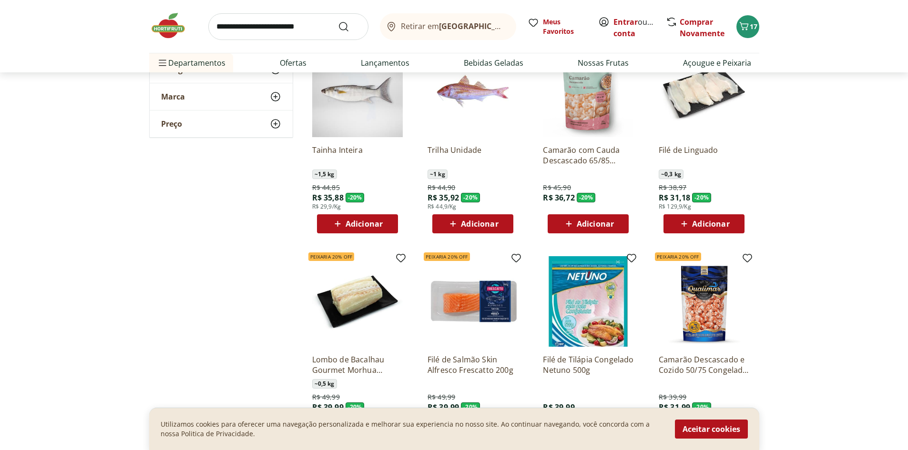
scroll to position [1716, 0]
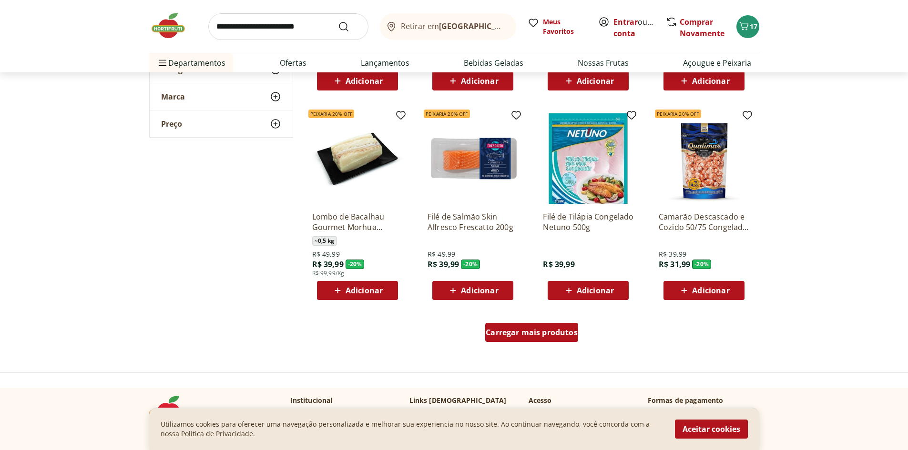
click at [546, 331] on span "Carregar mais produtos" at bounding box center [532, 333] width 92 height 8
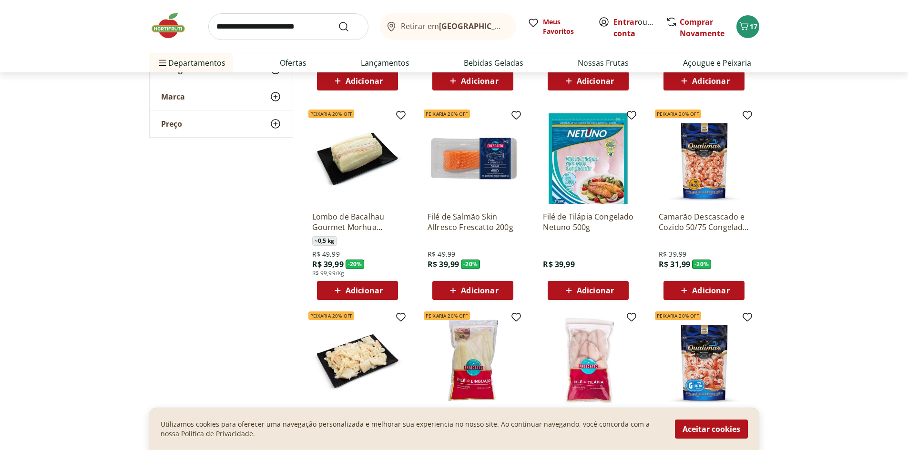
scroll to position [1811, 0]
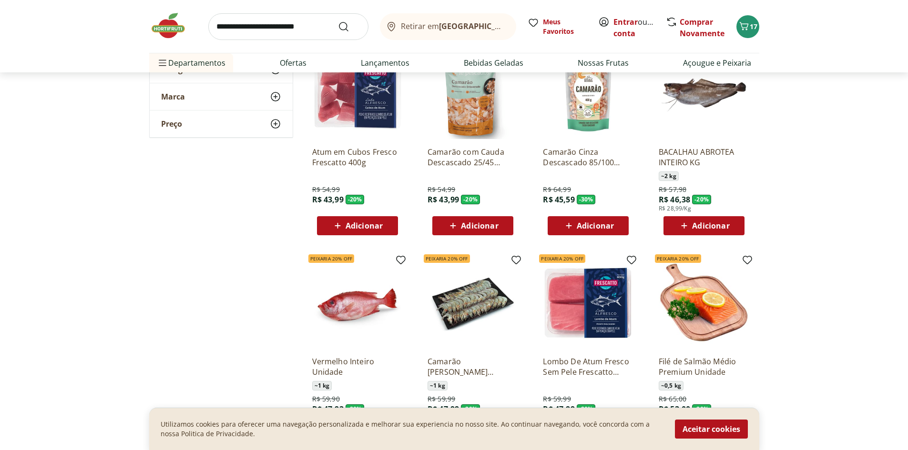
scroll to position [2288, 0]
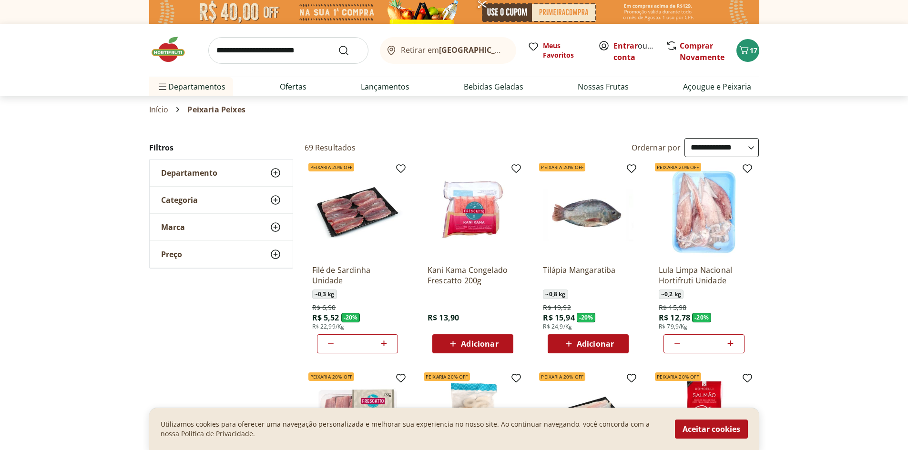
click at [734, 343] on icon at bounding box center [730, 343] width 12 height 11
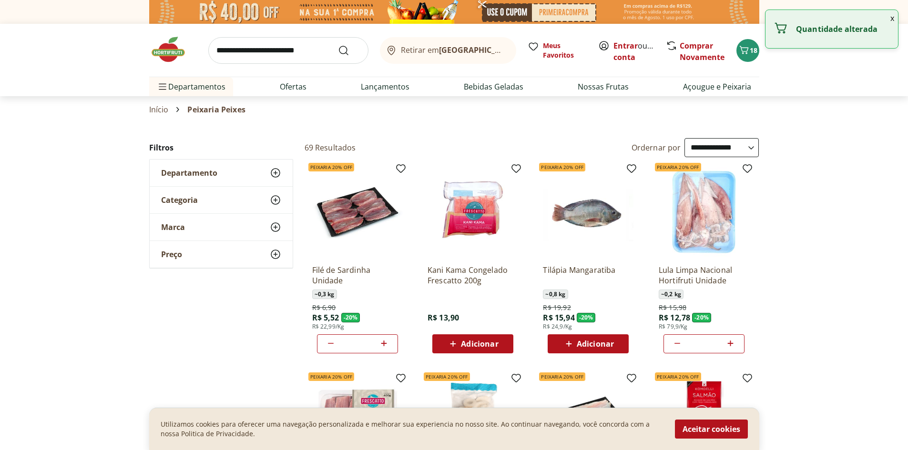
click at [734, 342] on icon at bounding box center [730, 343] width 12 height 11
type input "*"
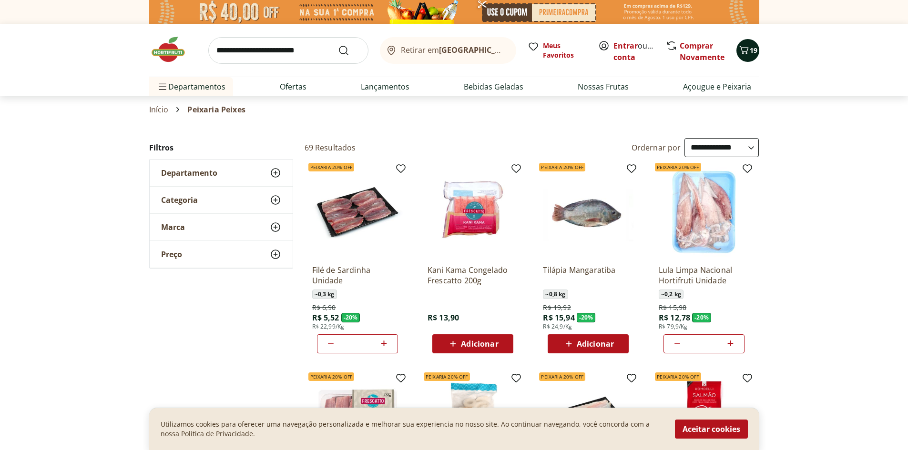
click at [751, 51] on span "19" at bounding box center [754, 50] width 8 height 9
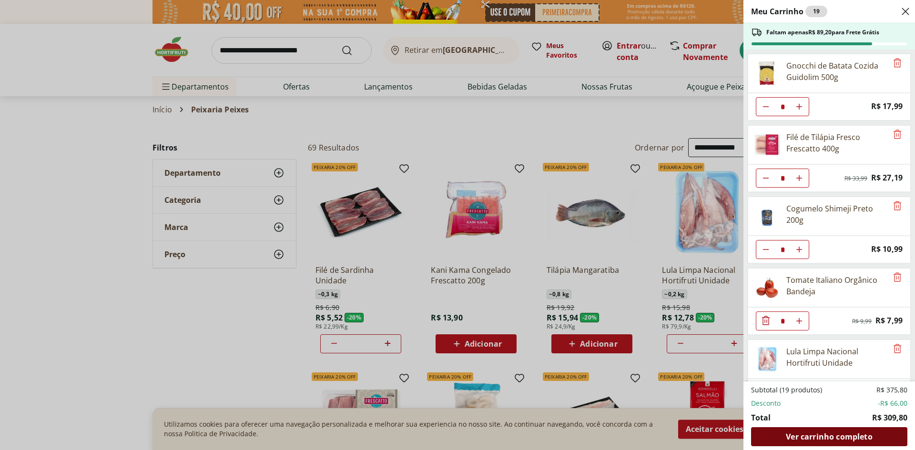
click at [832, 435] on span "Ver carrinho completo" at bounding box center [829, 437] width 86 height 8
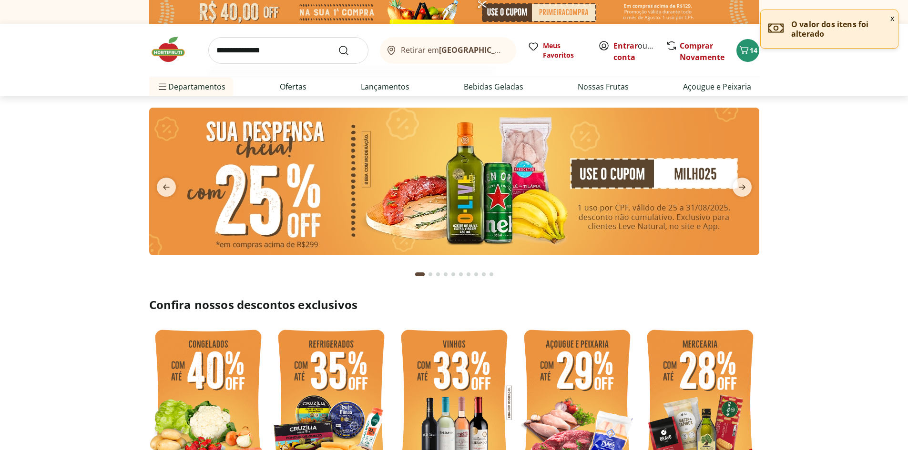
type input "**********"
click at [338, 45] on button "Submit Search" at bounding box center [349, 50] width 23 height 11
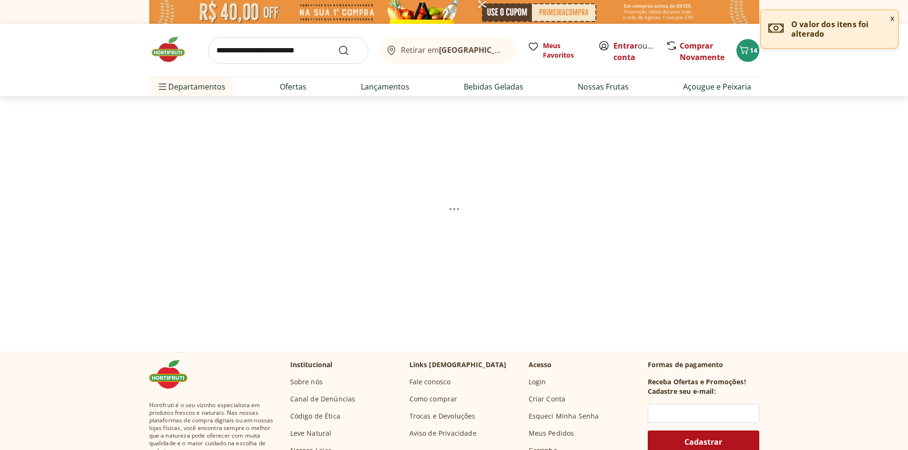
select select "**********"
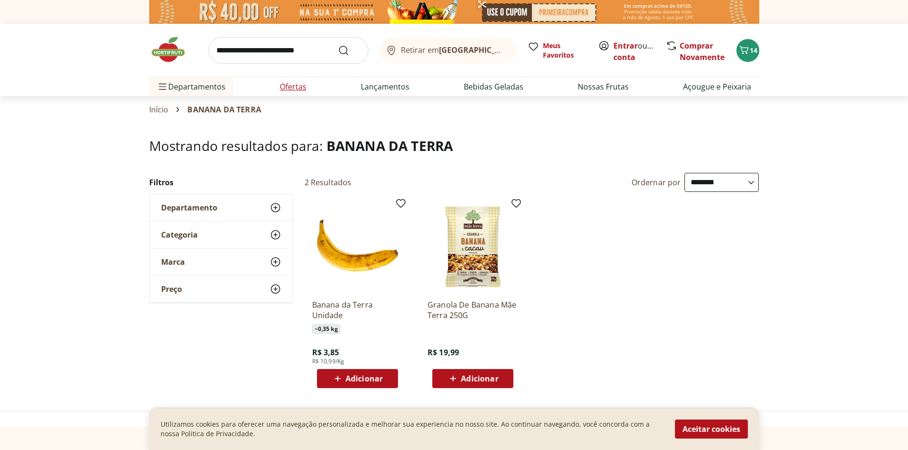
click at [294, 84] on link "Ofertas" at bounding box center [293, 86] width 27 height 11
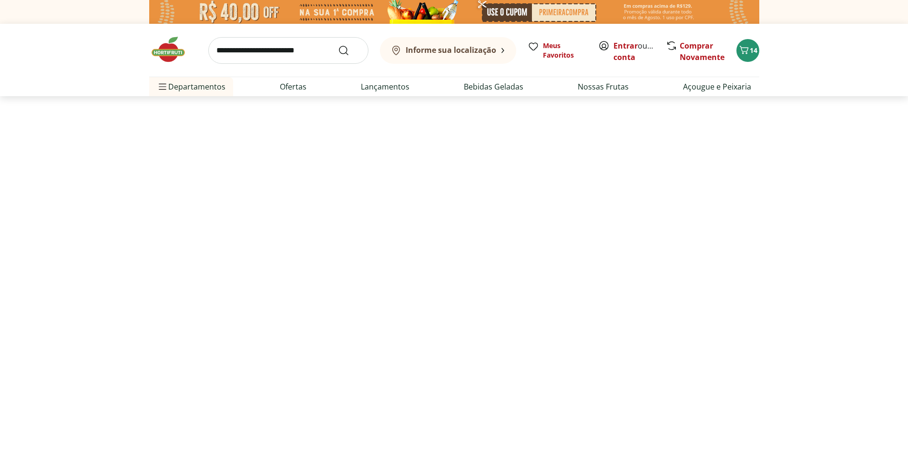
select select "**********"
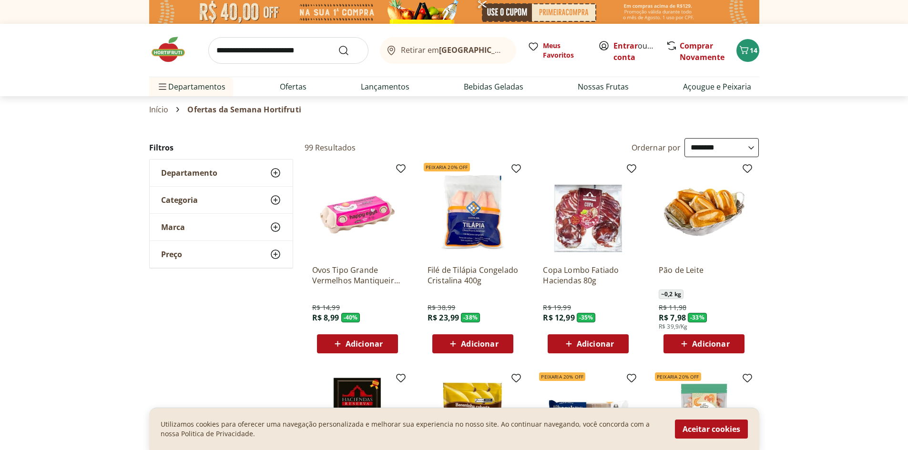
click at [366, 201] on img at bounding box center [357, 212] width 91 height 91
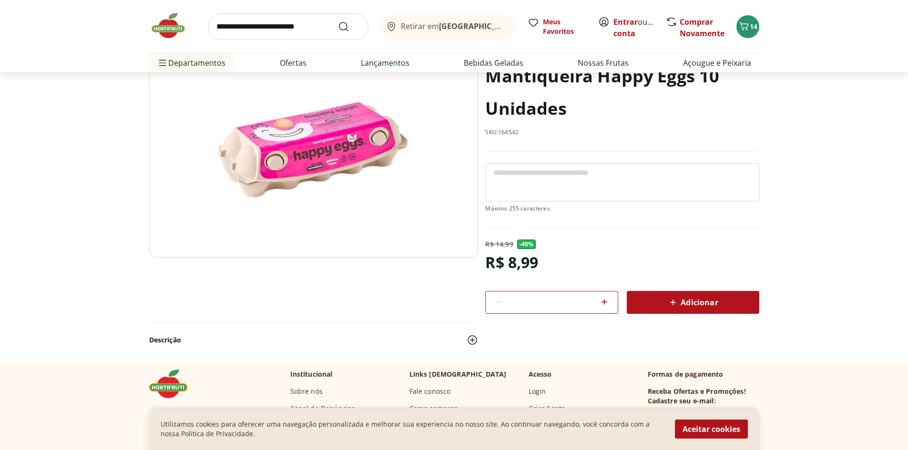
scroll to position [48, 0]
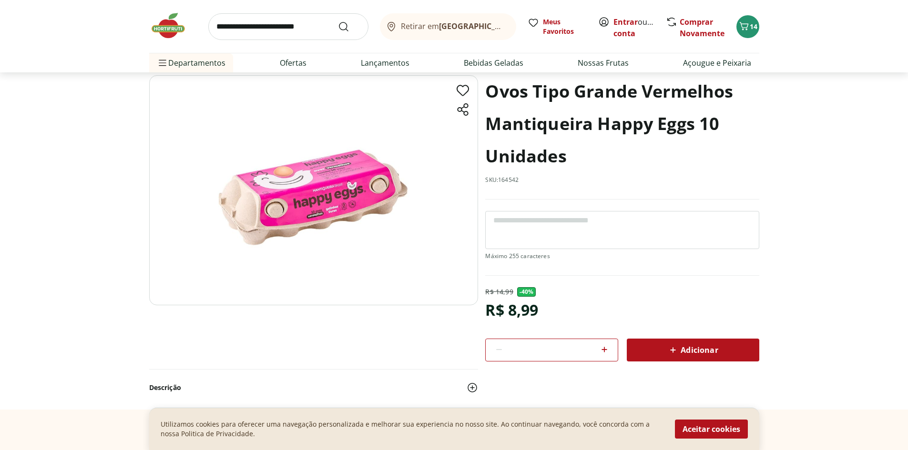
click at [675, 349] on icon at bounding box center [672, 350] width 11 height 11
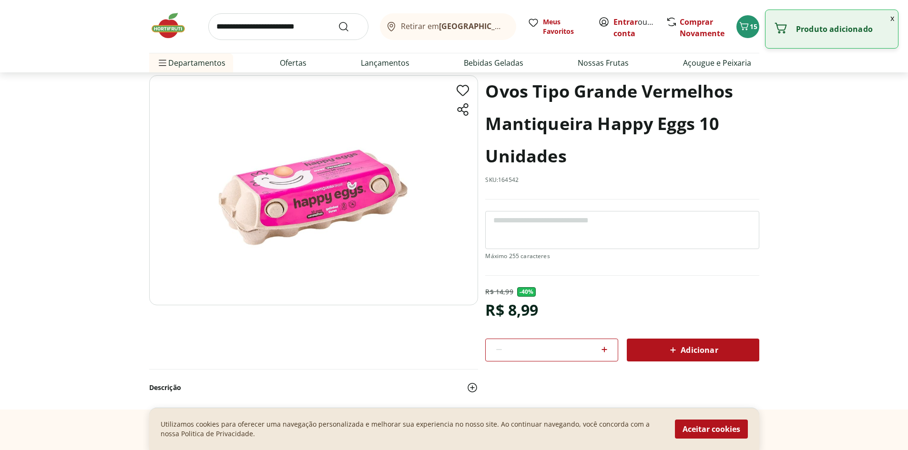
scroll to position [0, 0]
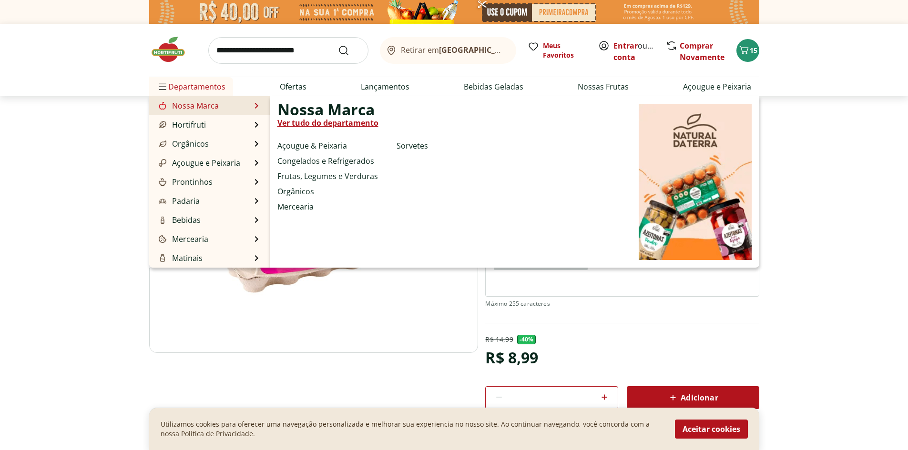
click at [301, 191] on link "Orgânicos" at bounding box center [295, 191] width 37 height 11
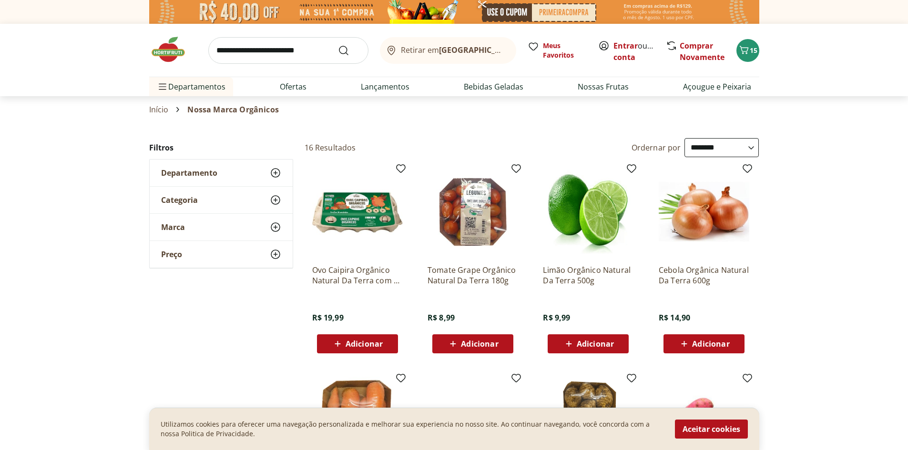
click at [752, 150] on select "**********" at bounding box center [721, 147] width 74 height 19
click at [684, 138] on select "**********" at bounding box center [721, 147] width 74 height 19
select select "*********"
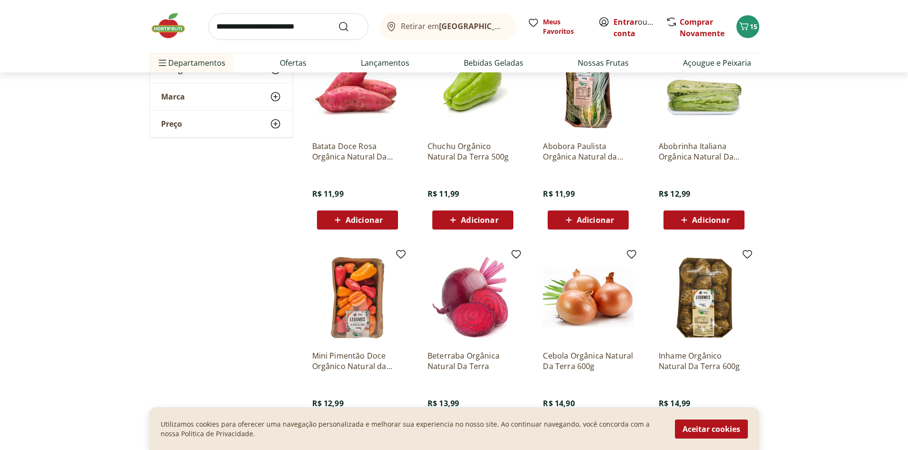
scroll to position [429, 0]
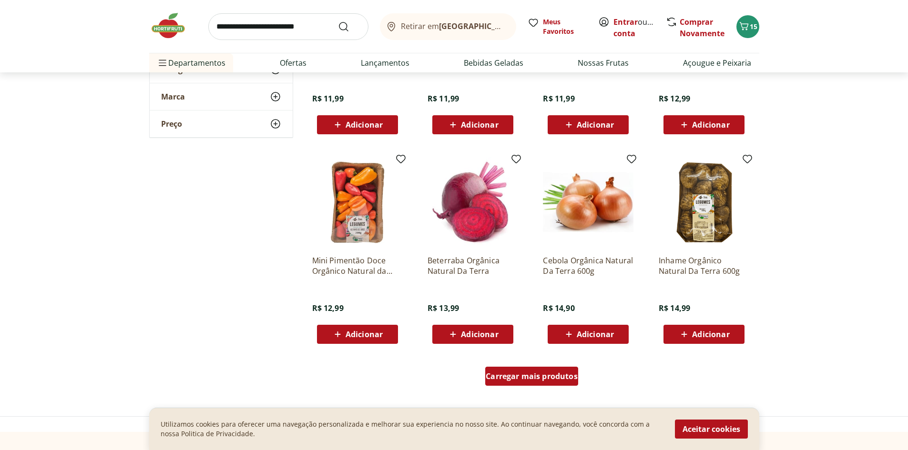
click at [566, 380] on span "Carregar mais produtos" at bounding box center [532, 377] width 92 height 8
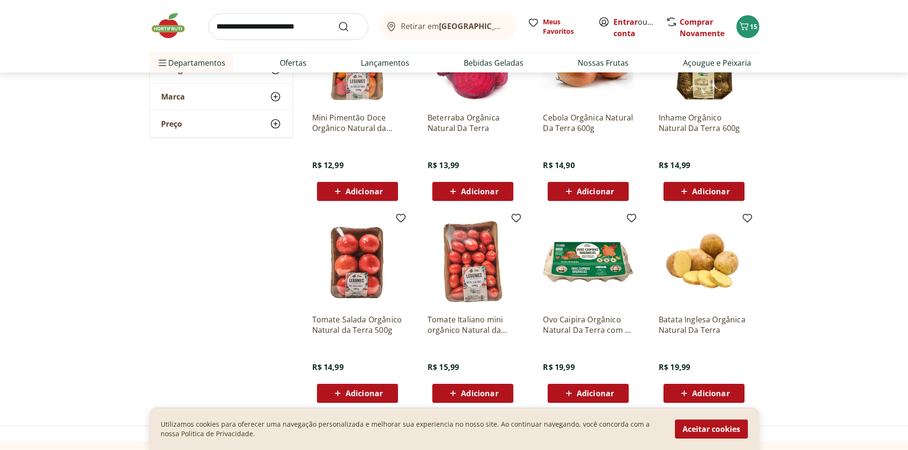
scroll to position [667, 0]
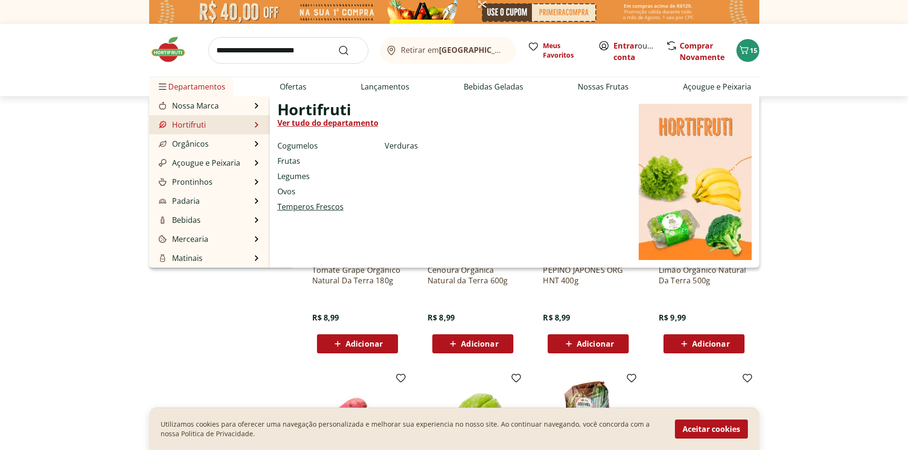
click at [299, 207] on link "Temperos Frescos" at bounding box center [310, 206] width 66 height 11
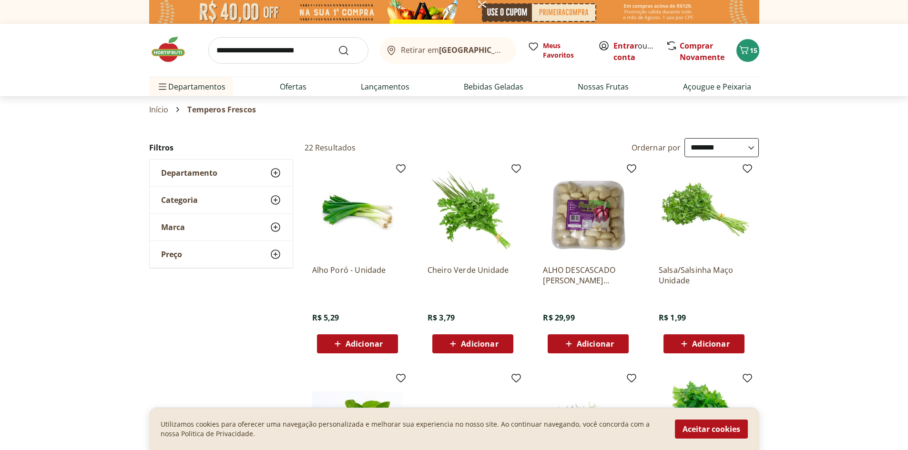
click at [740, 149] on select "**********" at bounding box center [721, 147] width 74 height 19
click at [684, 138] on select "**********" at bounding box center [721, 147] width 74 height 19
select select "*********"
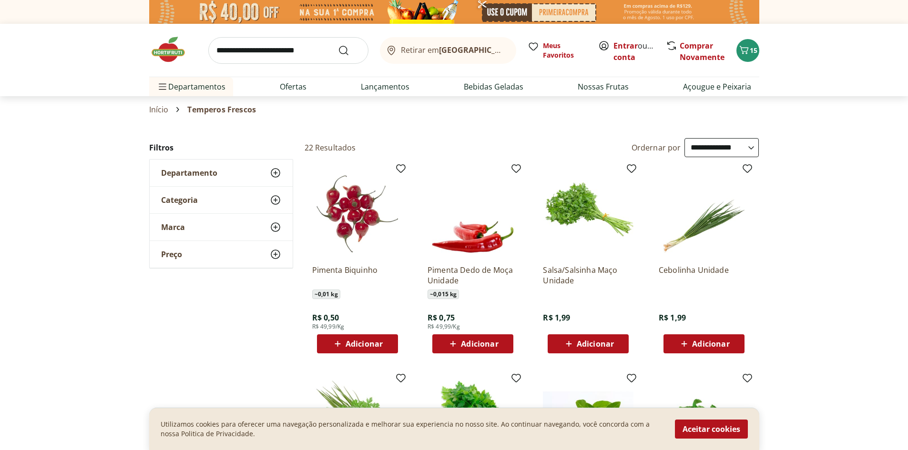
click at [346, 340] on span "Adicionar" at bounding box center [364, 344] width 37 height 8
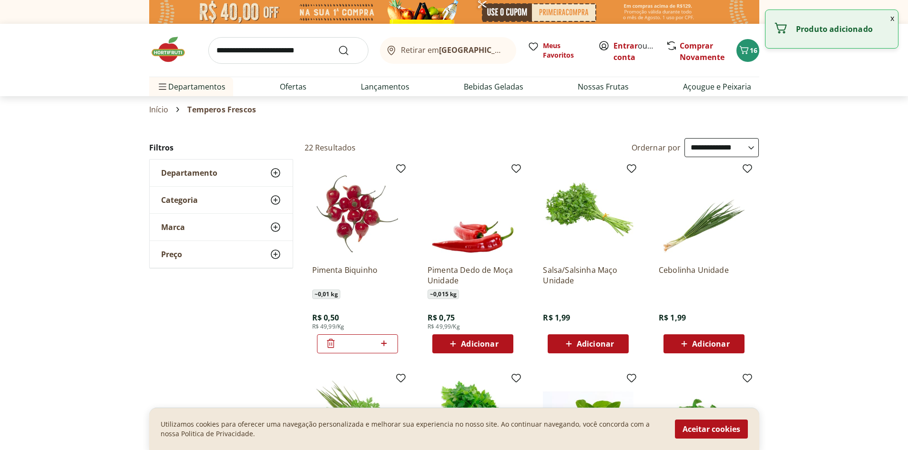
click at [385, 344] on icon at bounding box center [384, 344] width 6 height 6
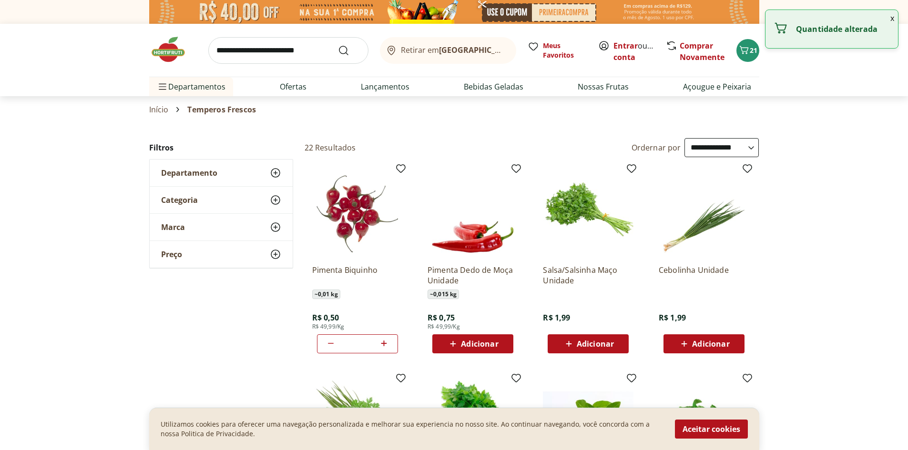
click at [385, 344] on icon at bounding box center [384, 344] width 6 height 6
type input "*"
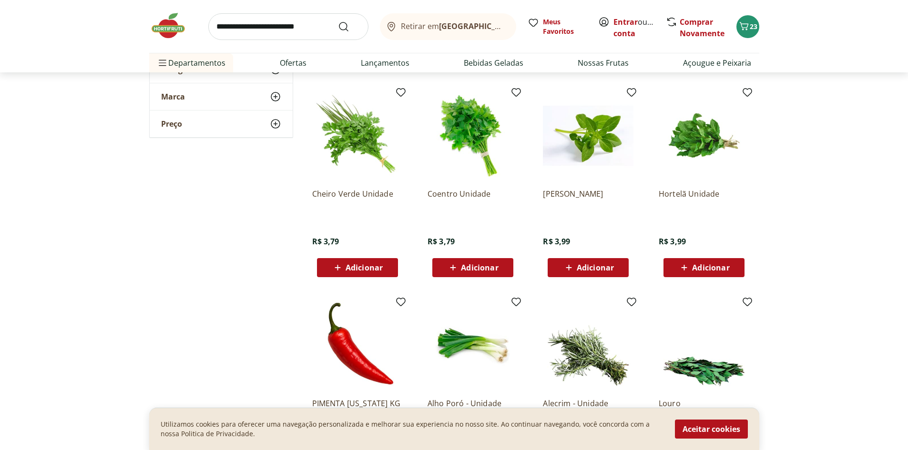
scroll to position [238, 0]
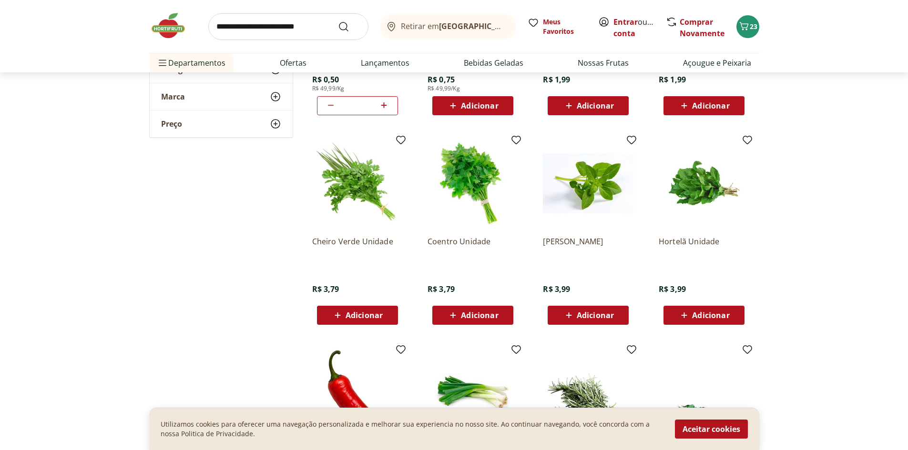
click at [380, 317] on span "Adicionar" at bounding box center [364, 316] width 37 height 8
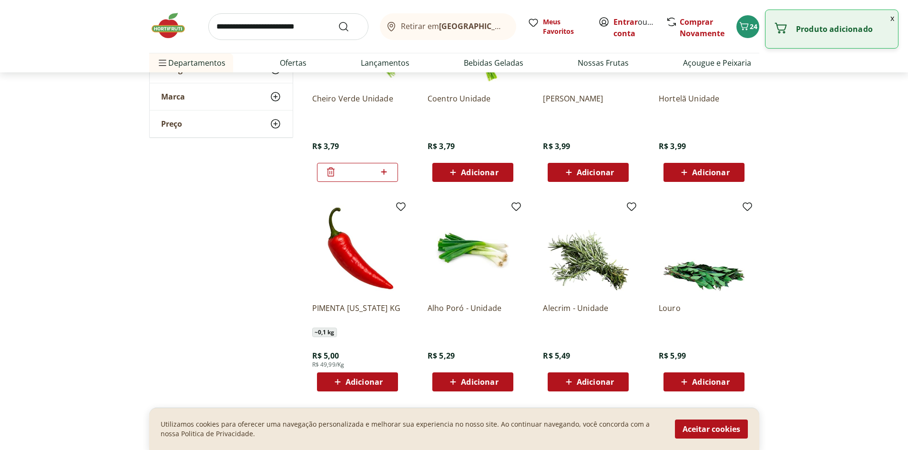
scroll to position [477, 0]
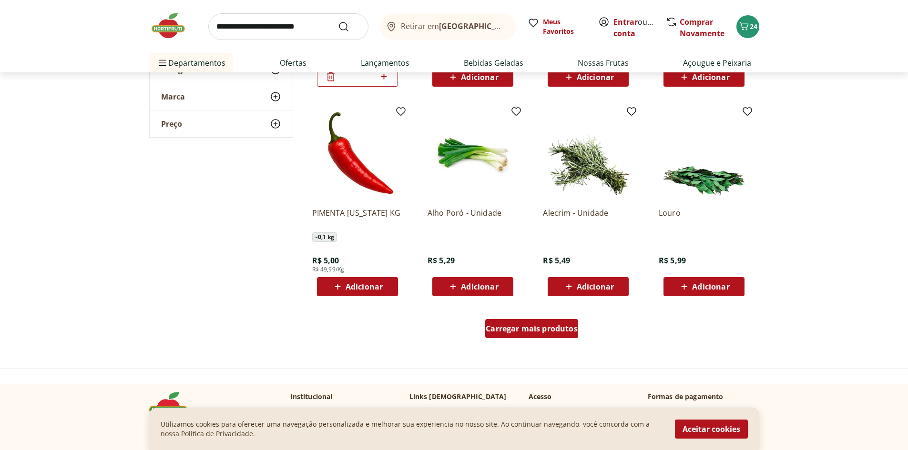
click at [541, 326] on span "Carregar mais produtos" at bounding box center [532, 329] width 92 height 8
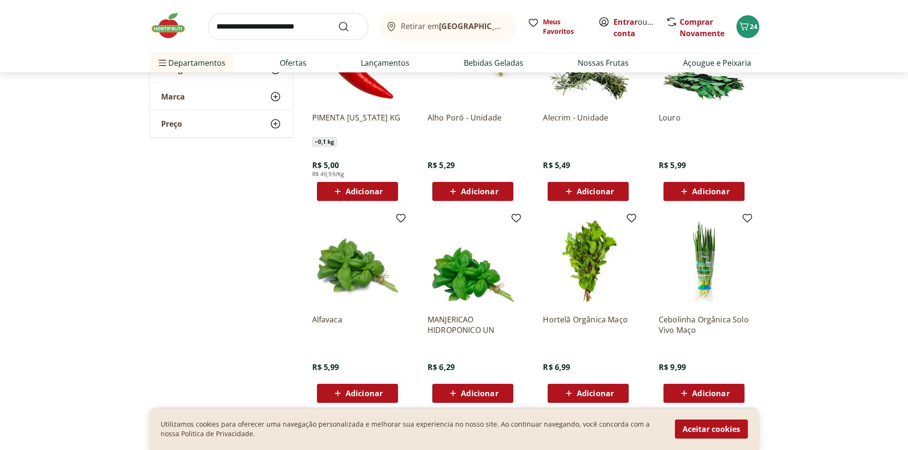
scroll to position [620, 0]
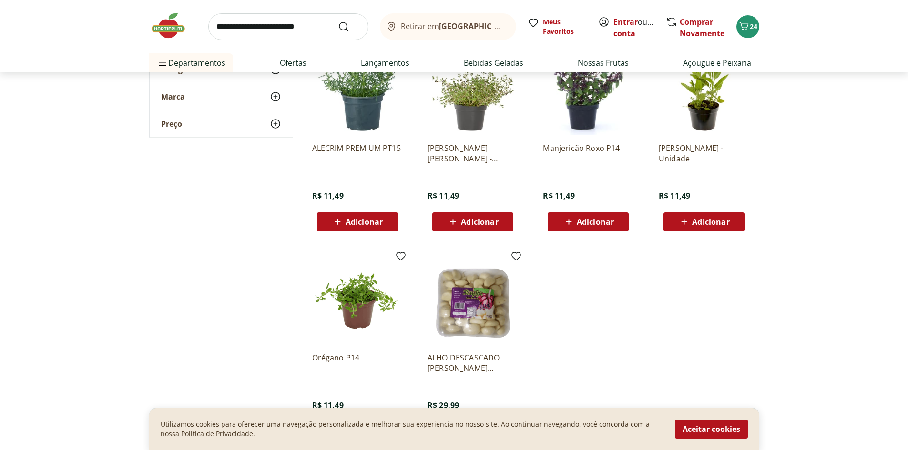
scroll to position [906, 0]
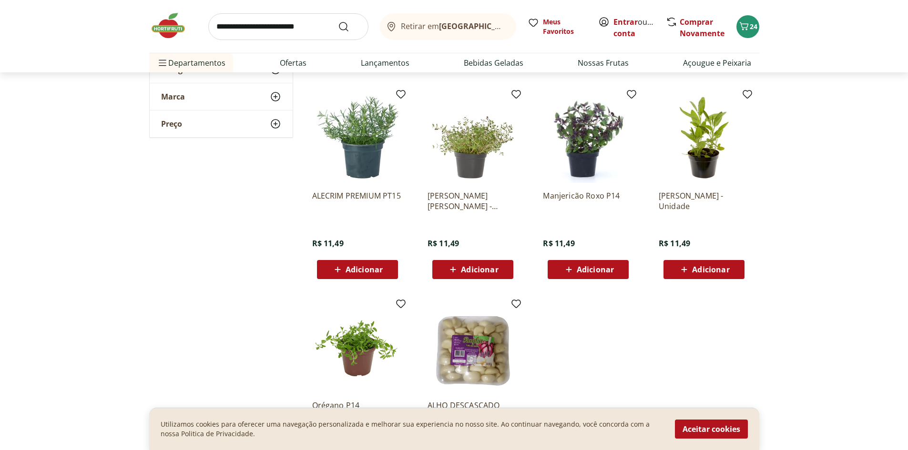
click at [357, 266] on span "Adicionar" at bounding box center [364, 270] width 37 height 8
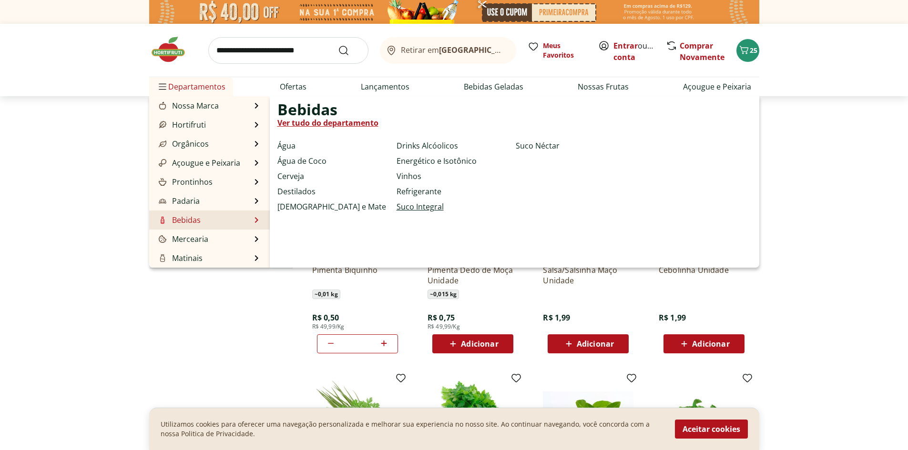
click at [420, 207] on link "Suco Integral" at bounding box center [420, 206] width 47 height 11
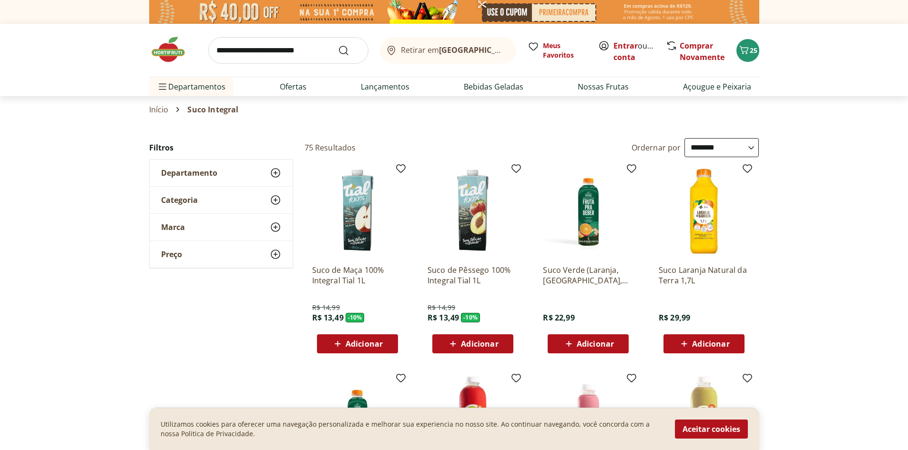
click at [744, 146] on select "**********" at bounding box center [721, 147] width 74 height 19
click at [741, 147] on select "**********" at bounding box center [721, 147] width 74 height 19
click at [684, 138] on select "**********" at bounding box center [721, 147] width 74 height 19
select select "*********"
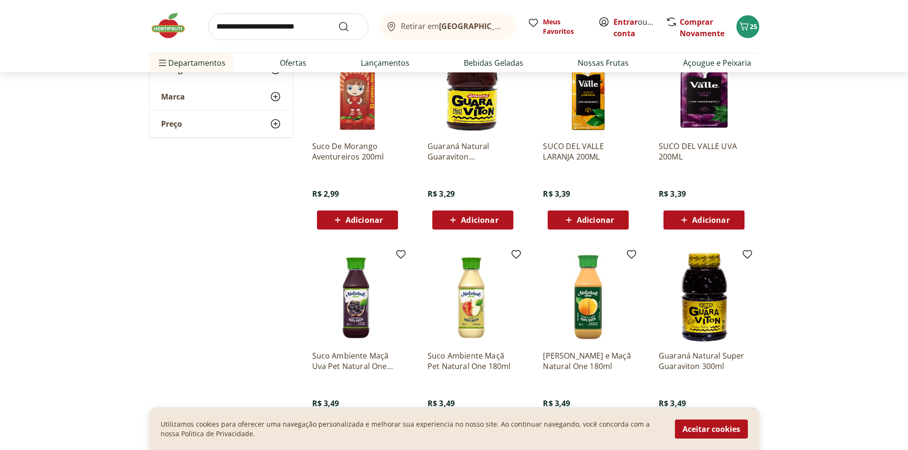
scroll to position [429, 0]
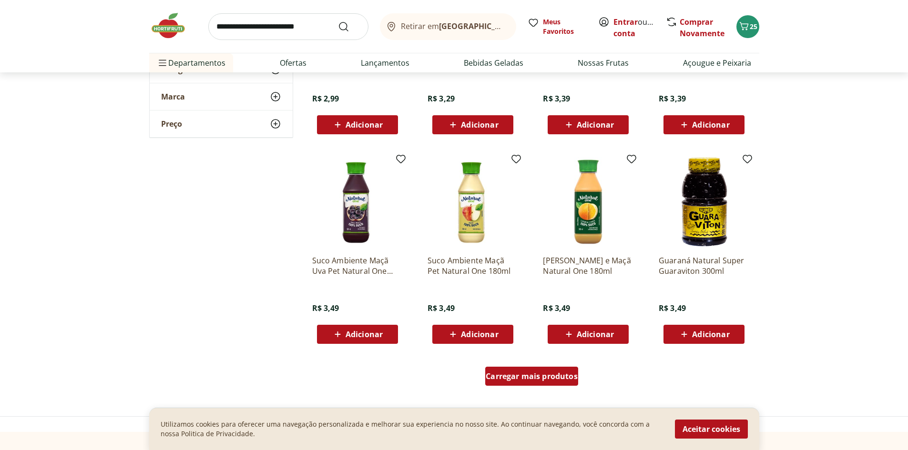
click at [524, 371] on div "Carregar mais produtos" at bounding box center [531, 376] width 93 height 19
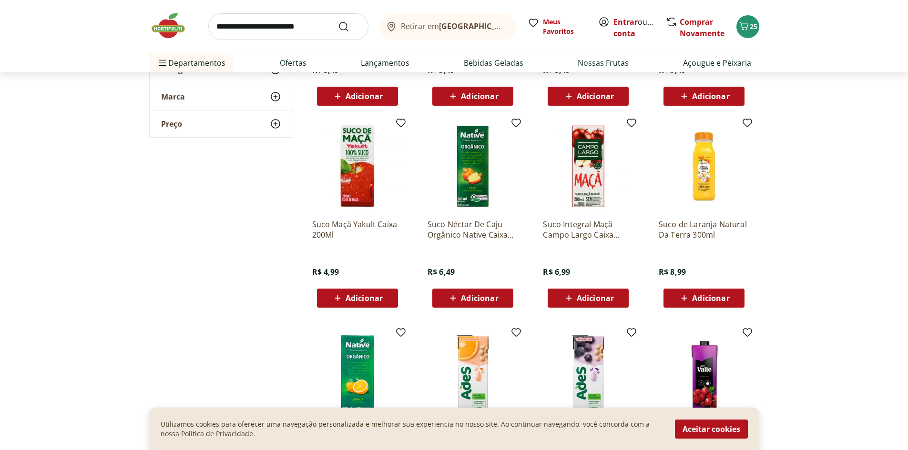
scroll to position [763, 0]
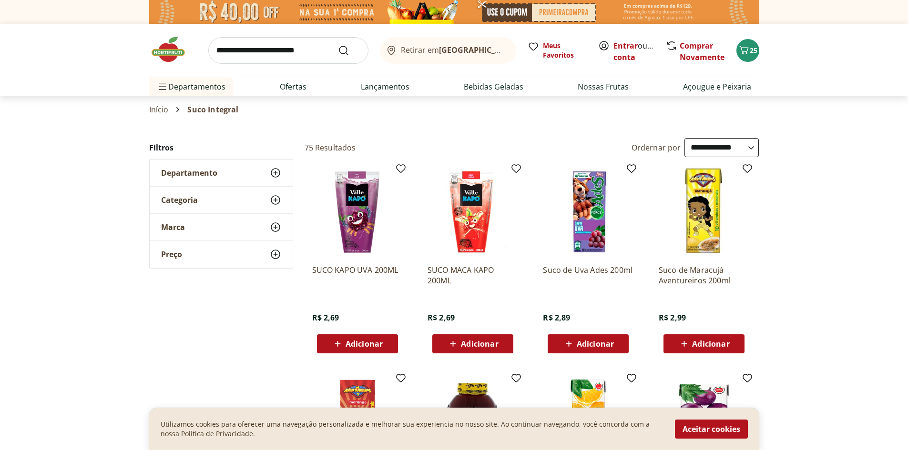
select select "*********"
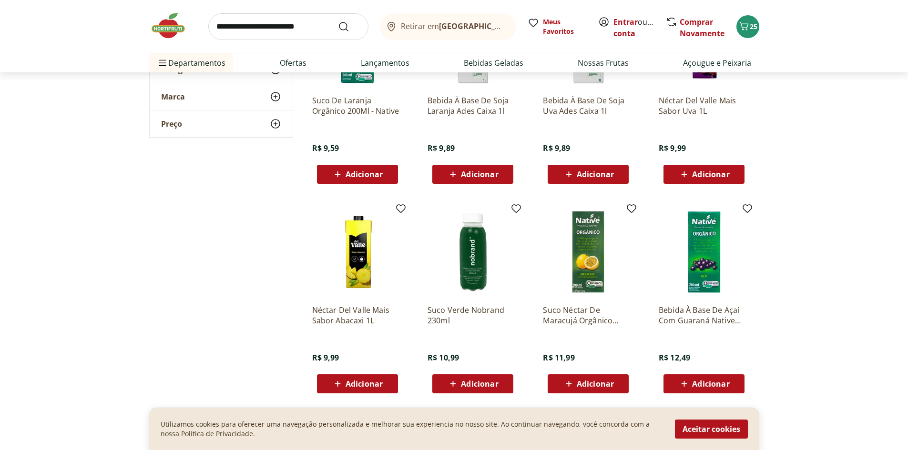
scroll to position [1096, 0]
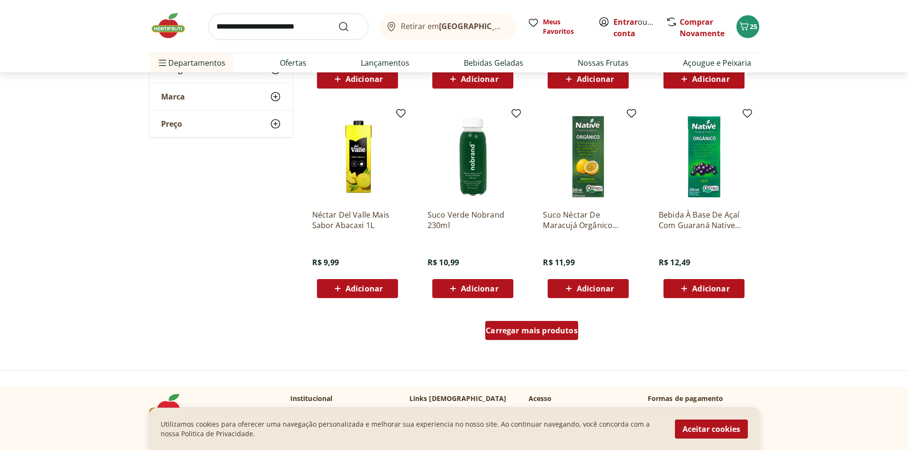
click at [559, 334] on span "Carregar mais produtos" at bounding box center [532, 331] width 92 height 8
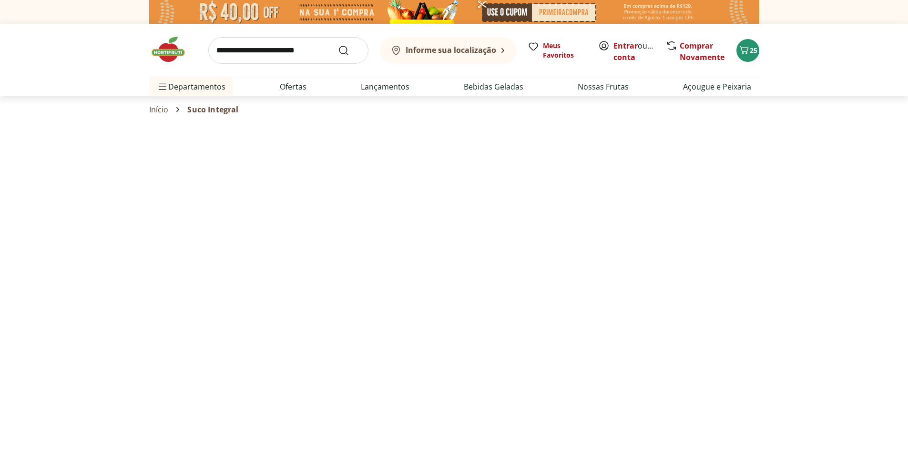
select select "*********"
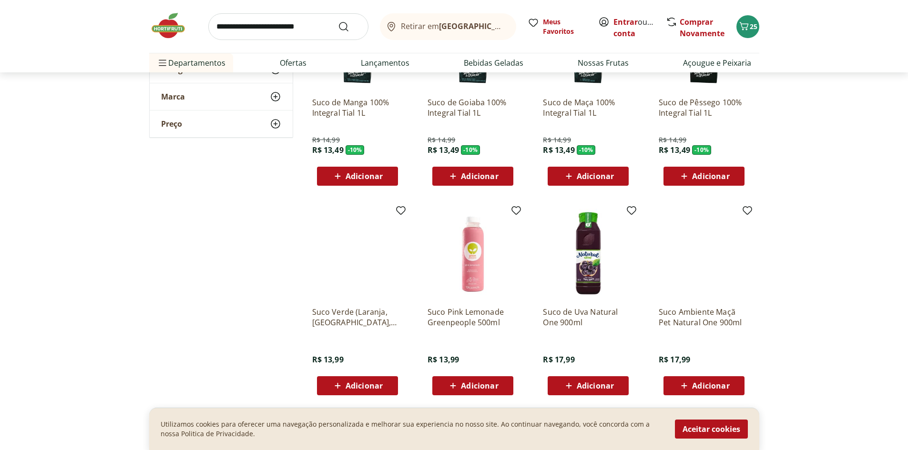
scroll to position [1763, 0]
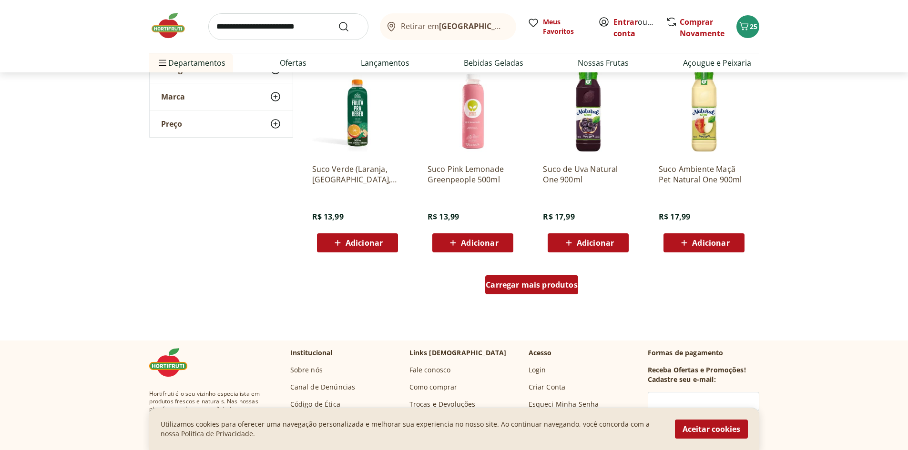
click at [534, 283] on span "Carregar mais produtos" at bounding box center [532, 285] width 92 height 8
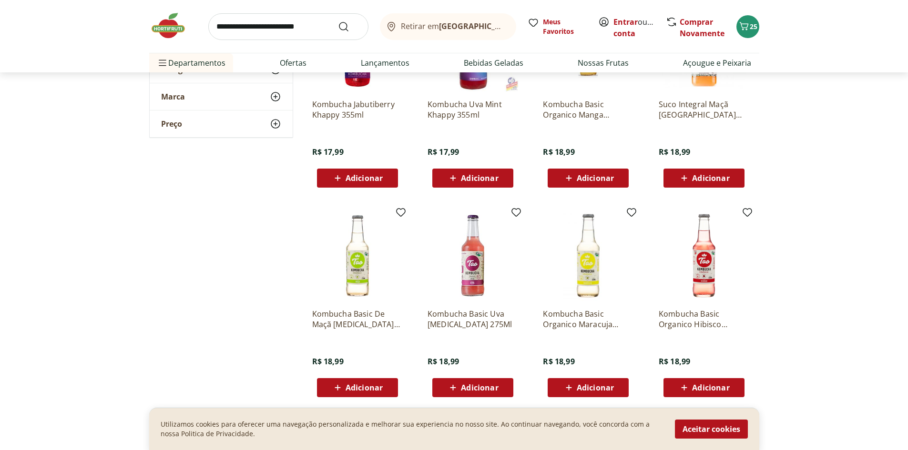
scroll to position [2383, 0]
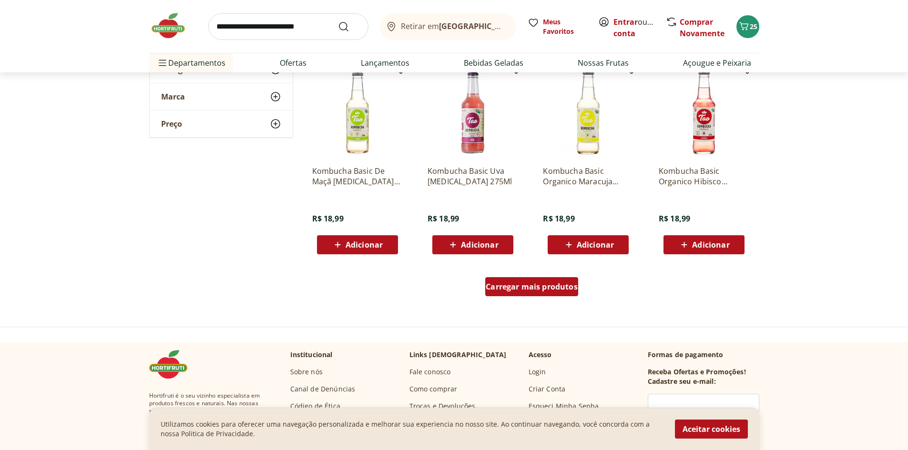
click at [570, 294] on div "Carregar mais produtos" at bounding box center [531, 286] width 93 height 19
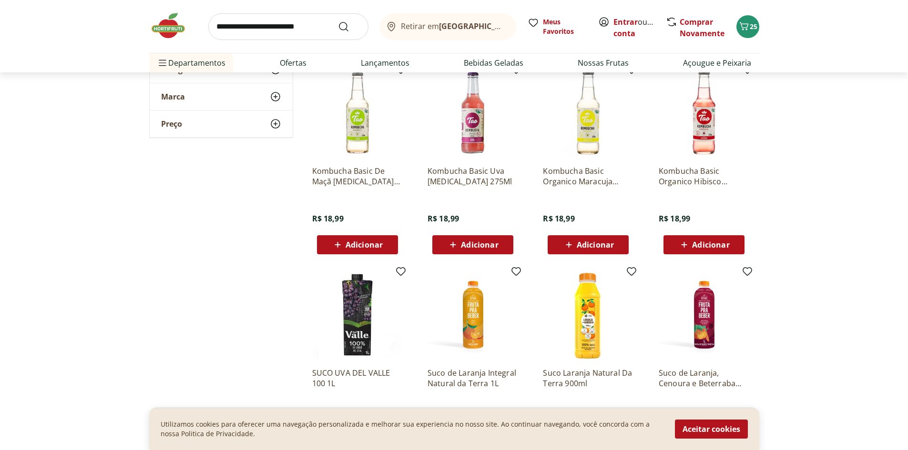
scroll to position [2526, 0]
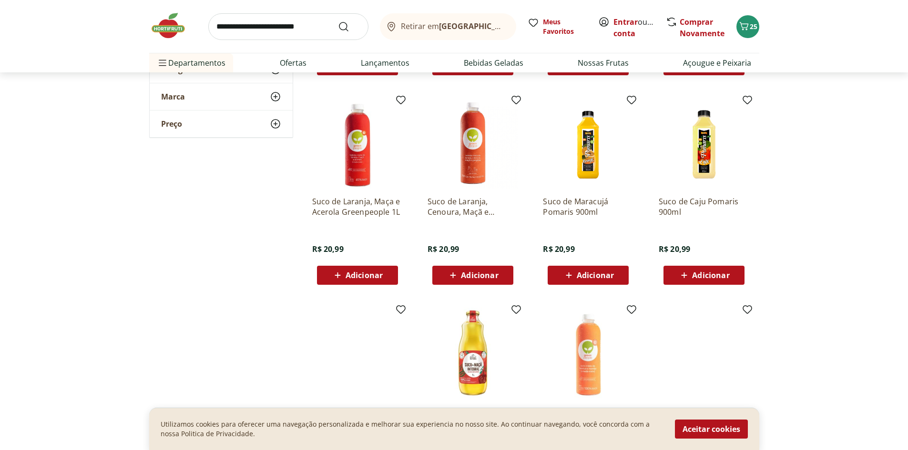
scroll to position [2907, 0]
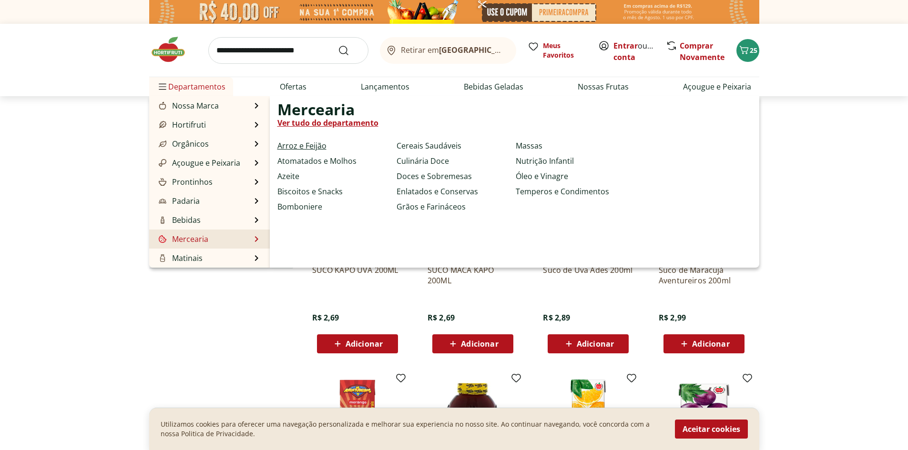
click at [305, 142] on link "Arroz e Feijão" at bounding box center [301, 145] width 49 height 11
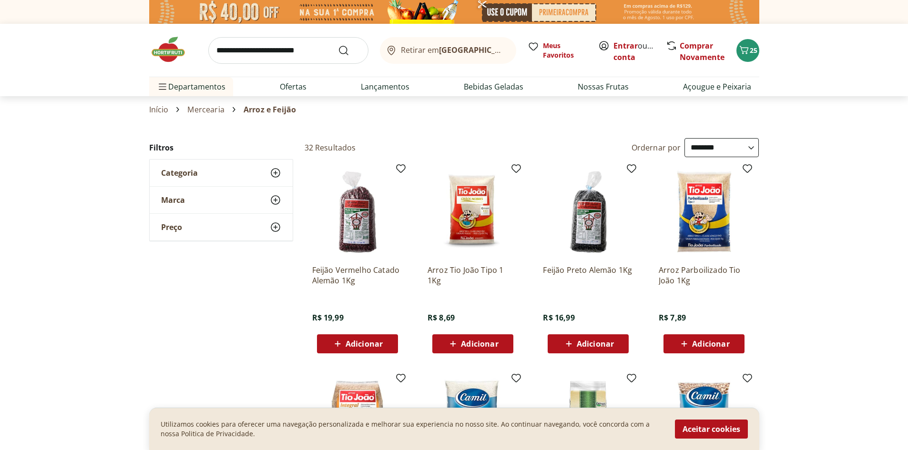
click at [744, 149] on select "**********" at bounding box center [721, 147] width 74 height 19
click at [684, 138] on select "**********" at bounding box center [721, 147] width 74 height 19
select select "*********"
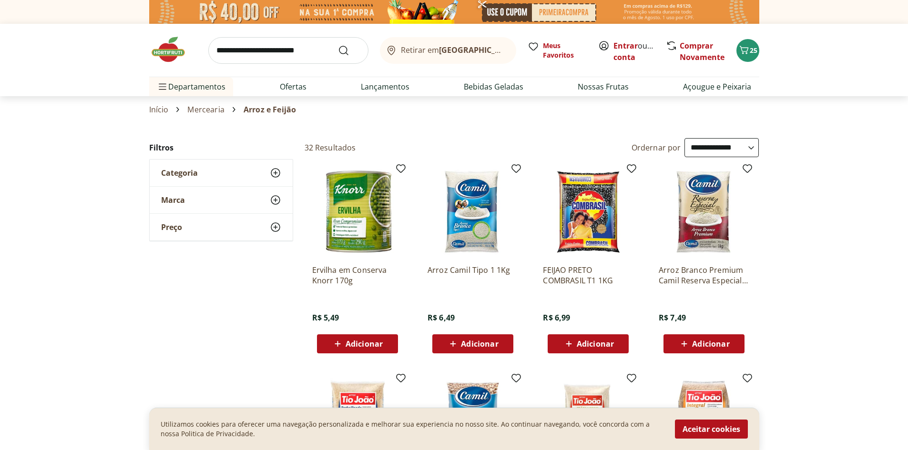
click at [602, 343] on span "Adicionar" at bounding box center [595, 344] width 37 height 8
click at [320, 50] on input "search" at bounding box center [288, 50] width 160 height 27
type input "**********"
click at [338, 45] on button "Submit Search" at bounding box center [349, 50] width 23 height 11
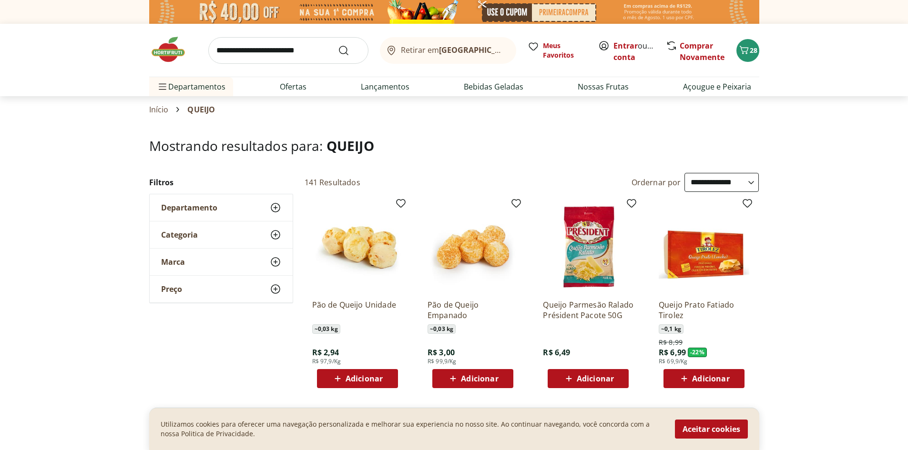
select select "*********"
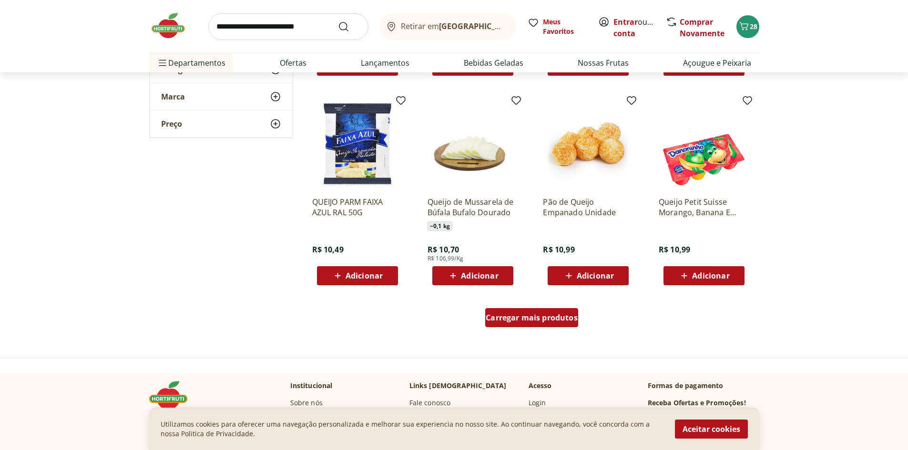
click at [556, 320] on span "Carregar mais produtos" at bounding box center [532, 318] width 92 height 8
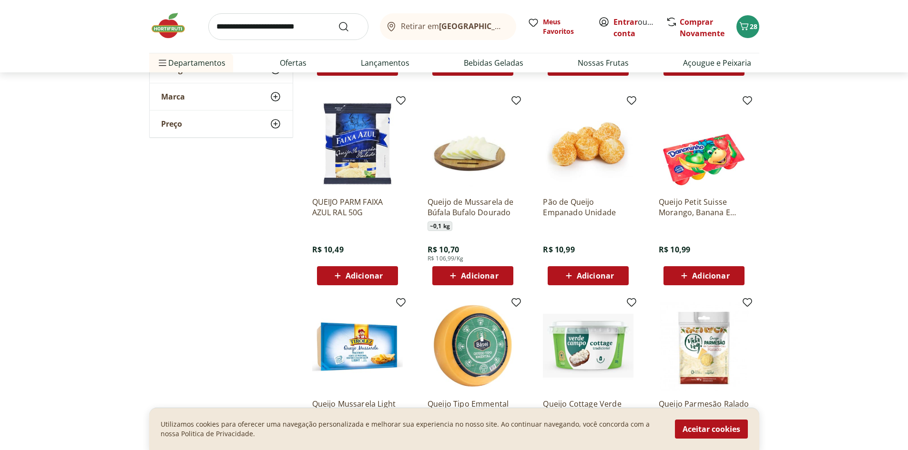
scroll to position [1287, 0]
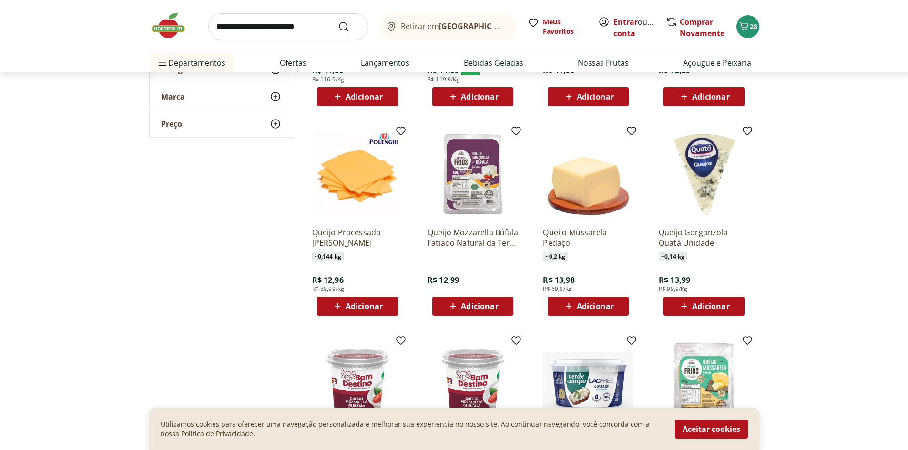
scroll to position [1573, 0]
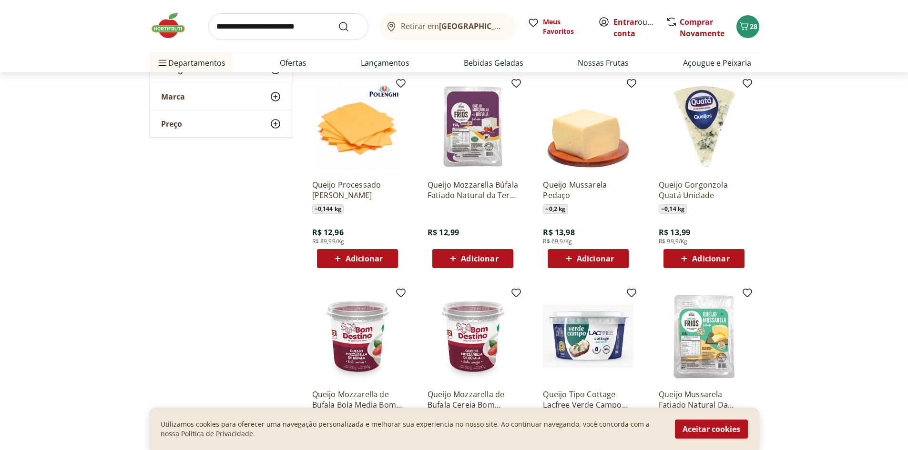
click at [704, 258] on span "Adicionar" at bounding box center [710, 259] width 37 height 8
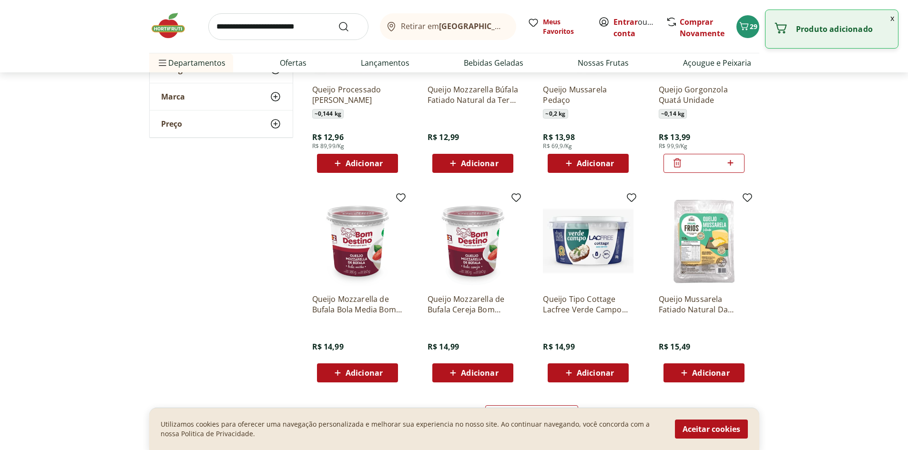
scroll to position [1716, 0]
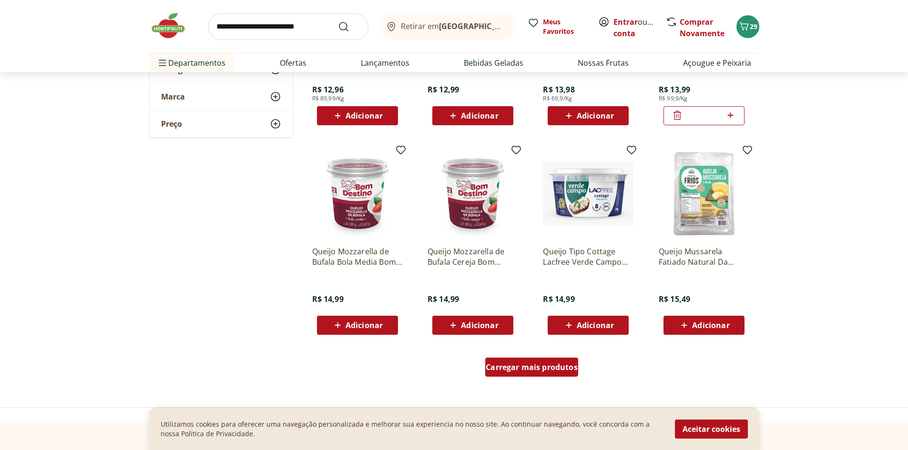
click at [540, 371] on span "Carregar mais produtos" at bounding box center [532, 368] width 92 height 8
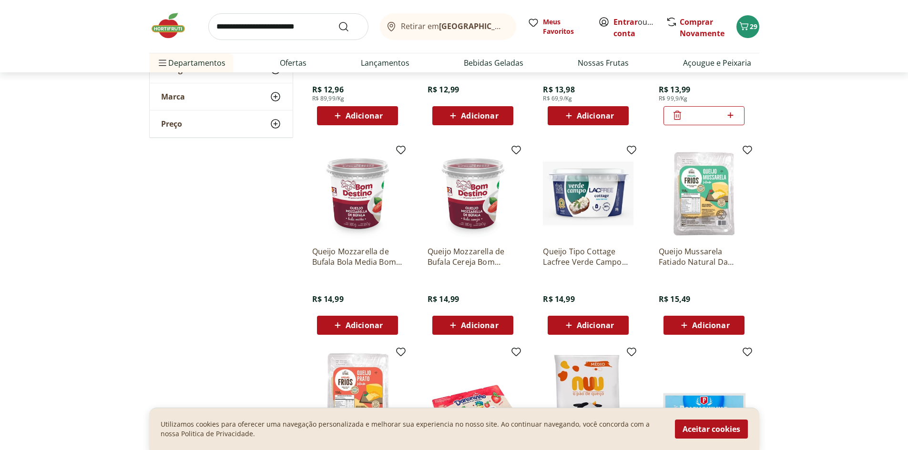
click at [711, 214] on img at bounding box center [704, 193] width 91 height 91
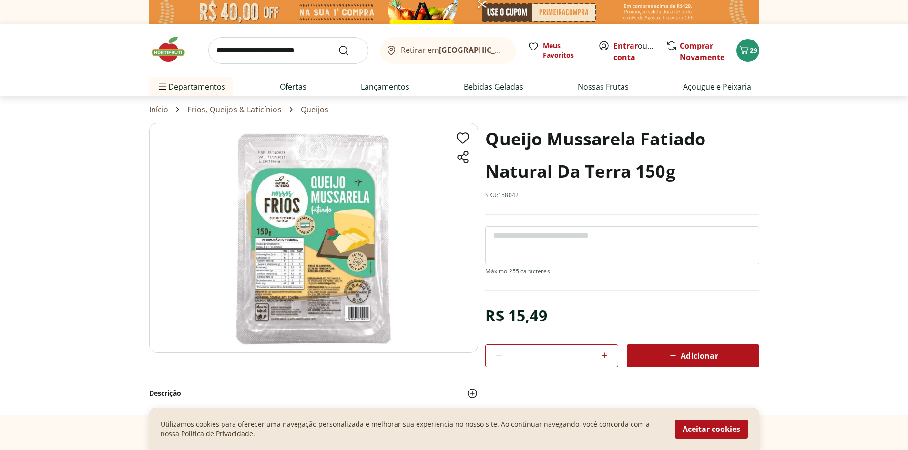
select select "*********"
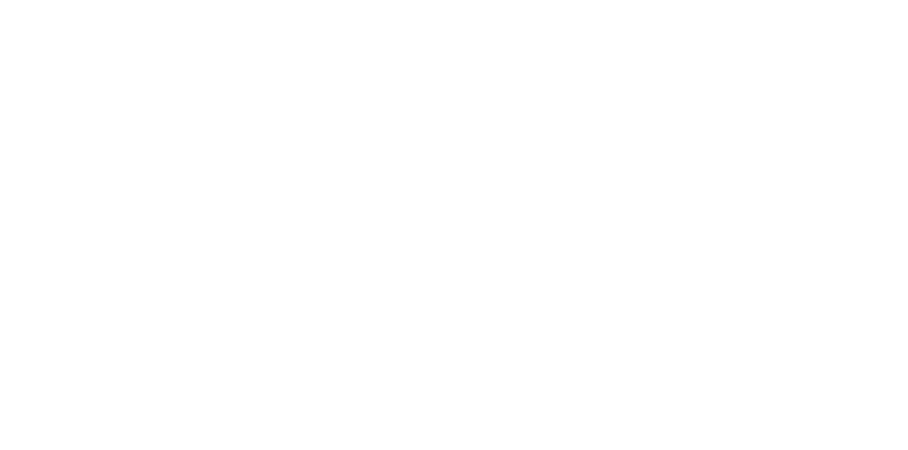
scroll to position [1716, 0]
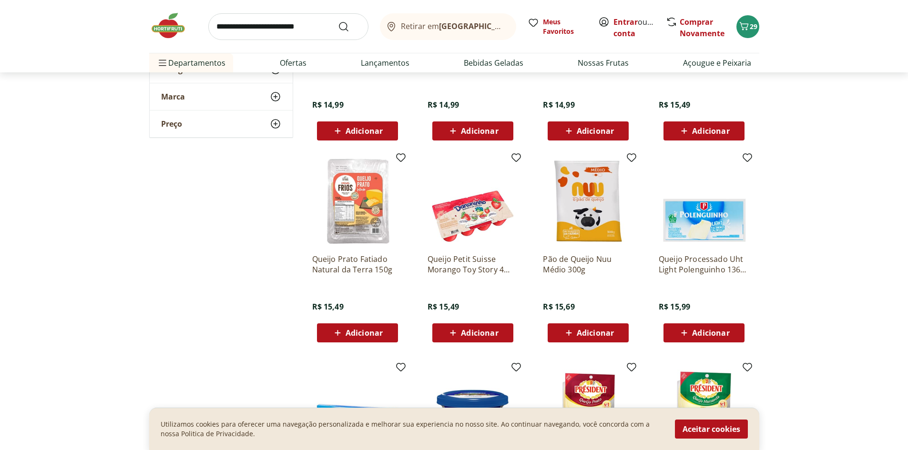
scroll to position [3575, 0]
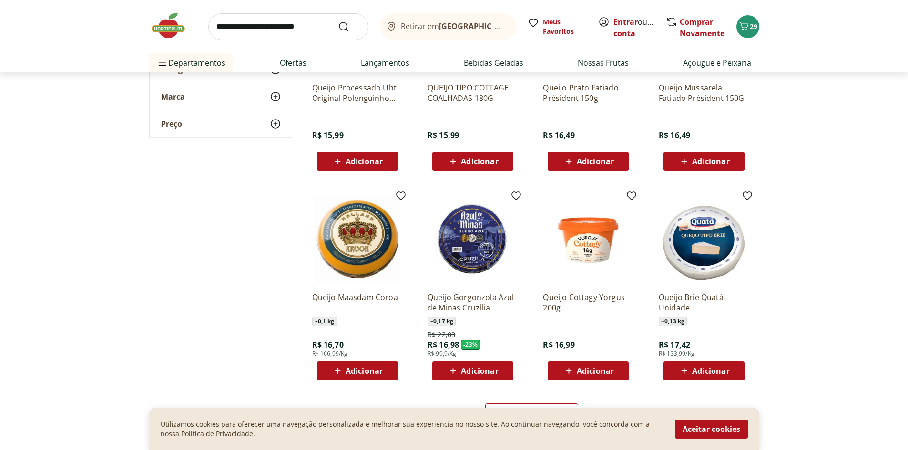
scroll to position [3908, 0]
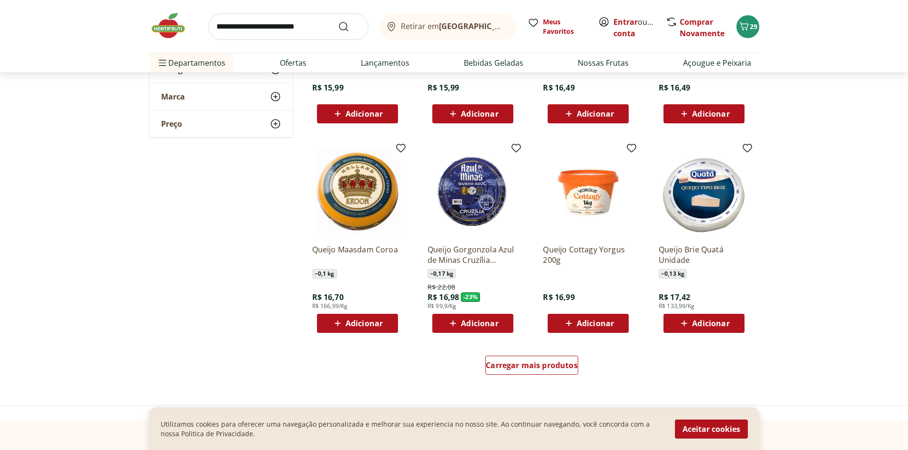
click at [477, 327] on span "Adicionar" at bounding box center [479, 324] width 37 height 8
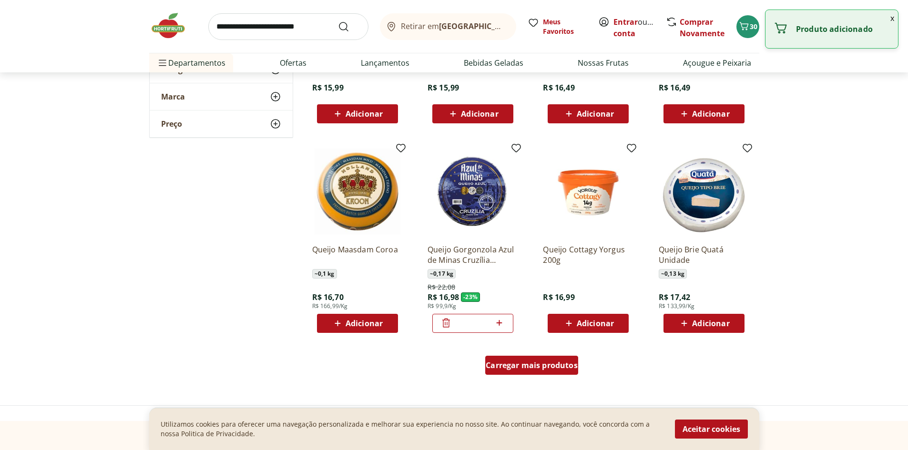
click at [543, 363] on span "Carregar mais produtos" at bounding box center [532, 366] width 92 height 8
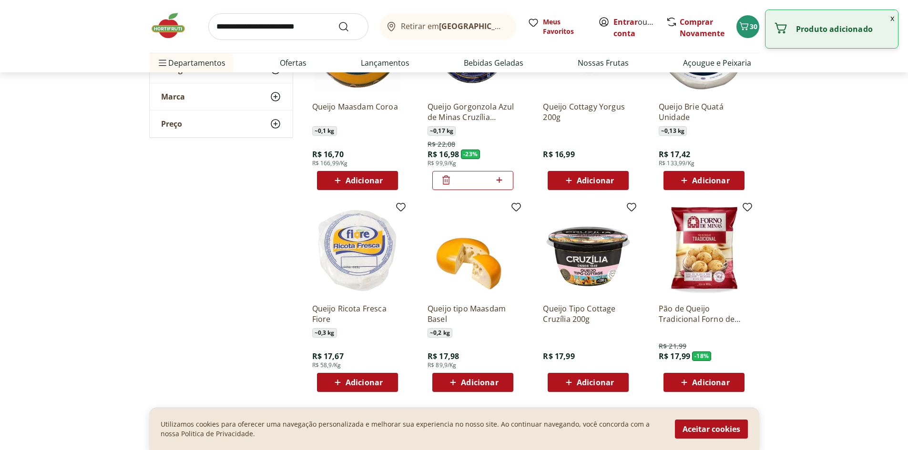
scroll to position [4147, 0]
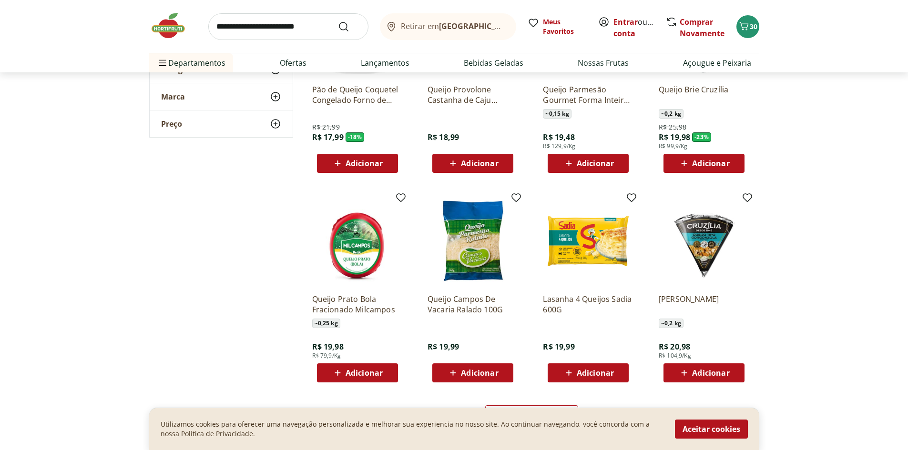
scroll to position [4385, 0]
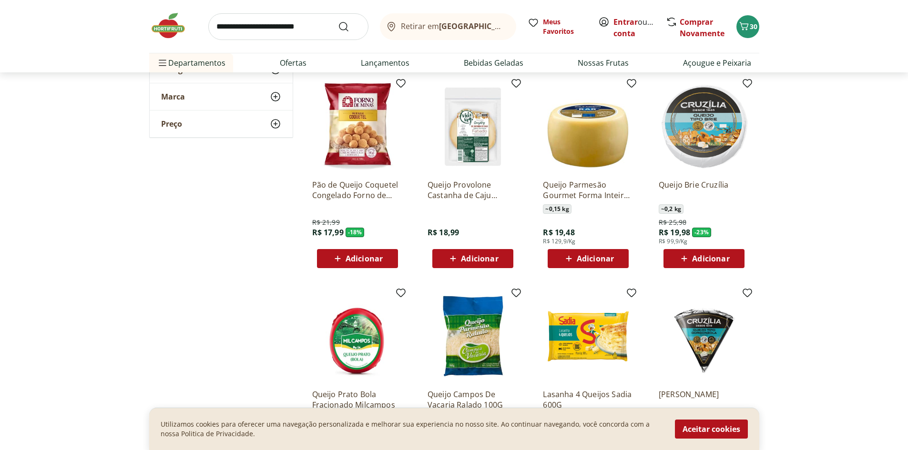
click at [716, 259] on span "Adicionar" at bounding box center [710, 259] width 37 height 8
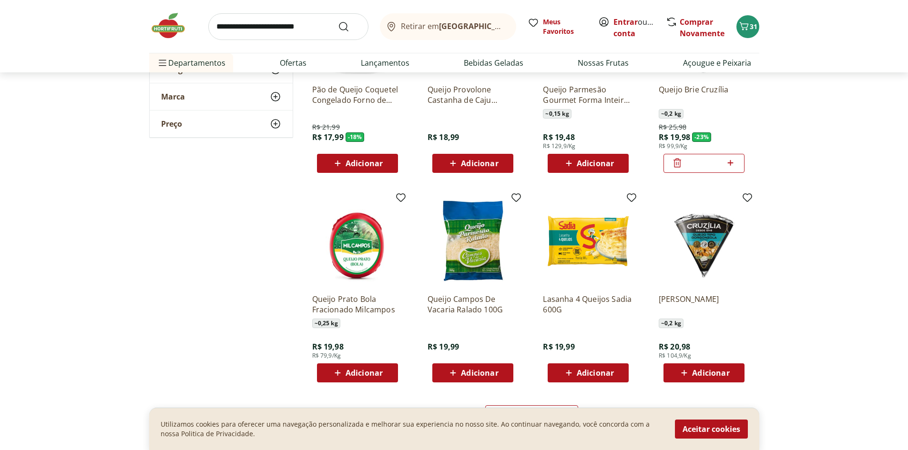
scroll to position [4575, 0]
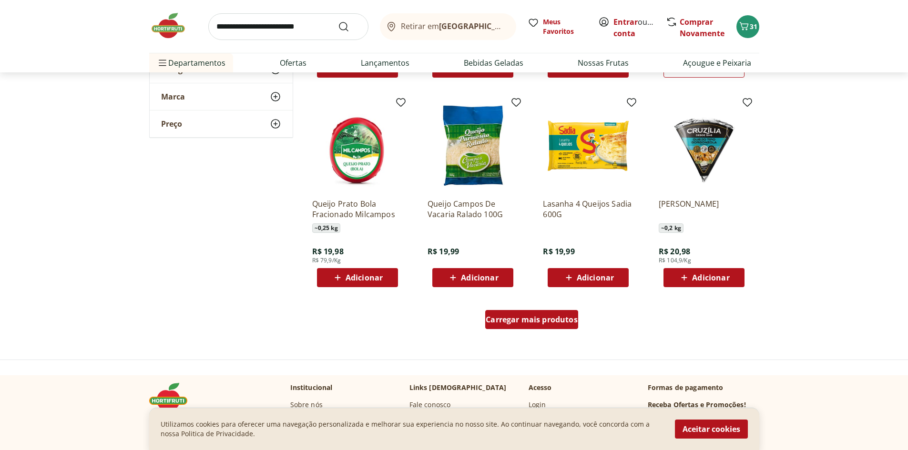
click at [553, 320] on span "Carregar mais produtos" at bounding box center [532, 320] width 92 height 8
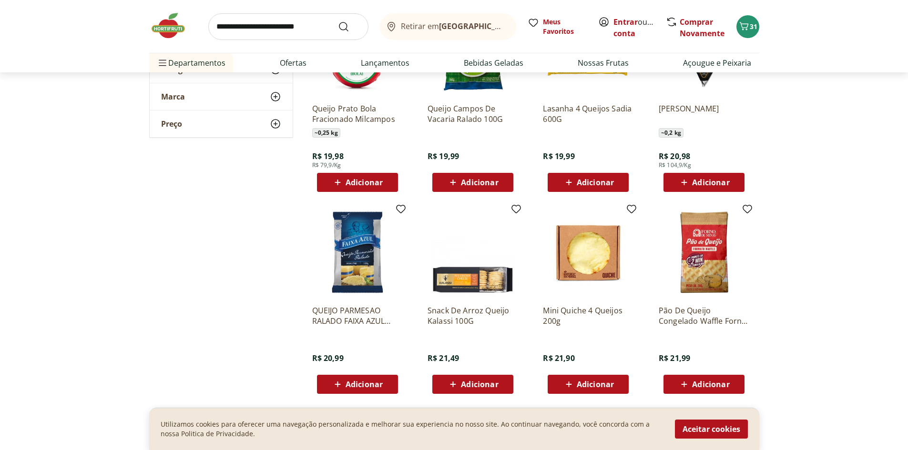
scroll to position [4766, 0]
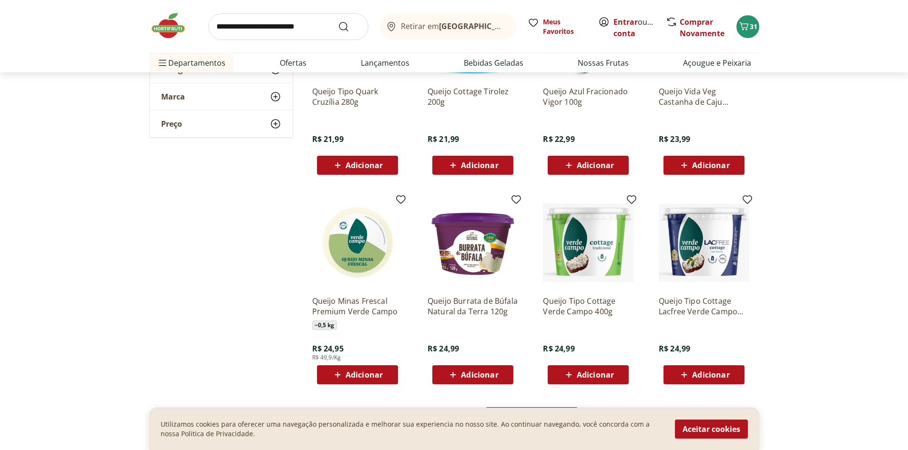
scroll to position [5195, 0]
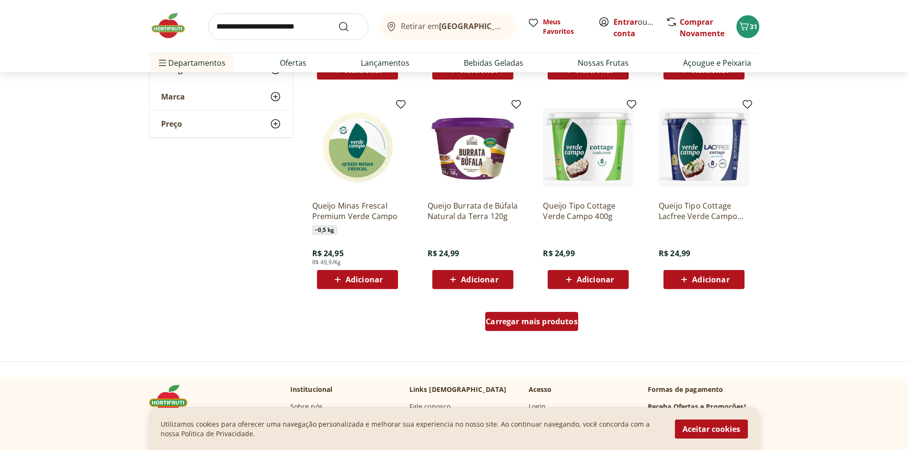
click at [543, 316] on div "Carregar mais produtos" at bounding box center [531, 321] width 93 height 19
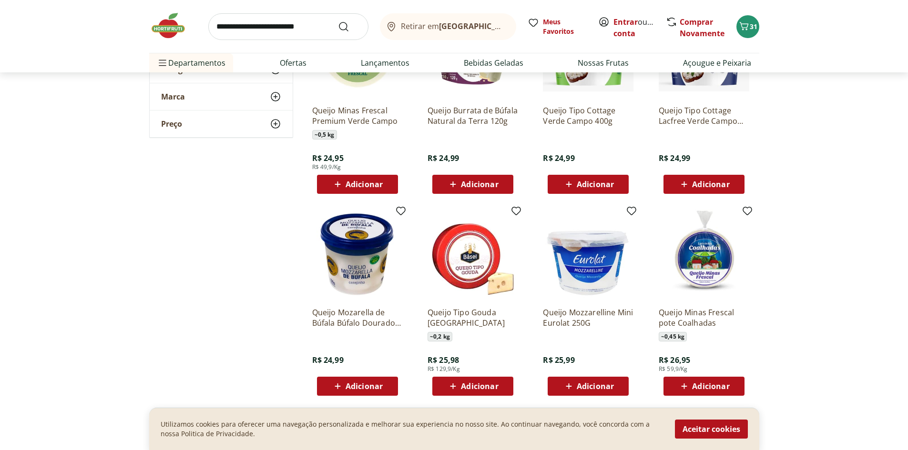
scroll to position [5433, 0]
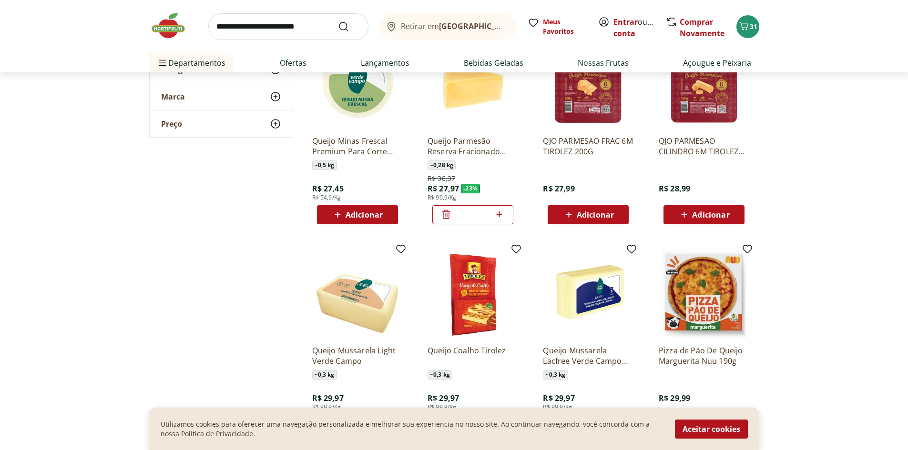
scroll to position [5767, 0]
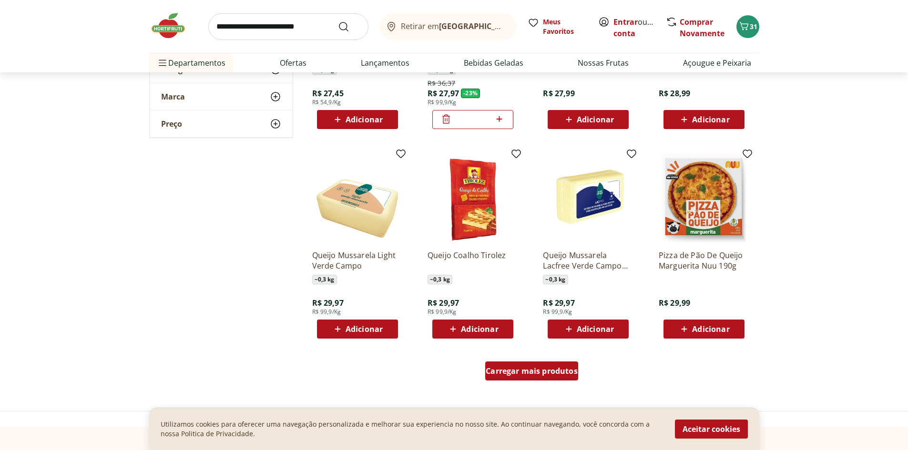
click at [563, 367] on span "Carregar mais produtos" at bounding box center [532, 371] width 92 height 8
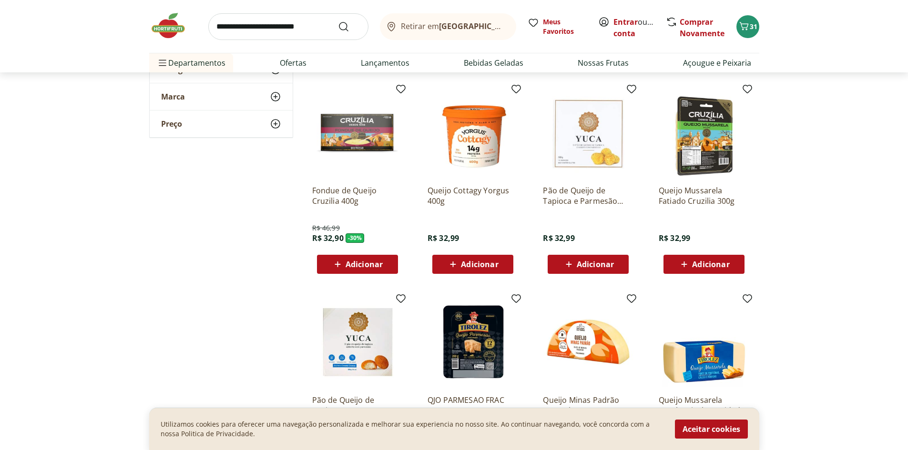
scroll to position [6387, 0]
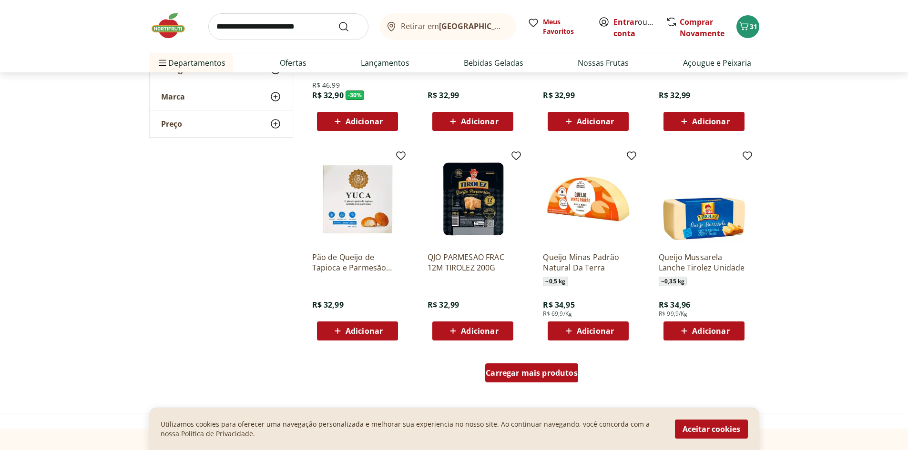
click at [536, 367] on div "Carregar mais produtos" at bounding box center [531, 373] width 93 height 19
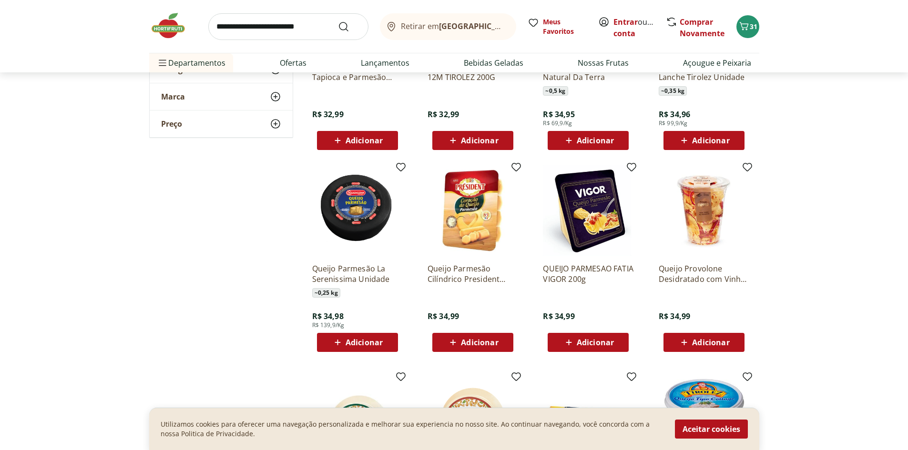
scroll to position [6673, 0]
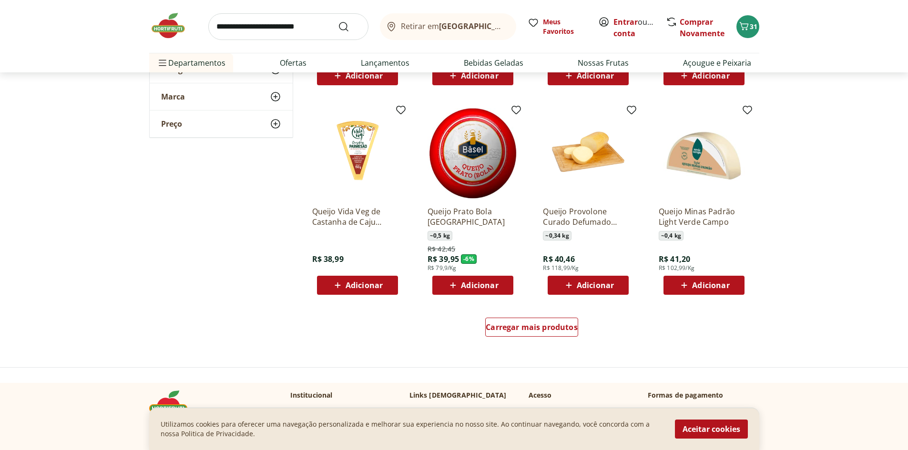
scroll to position [6959, 0]
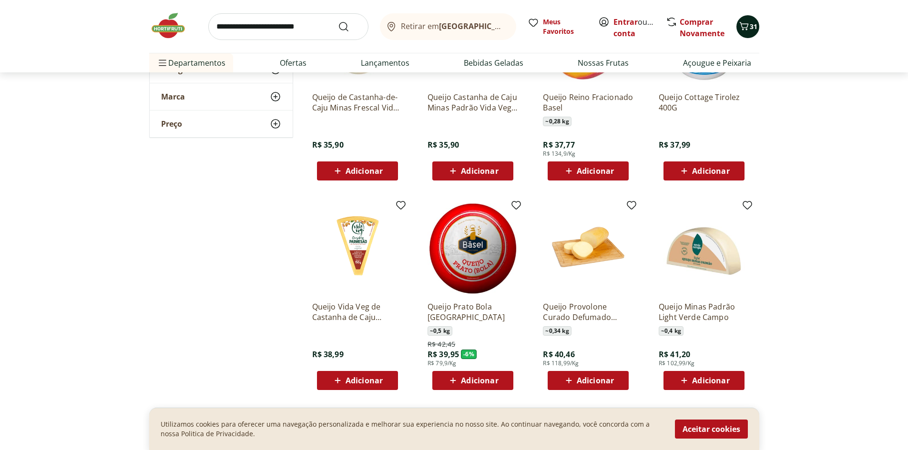
click at [756, 29] on span "31" at bounding box center [754, 26] width 8 height 9
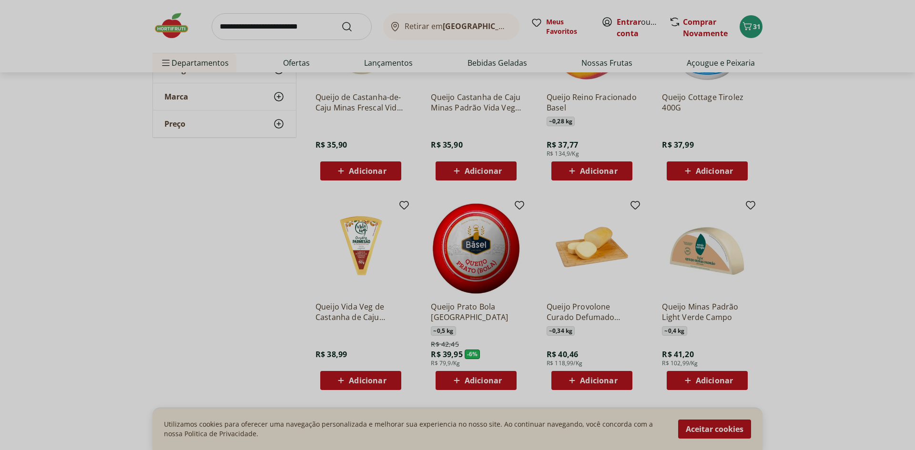
click at [257, 310] on div "Meu Carrinho 31 Faltam apenas R$ 2,62 para Frete Grátis Gnocchi de Batata Cozid…" at bounding box center [457, 225] width 915 height 450
click at [724, 427] on div "Meu Carrinho 31 Faltam apenas R$ 2,62 para Frete Grátis Gnocchi de Batata Cozid…" at bounding box center [457, 225] width 915 height 450
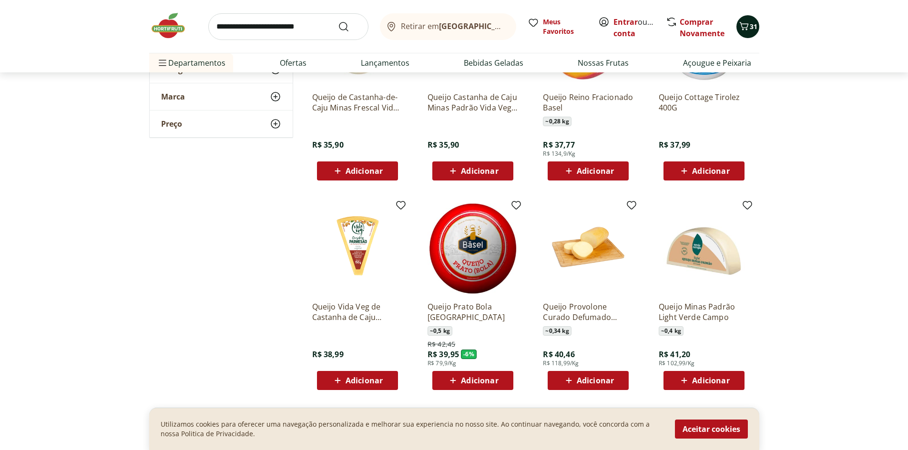
click at [748, 28] on icon "Carrinho" at bounding box center [743, 25] width 11 height 11
click at [743, 31] on icon "Carrinho" at bounding box center [743, 25] width 11 height 11
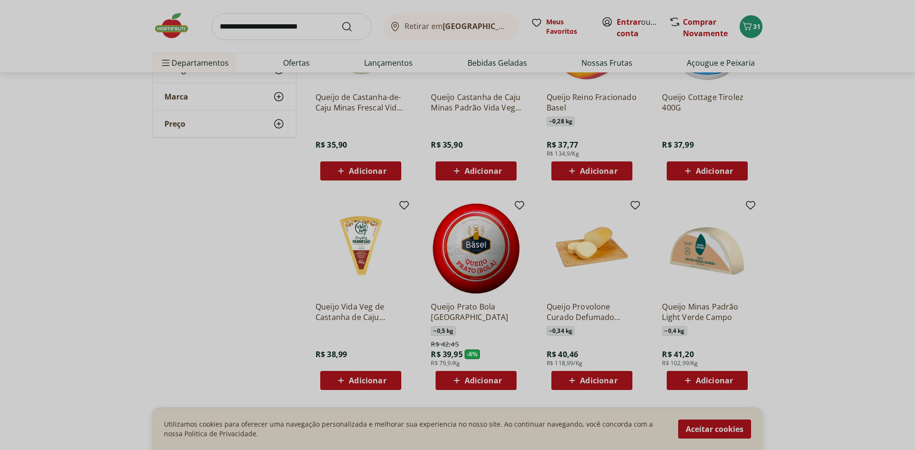
click at [790, 298] on div "Meu Carrinho 31 Faltam apenas R$ 2,62 para Frete Grátis Gnocchi de Batata Cozid…" at bounding box center [457, 225] width 915 height 450
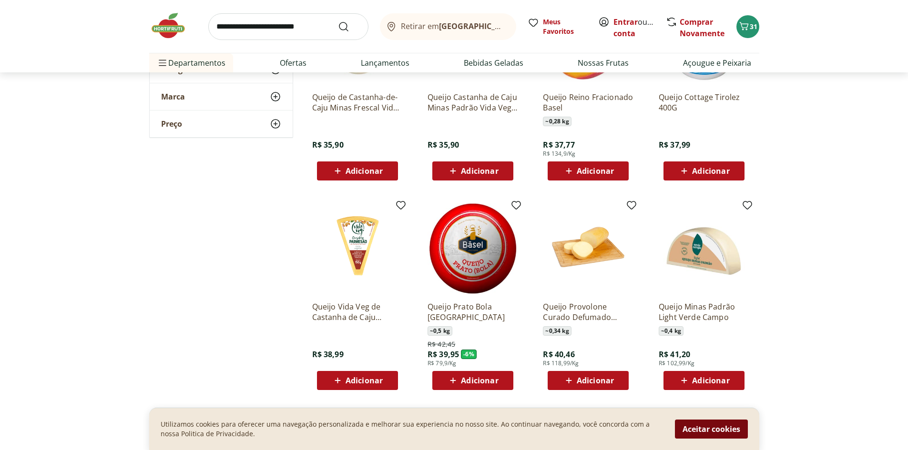
click at [712, 432] on button "Aceitar cookies" at bounding box center [711, 429] width 73 height 19
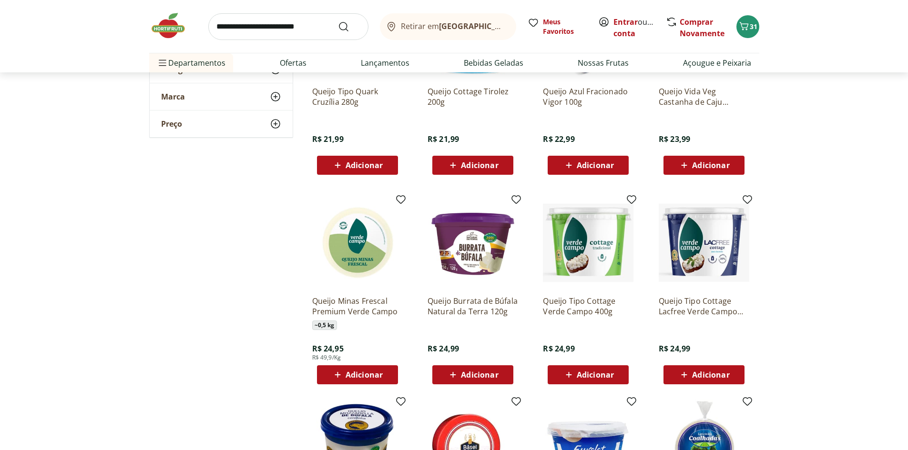
scroll to position [4861, 0]
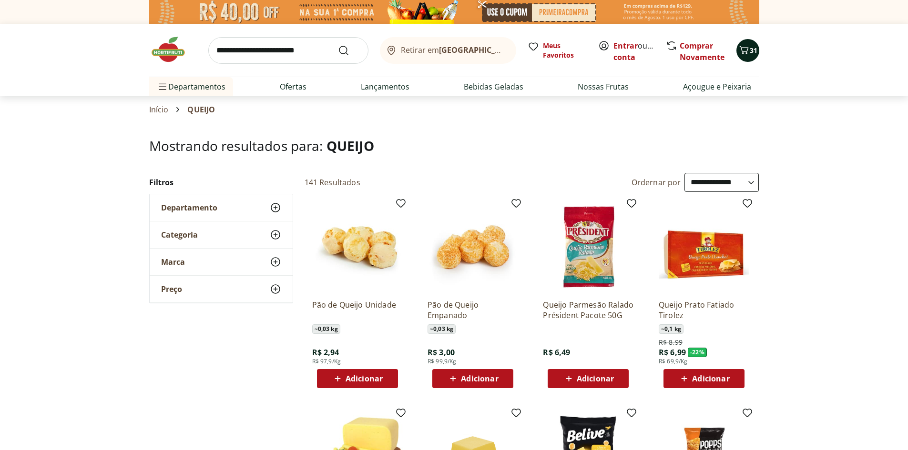
click at [741, 51] on icon "Carrinho" at bounding box center [743, 49] width 11 height 11
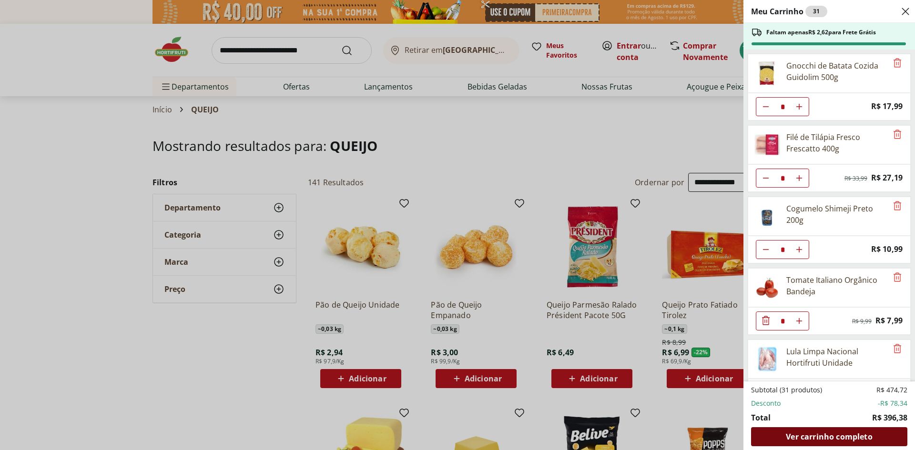
click at [829, 439] on span "Ver carrinho completo" at bounding box center [829, 437] width 86 height 8
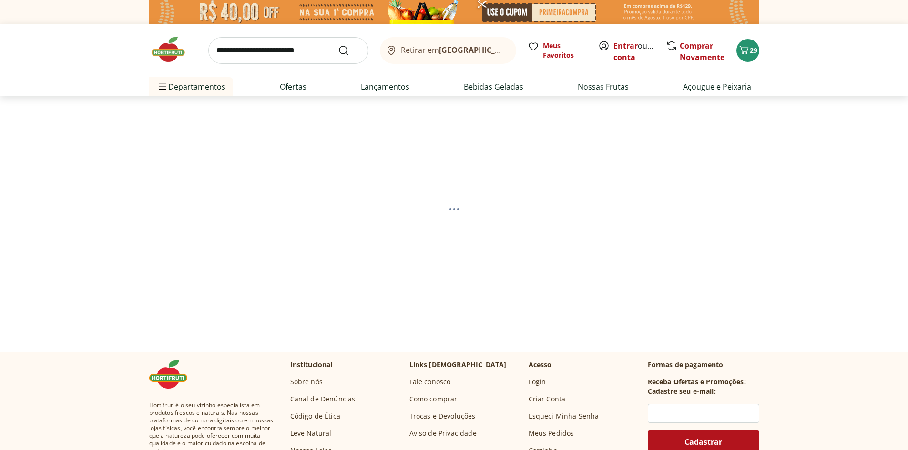
select select "*********"
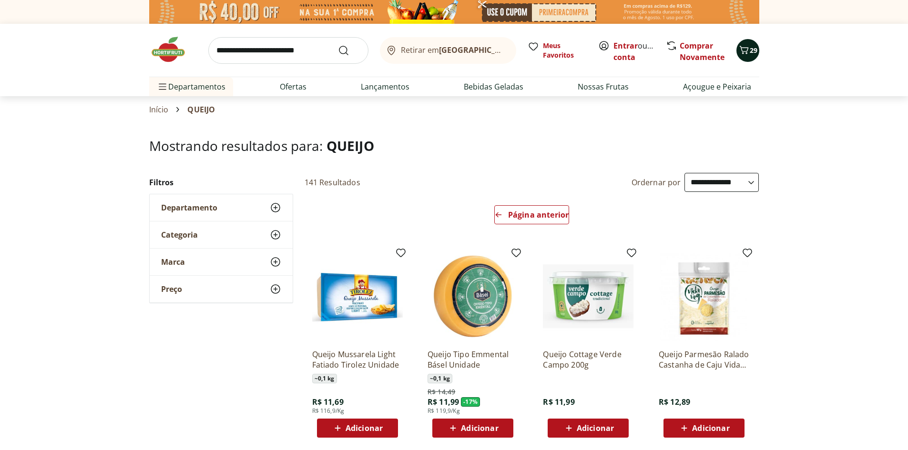
click at [750, 51] on span "29" at bounding box center [754, 50] width 8 height 9
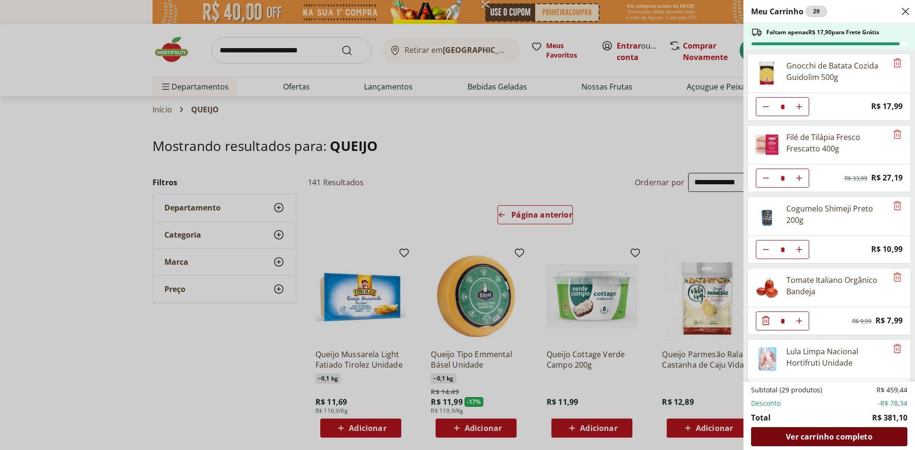
click at [840, 435] on span "Ver carrinho completo" at bounding box center [829, 437] width 86 height 8
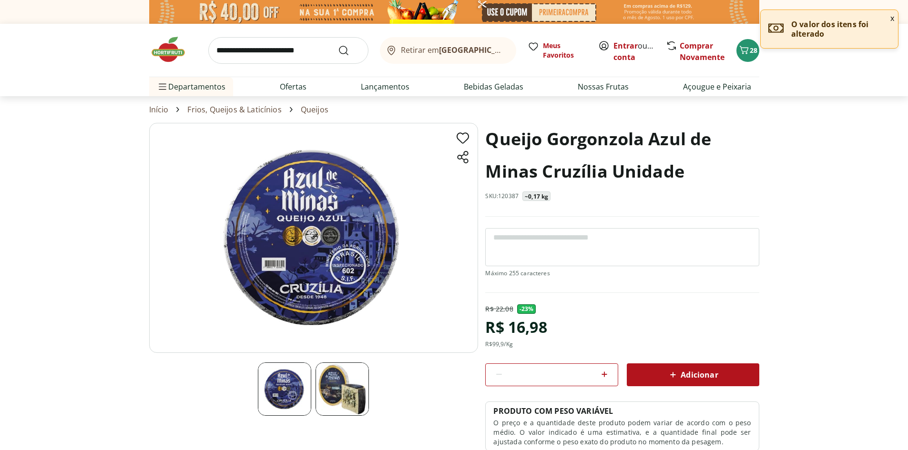
click at [346, 397] on img at bounding box center [342, 389] width 53 height 53
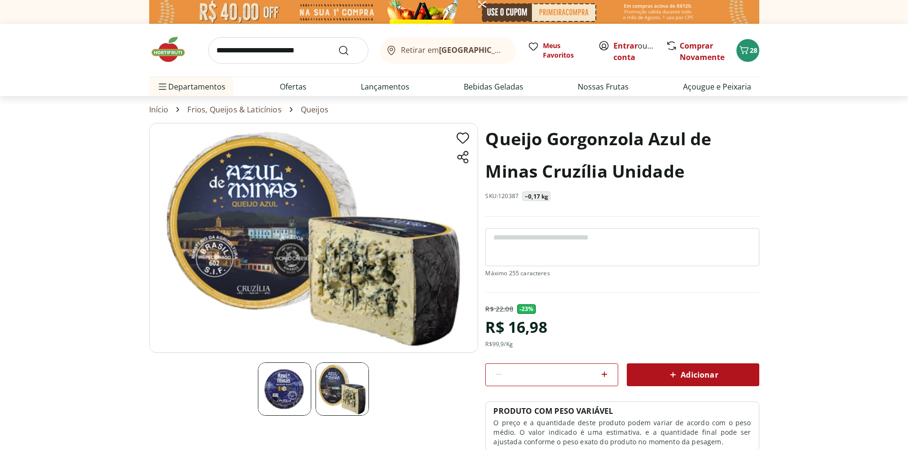
click at [286, 390] on img at bounding box center [284, 389] width 53 height 53
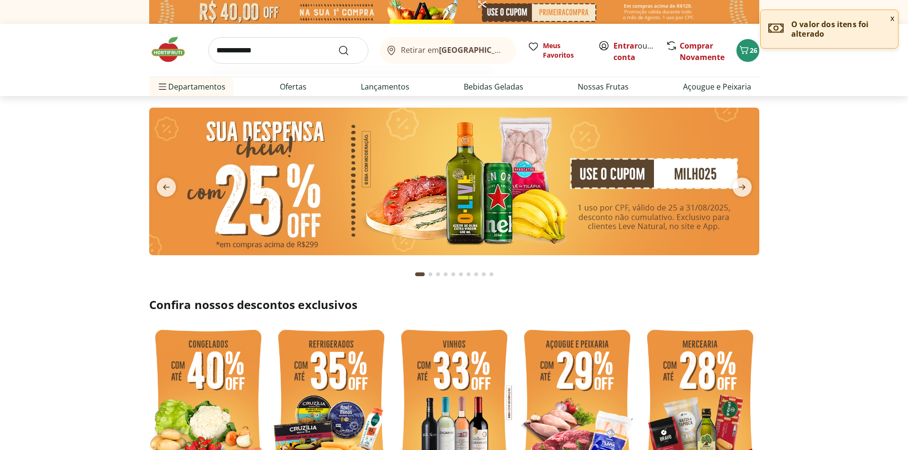
type input "**********"
click at [338, 45] on button "Submit Search" at bounding box center [349, 50] width 23 height 11
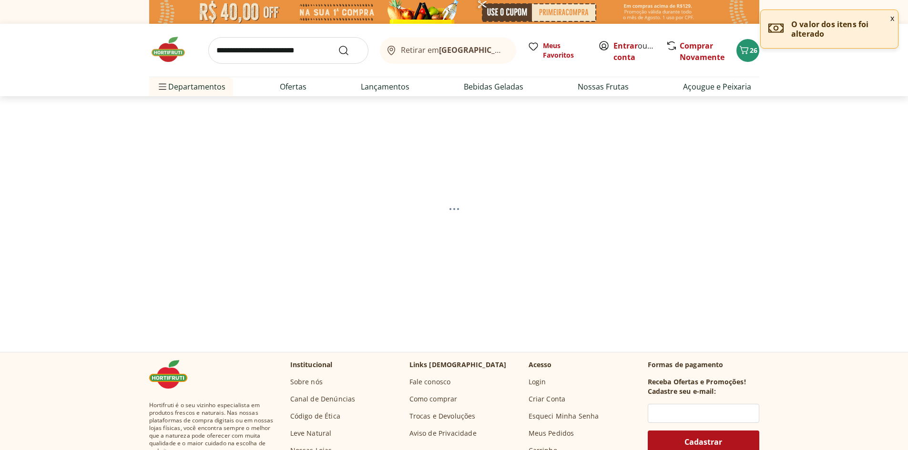
select select "**********"
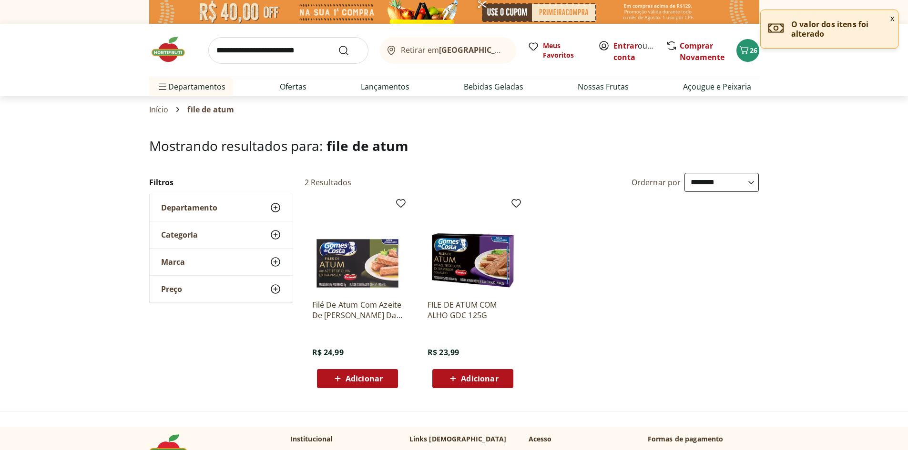
click at [280, 46] on input "search" at bounding box center [288, 50] width 160 height 27
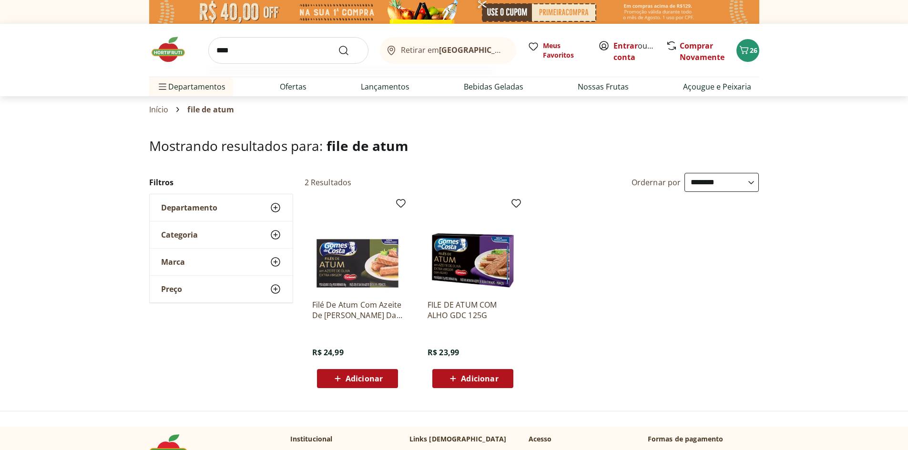
type input "****"
click at [338, 45] on button "Submit Search" at bounding box center [349, 50] width 23 height 11
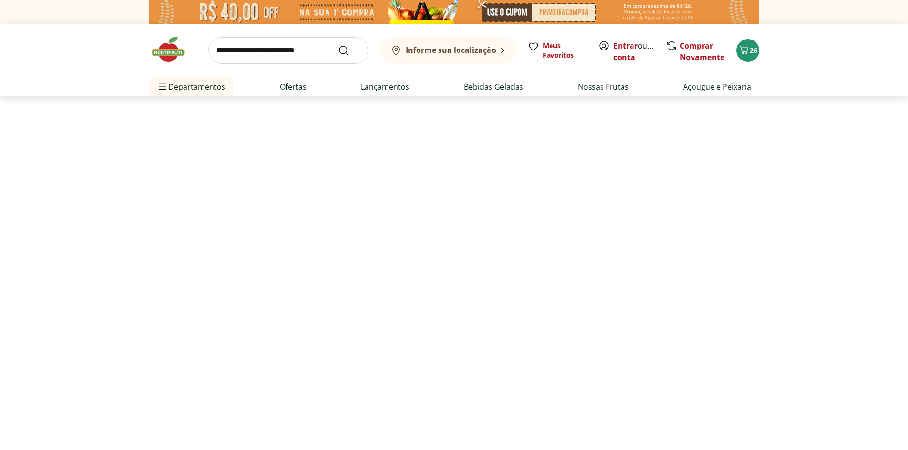
select select "**********"
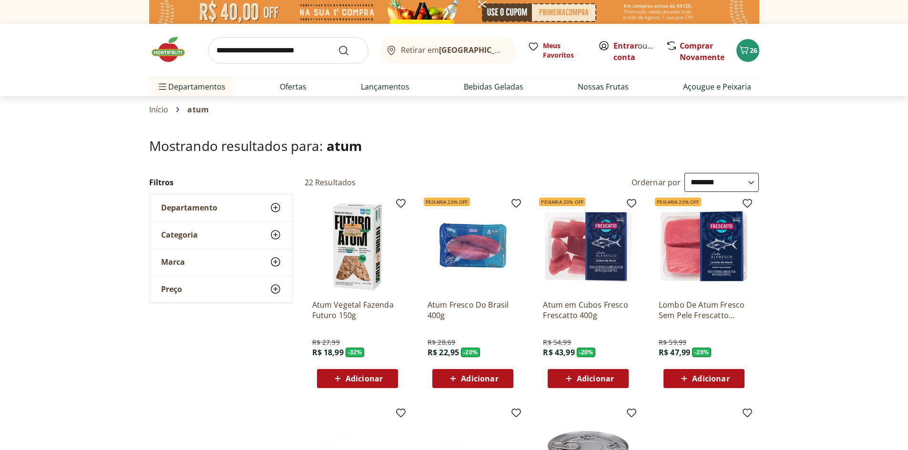
click at [476, 379] on span "Adicionar" at bounding box center [479, 379] width 37 height 8
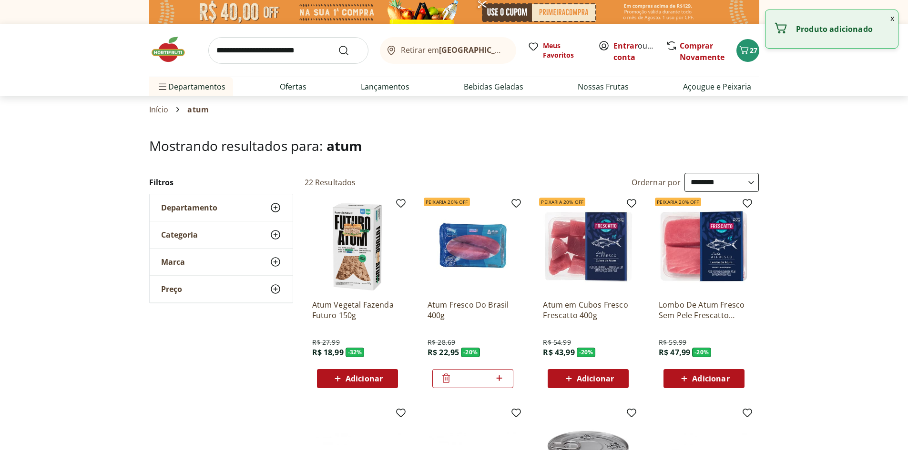
click at [476, 379] on input "*" at bounding box center [473, 379] width 42 height 10
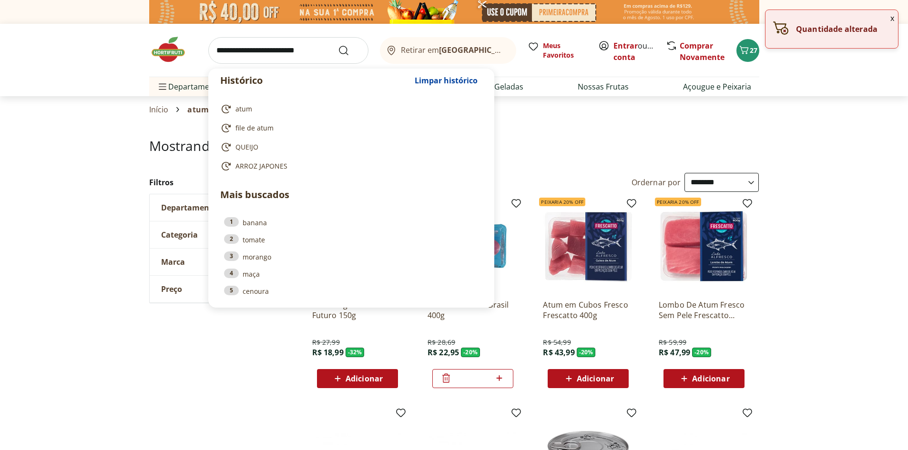
click at [297, 58] on input "search" at bounding box center [288, 50] width 160 height 27
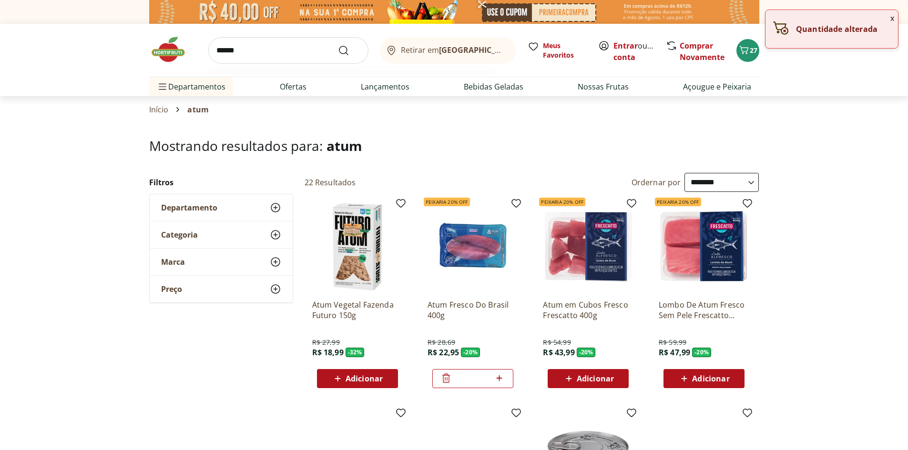
type input "******"
click at [338, 45] on button "Submit Search" at bounding box center [349, 50] width 23 height 11
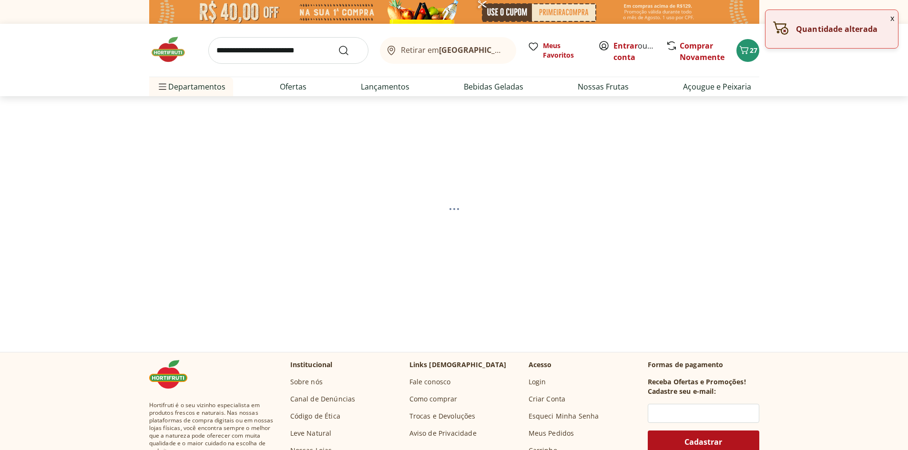
select select "**********"
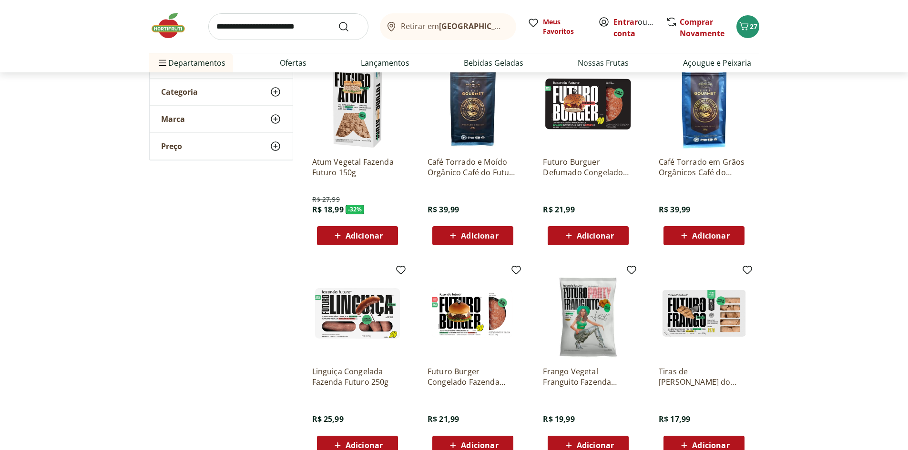
scroll to position [238, 0]
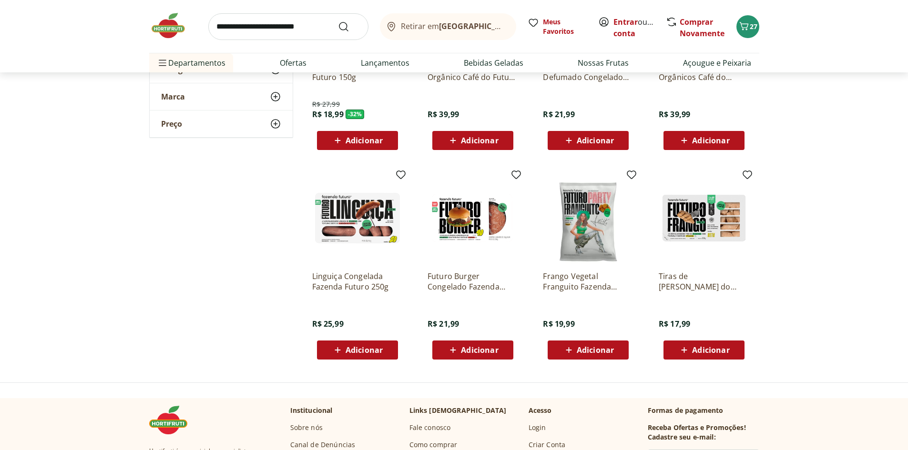
click at [365, 353] on span "Adicionar" at bounding box center [364, 350] width 37 height 8
click at [469, 348] on span "Adicionar" at bounding box center [479, 350] width 37 height 8
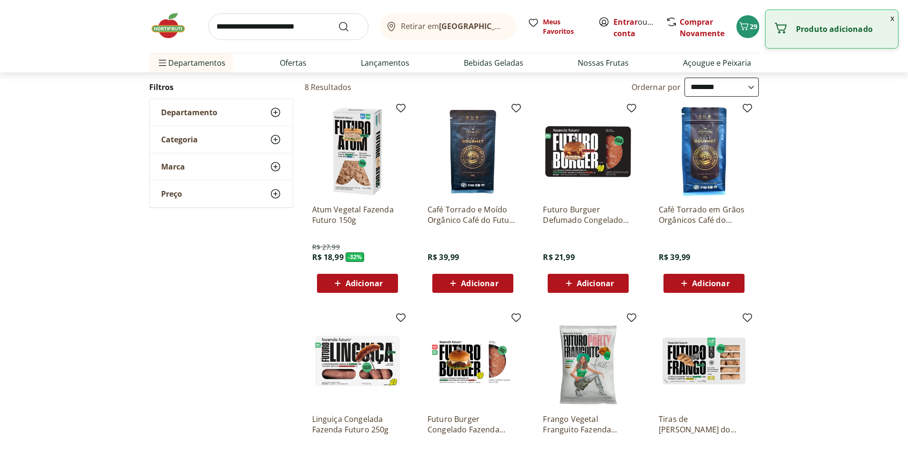
scroll to position [0, 0]
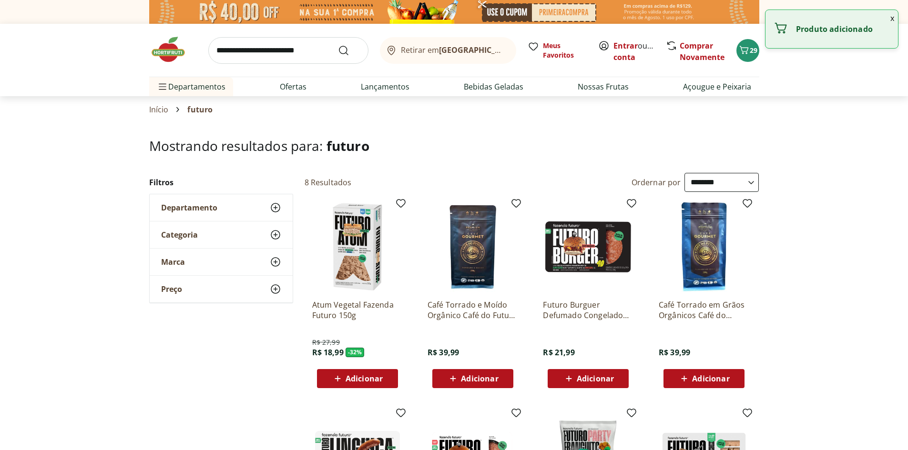
click at [304, 48] on input "search" at bounding box center [288, 50] width 160 height 27
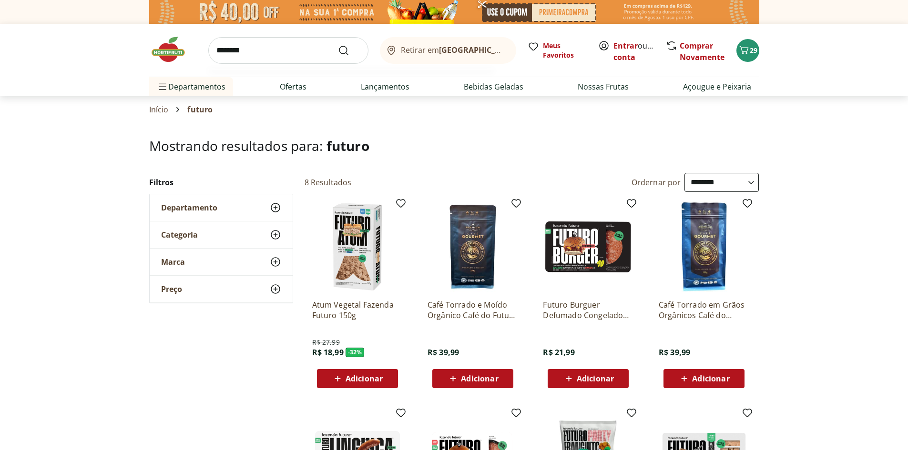
type input "********"
click at [338, 45] on button "Submit Search" at bounding box center [349, 50] width 23 height 11
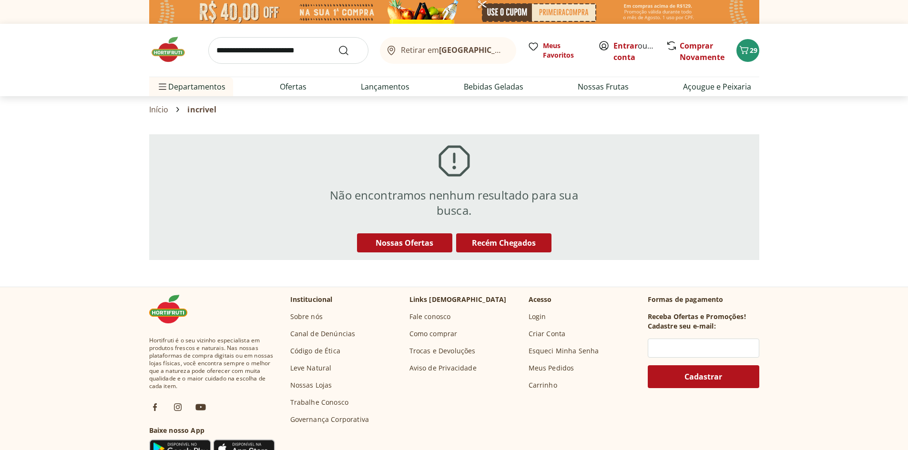
click at [289, 50] on input "search" at bounding box center [288, 50] width 160 height 27
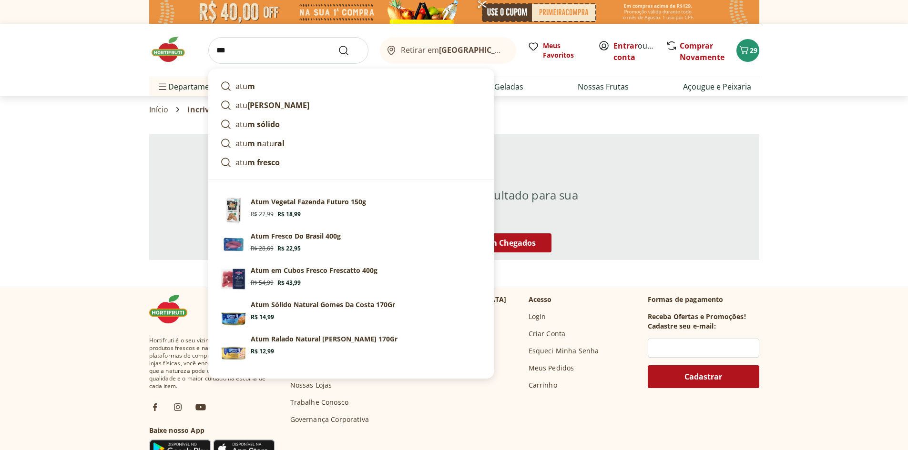
type input "****"
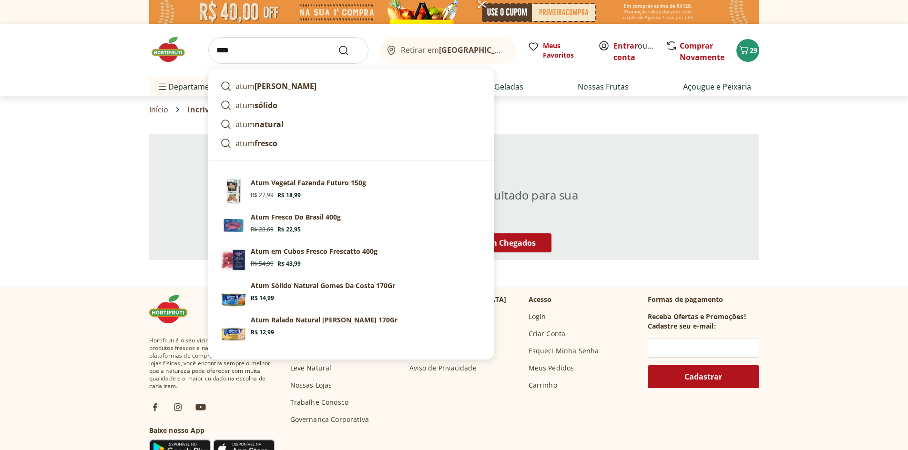
click button "Submit Search" at bounding box center [349, 50] width 23 height 11
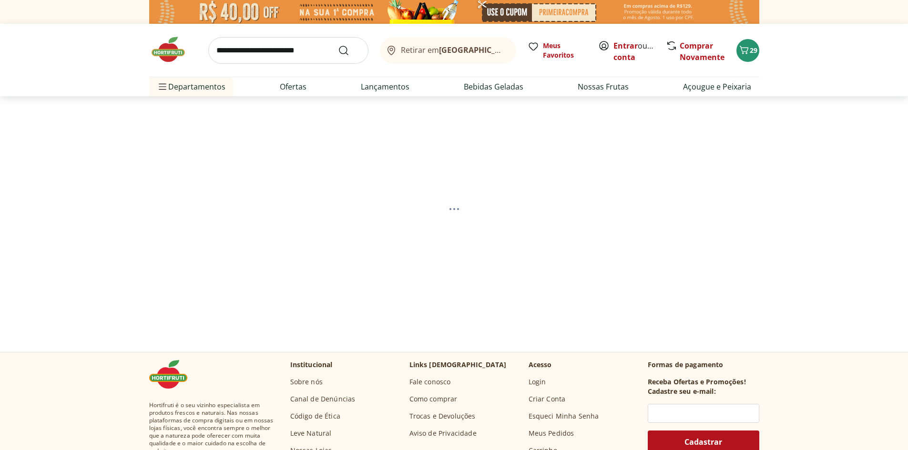
select select "**********"
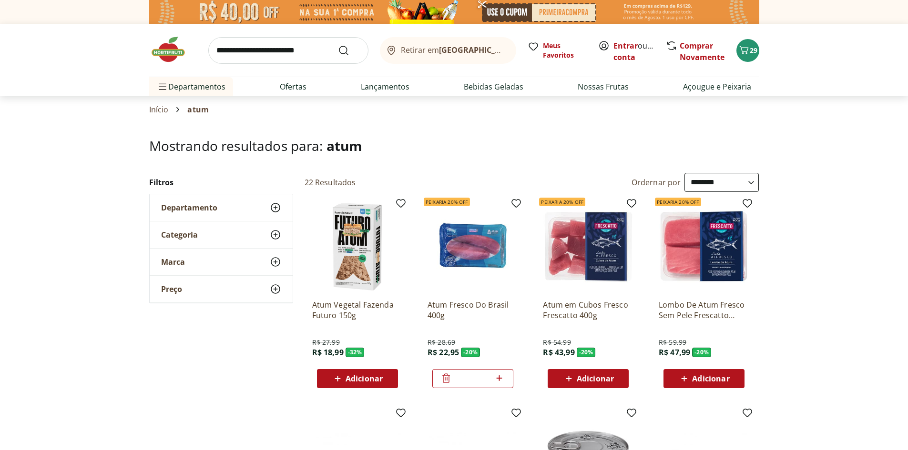
scroll to position [95, 0]
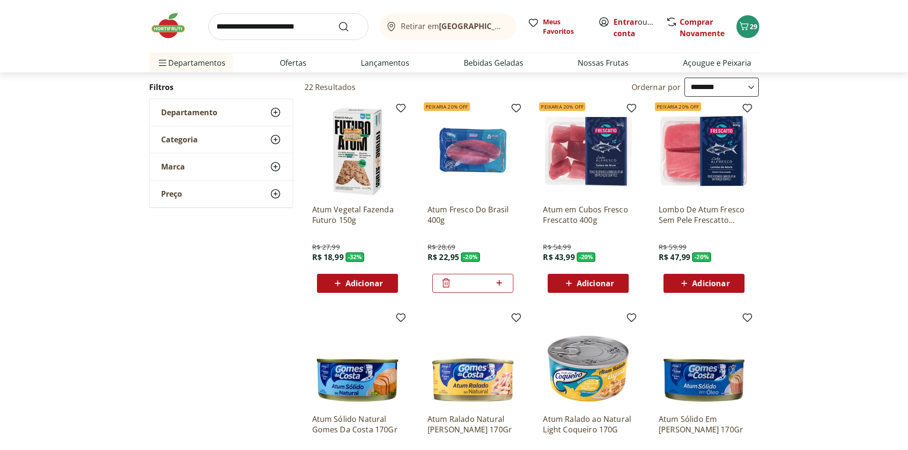
click at [591, 283] on span "Adicionar" at bounding box center [595, 284] width 37 height 8
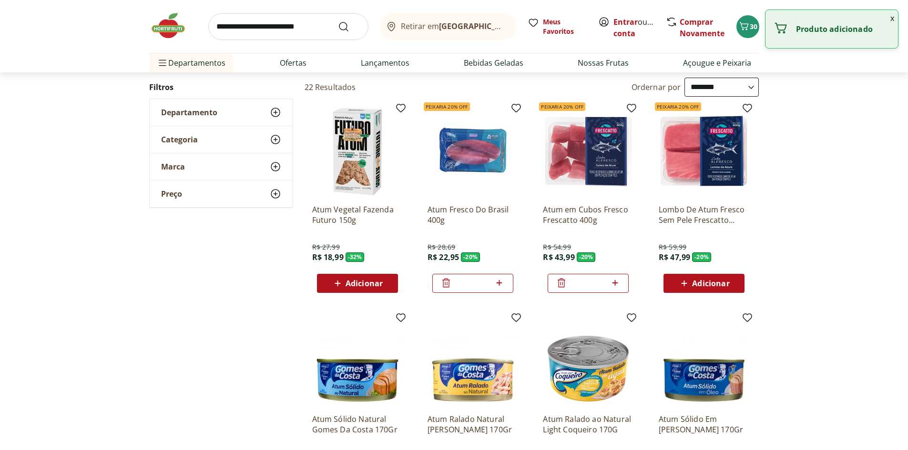
click at [707, 285] on span "Adicionar" at bounding box center [710, 284] width 37 height 8
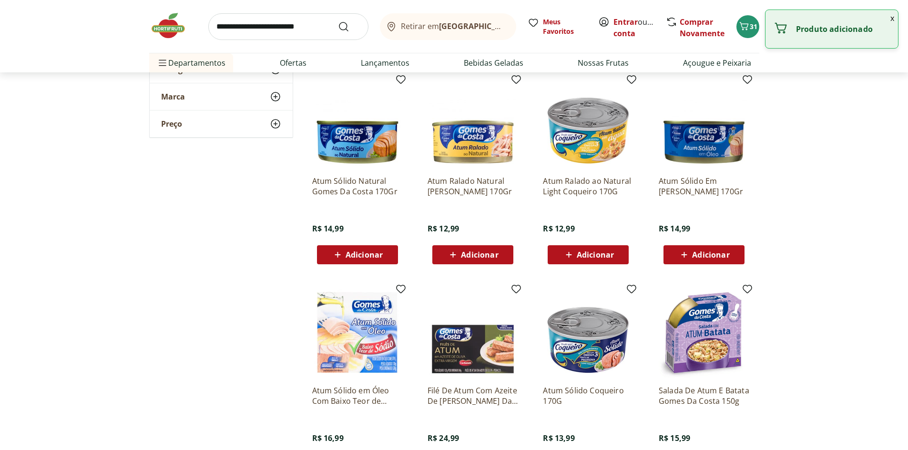
scroll to position [524, 0]
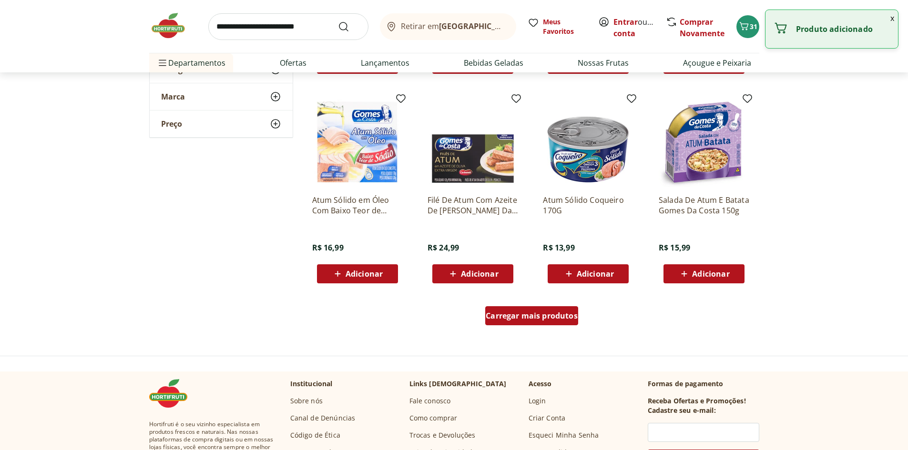
click at [546, 312] on span "Carregar mais produtos" at bounding box center [532, 316] width 92 height 8
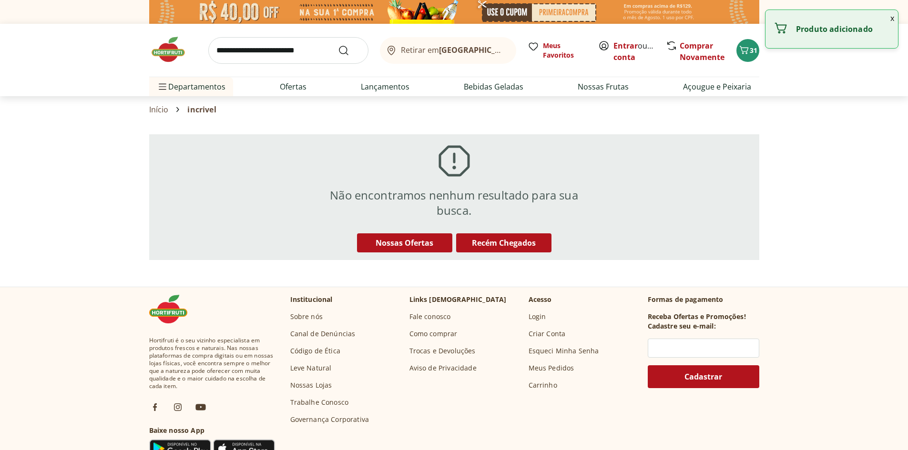
click at [241, 53] on input "search" at bounding box center [288, 50] width 160 height 27
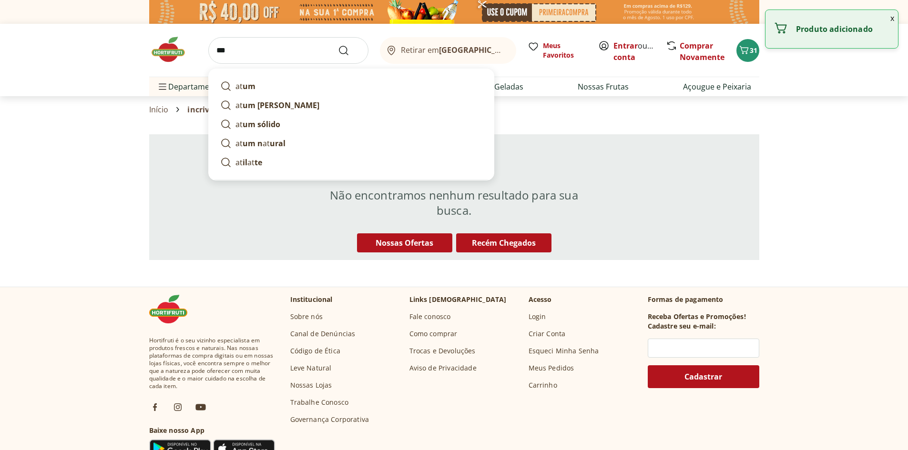
type input "****"
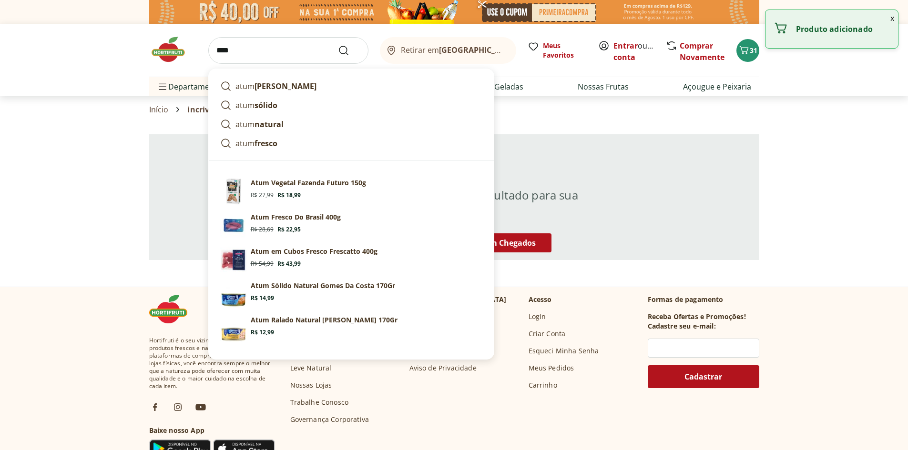
click button "Submit Search" at bounding box center [349, 50] width 23 height 11
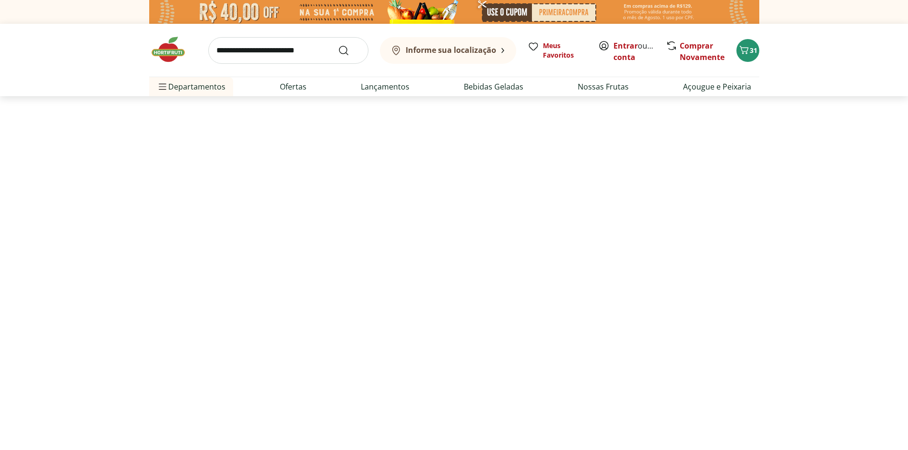
select select "**********"
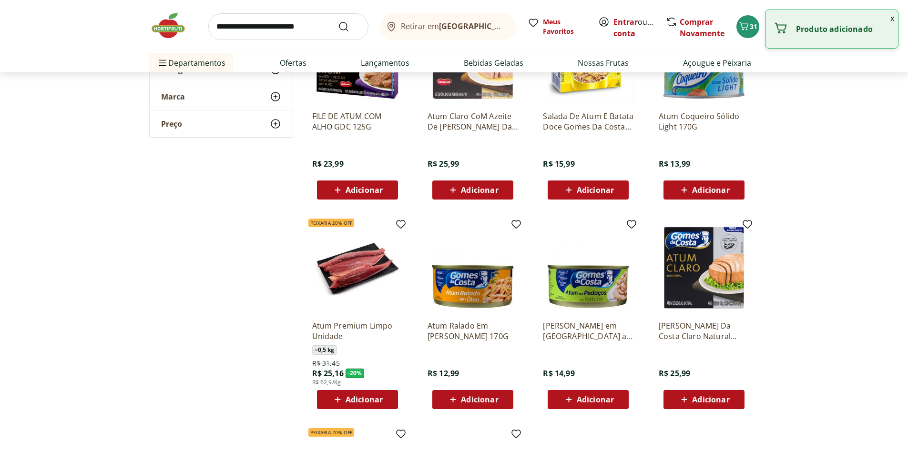
scroll to position [906, 0]
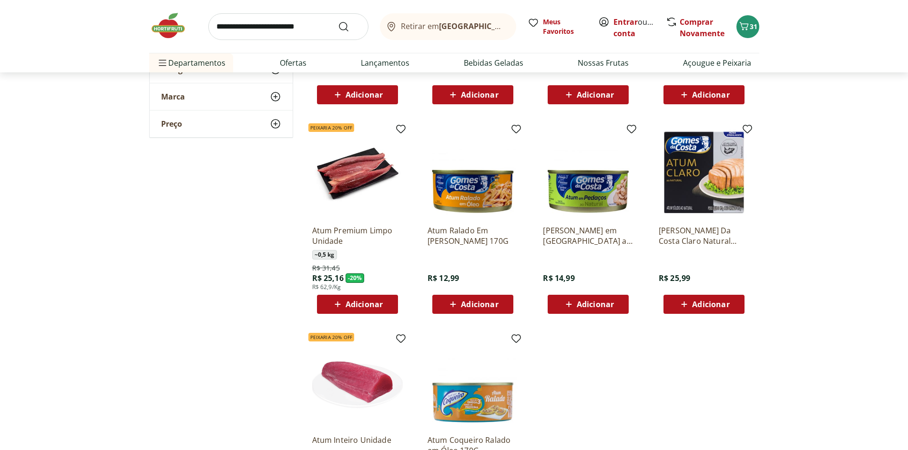
click at [371, 305] on span "Adicionar" at bounding box center [364, 305] width 37 height 8
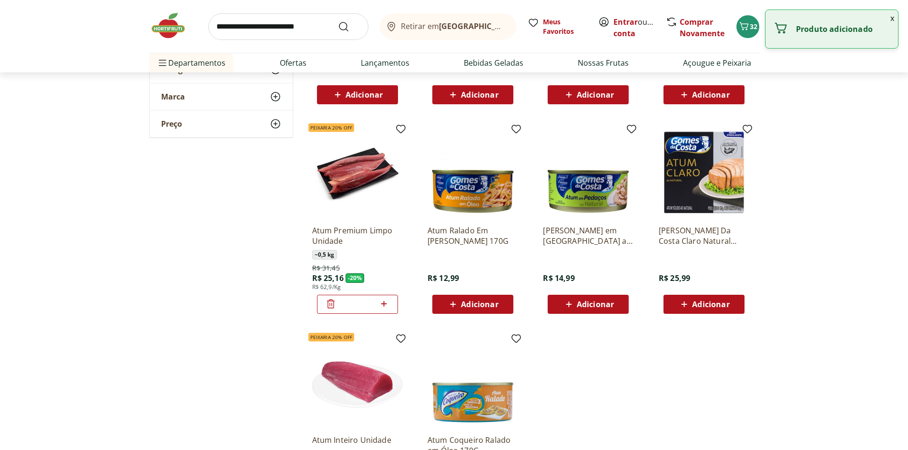
click at [384, 302] on icon at bounding box center [384, 304] width 6 height 6
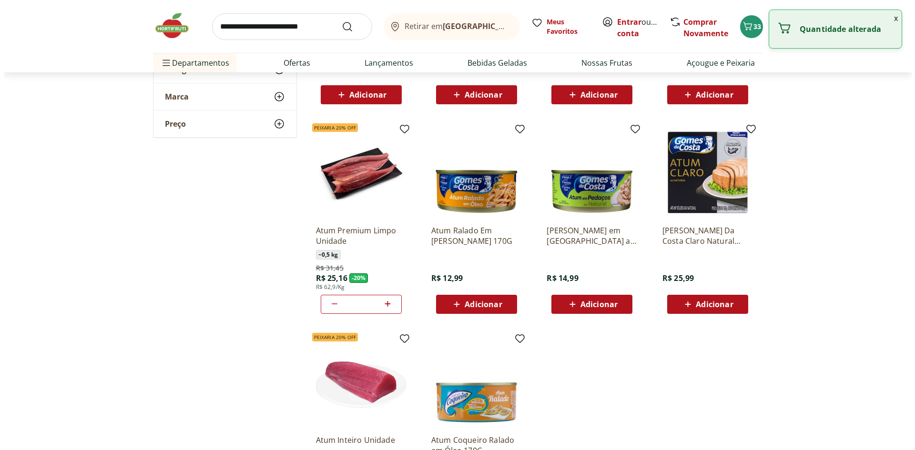
scroll to position [953, 0]
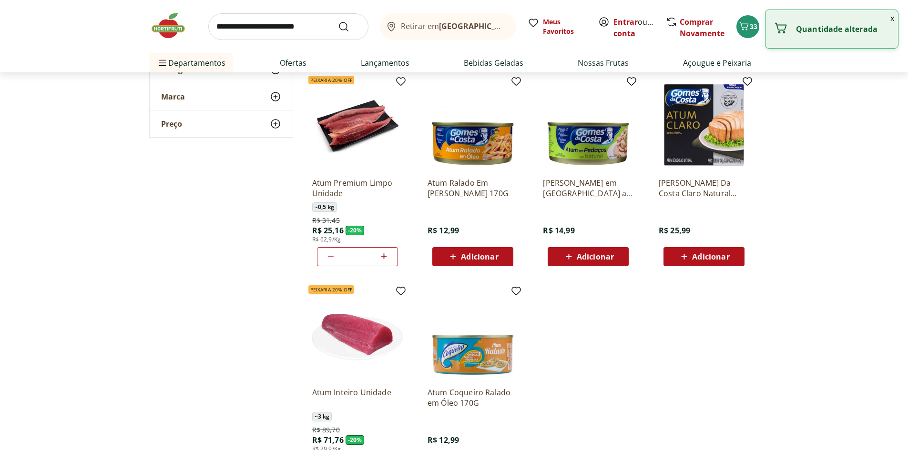
click at [384, 254] on icon at bounding box center [384, 257] width 6 height 6
click at [383, 254] on icon at bounding box center [384, 256] width 12 height 11
type input "*"
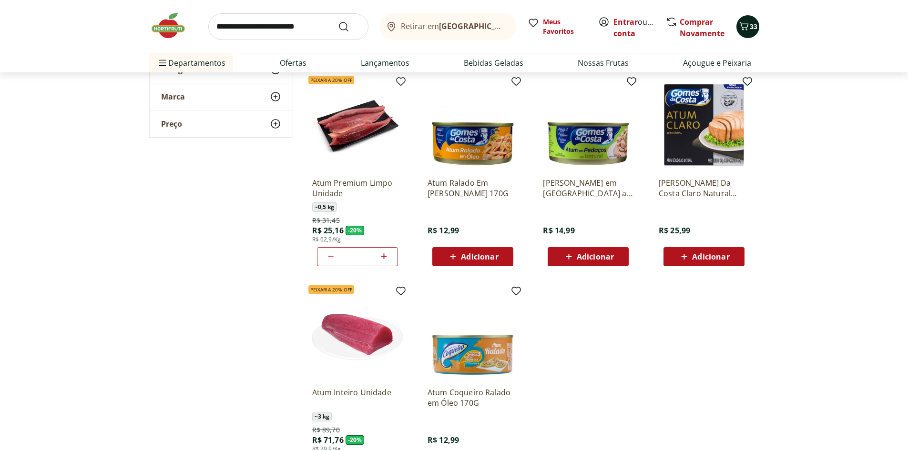
click at [745, 28] on icon "Carrinho" at bounding box center [743, 26] width 9 height 8
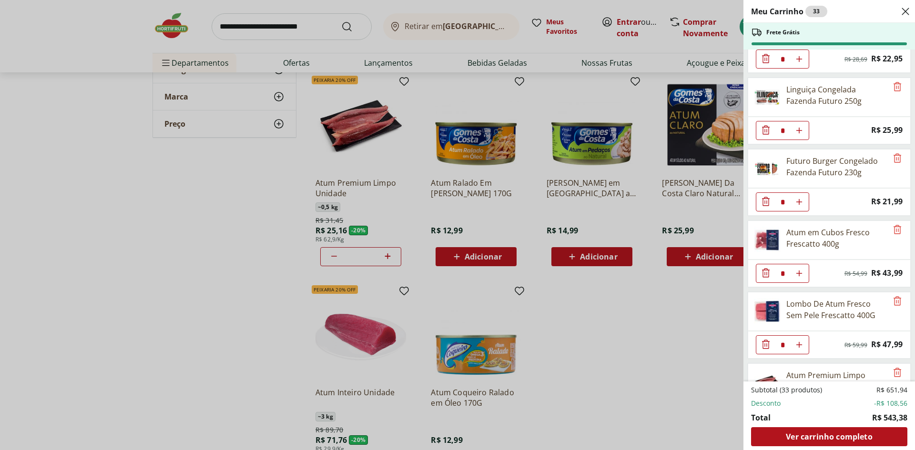
scroll to position [1101, 0]
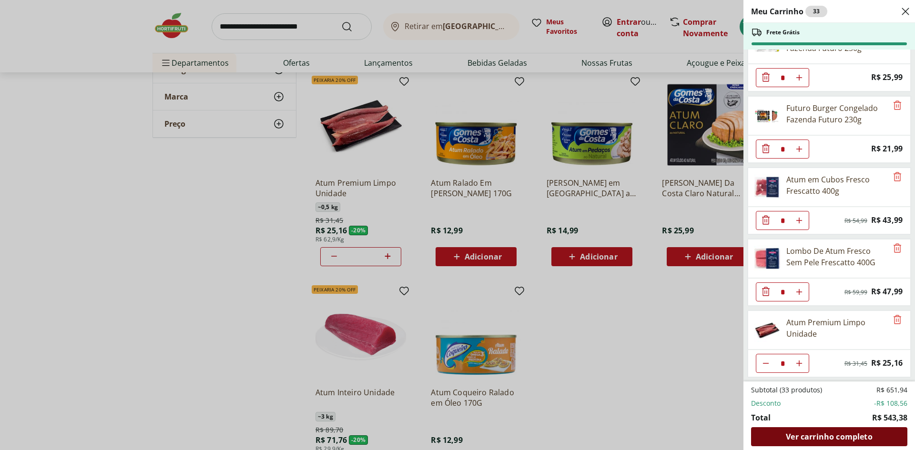
click at [830, 437] on span "Ver carrinho completo" at bounding box center [829, 437] width 86 height 8
